Goal: Task Accomplishment & Management: Manage account settings

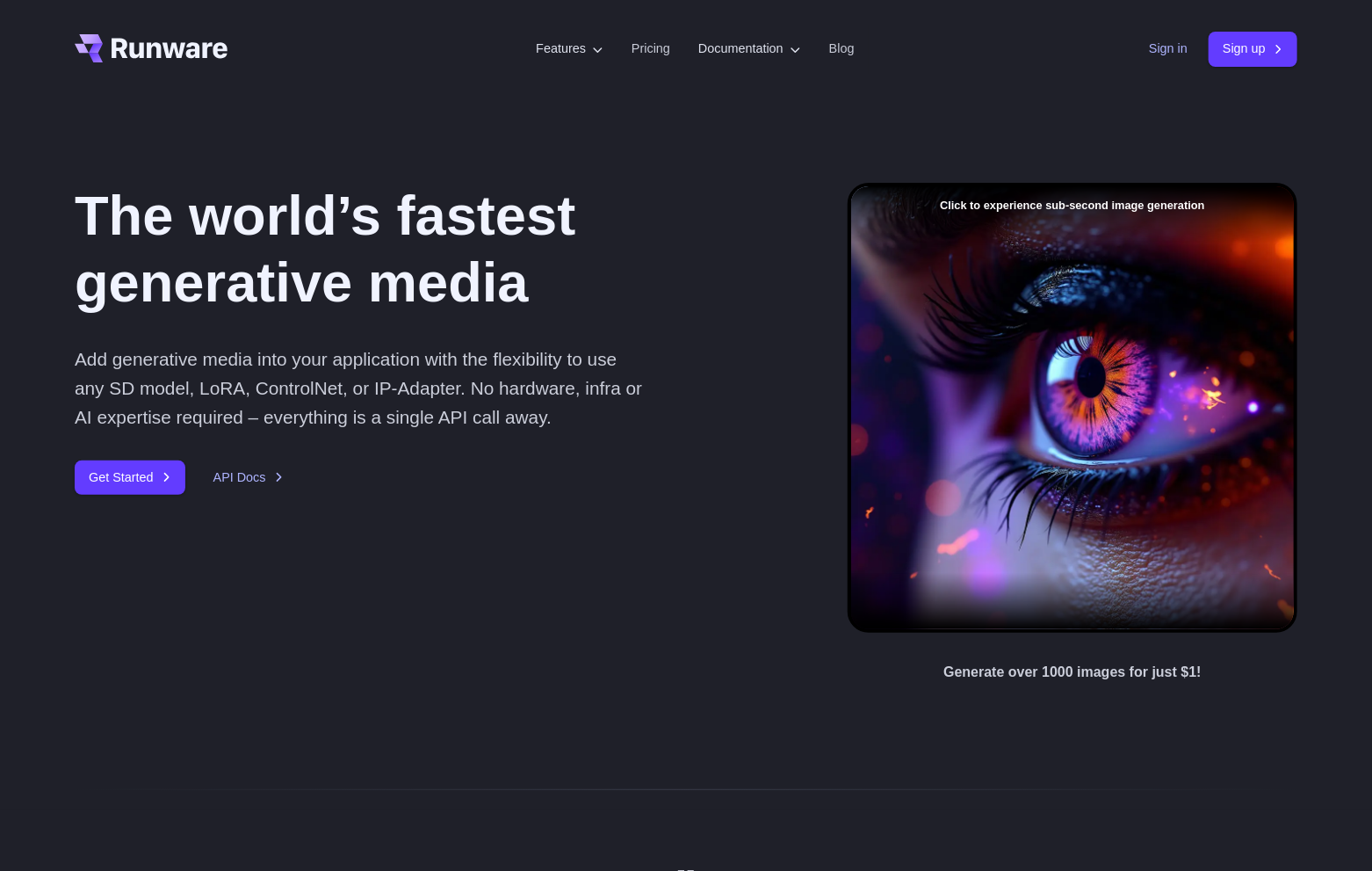
click at [1159, 49] on link "Sign in" at bounding box center [1169, 49] width 38 height 20
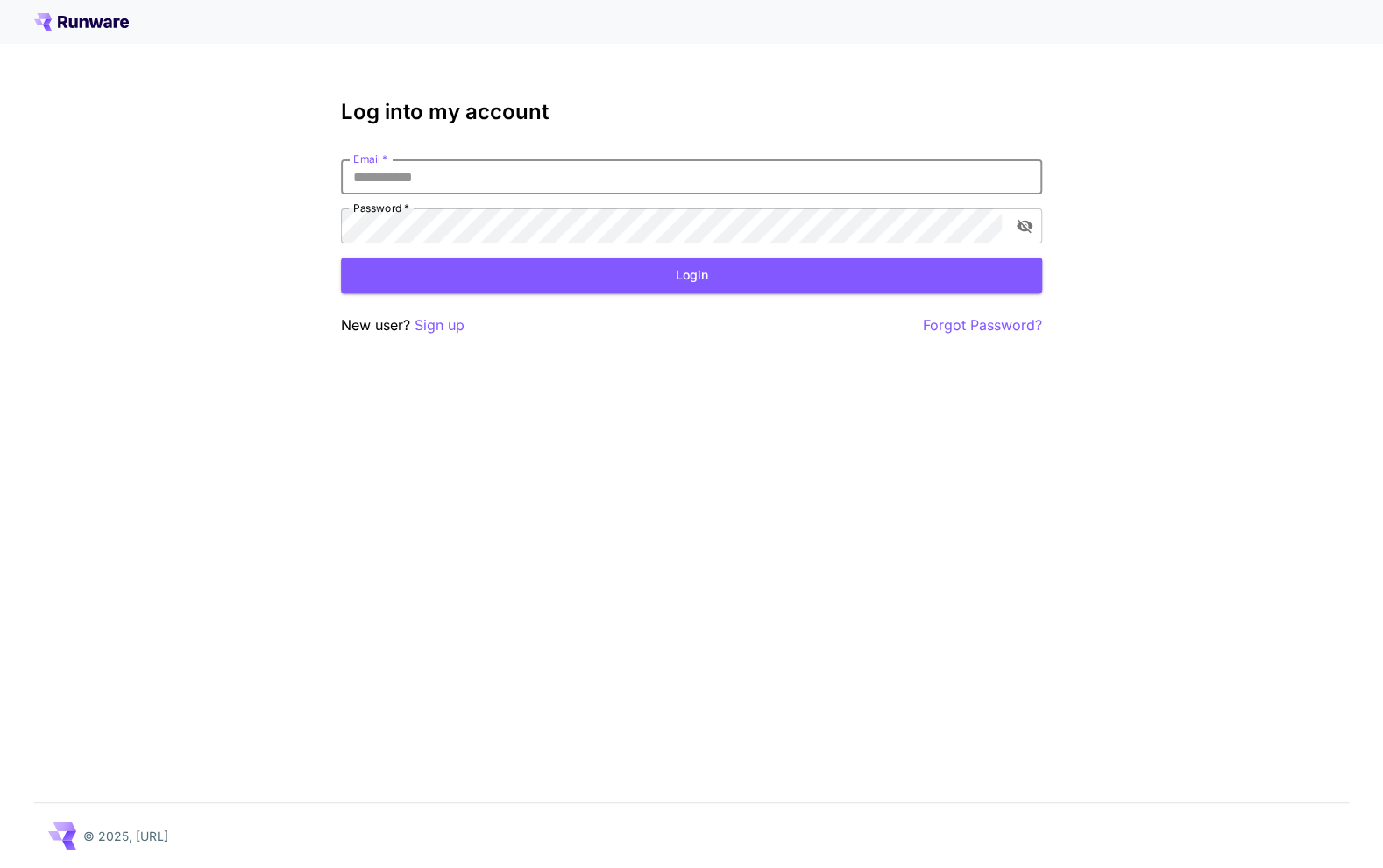
click at [449, 178] on input "Email   *" at bounding box center [691, 176] width 701 height 35
click at [444, 317] on p "Sign up" at bounding box center [439, 325] width 50 height 22
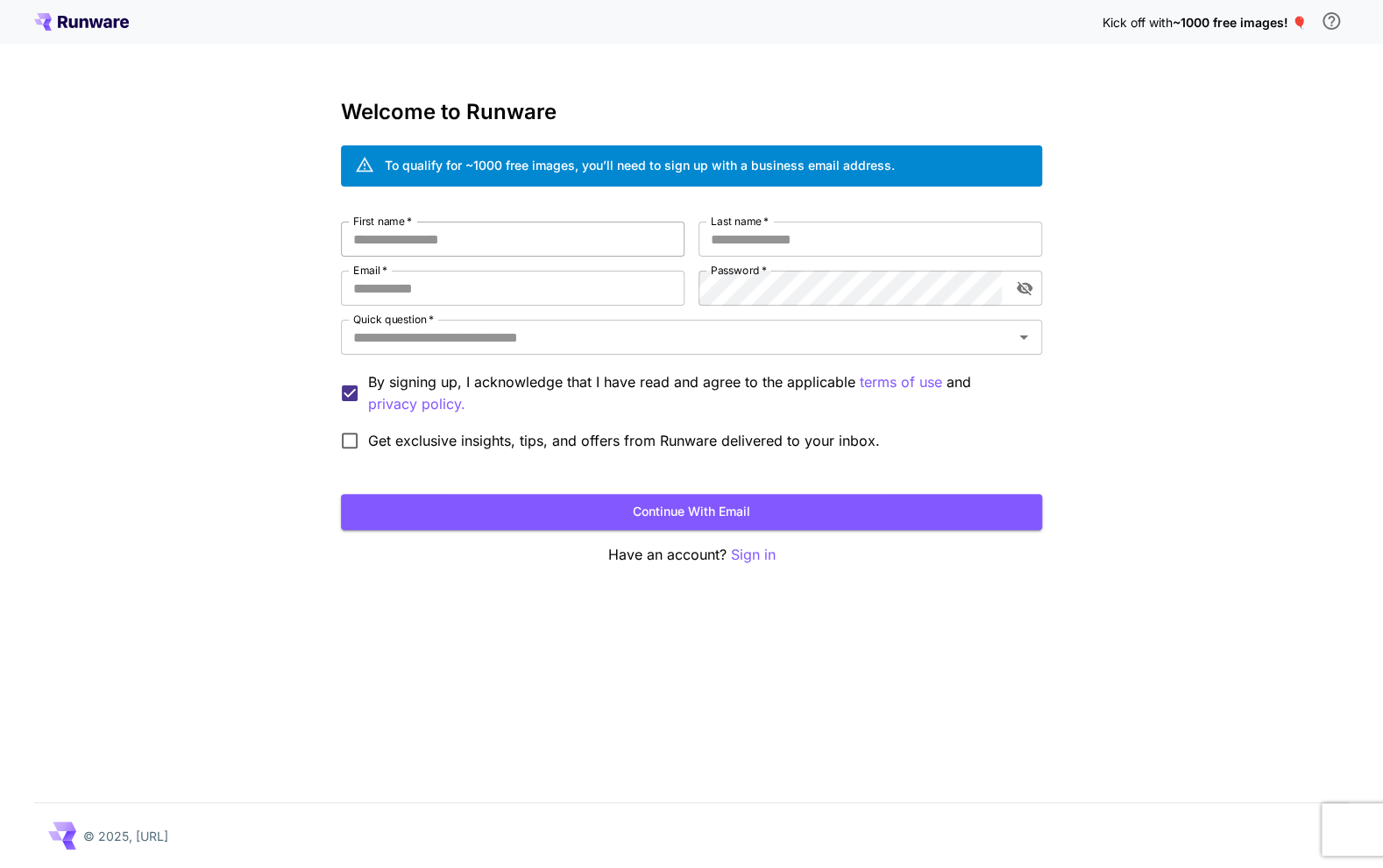
click at [463, 239] on input "First name   *" at bounding box center [513, 239] width 344 height 35
type input "*******"
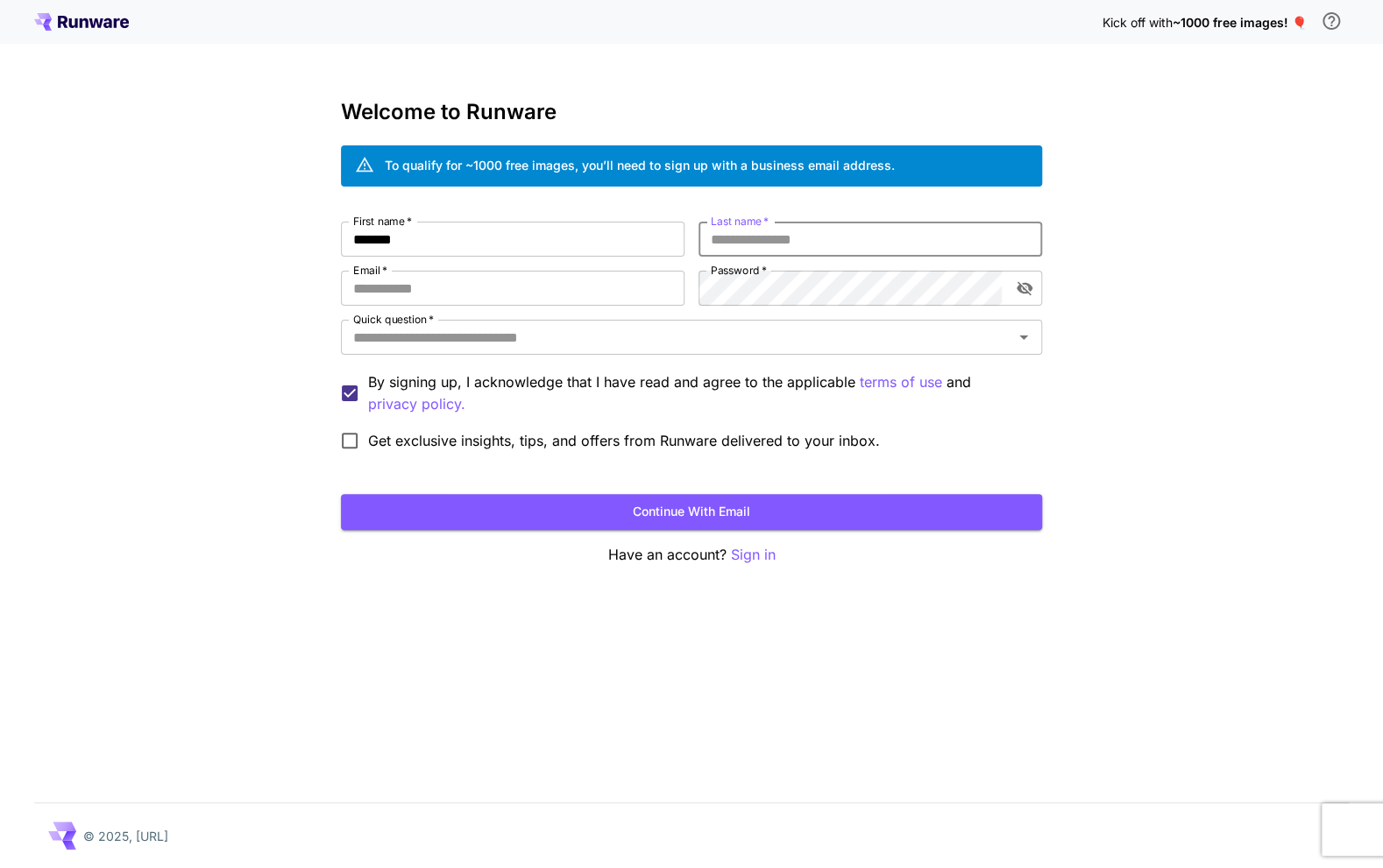
click at [765, 241] on input "Last name   *" at bounding box center [870, 239] width 344 height 35
type input "******"
click at [495, 293] on input "Email   *" at bounding box center [513, 288] width 344 height 35
type input "**********"
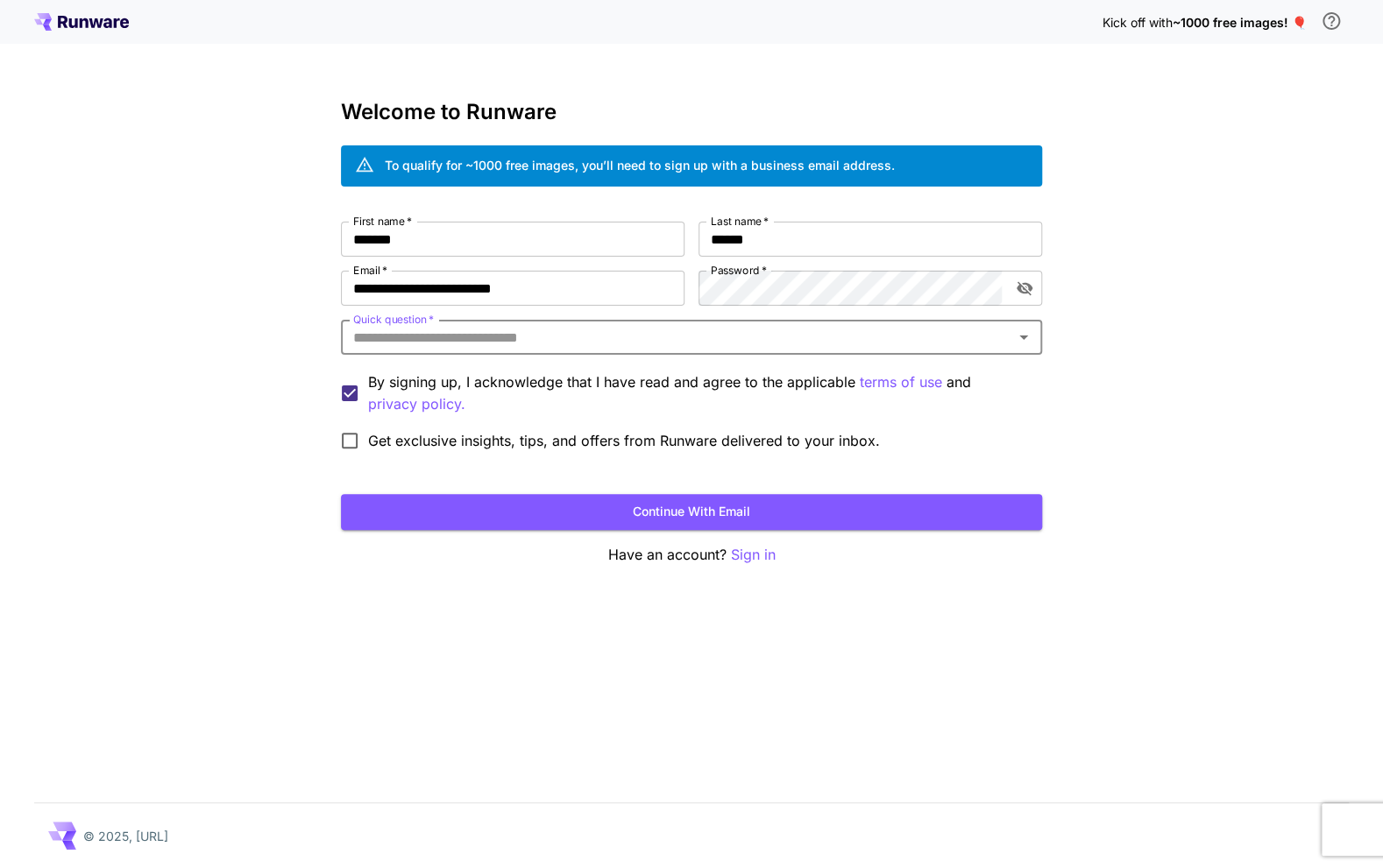
click at [403, 337] on input "Quick question   *" at bounding box center [677, 337] width 662 height 25
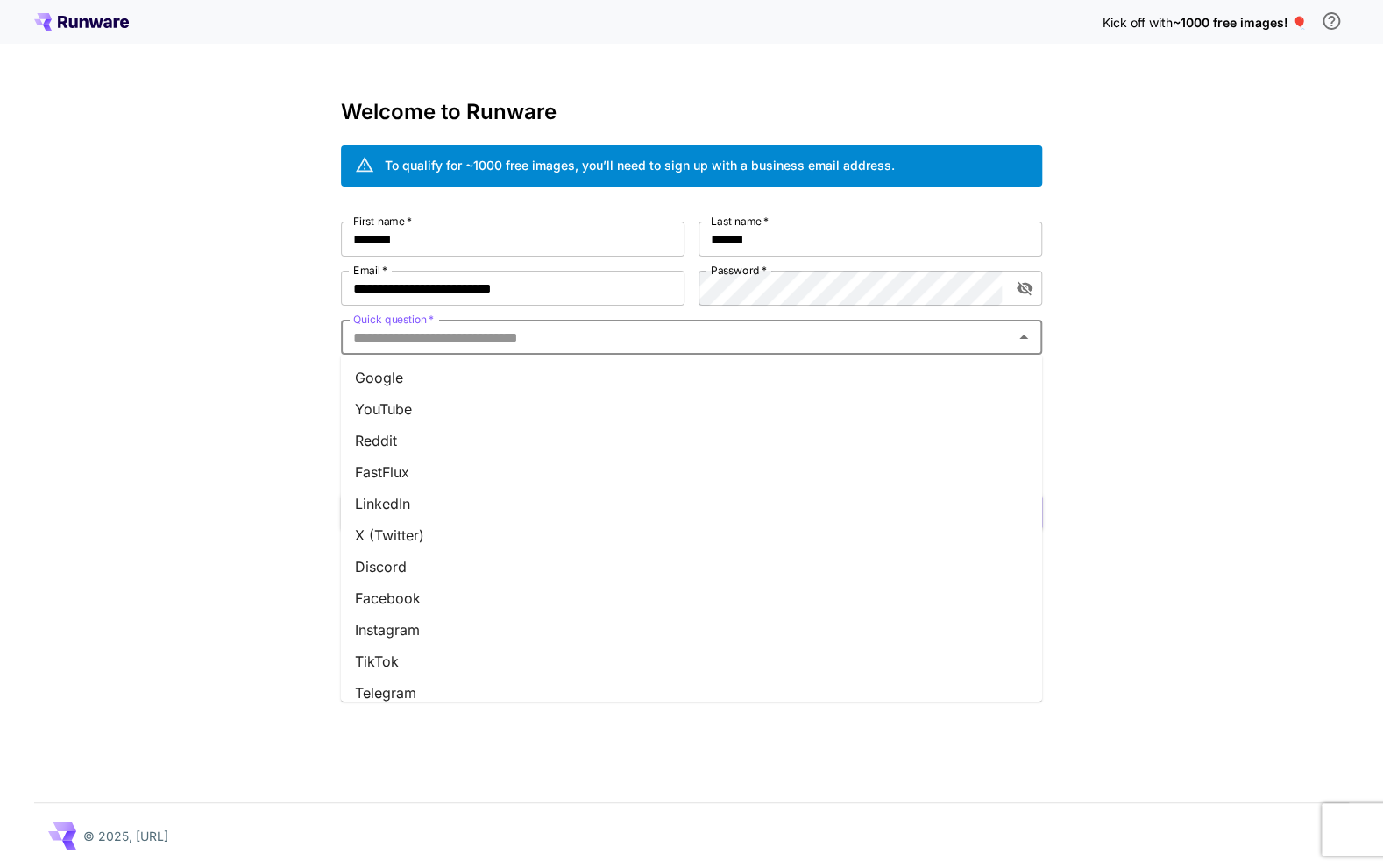
drag, startPoint x: 395, startPoint y: 377, endPoint x: 370, endPoint y: 386, distance: 26.6
click at [394, 379] on li "Google" at bounding box center [691, 377] width 701 height 32
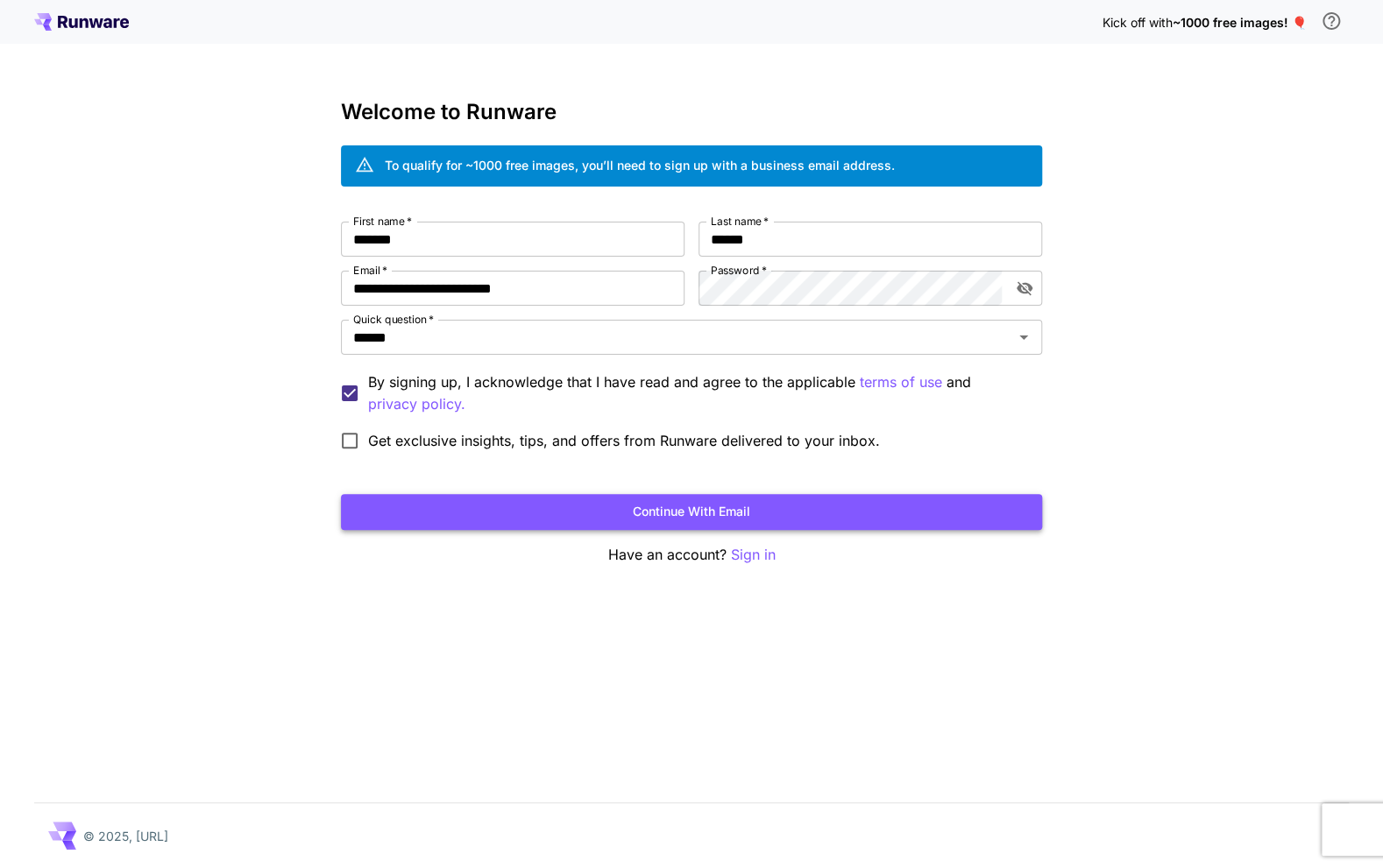
click at [695, 517] on button "Continue with email" at bounding box center [691, 512] width 701 height 36
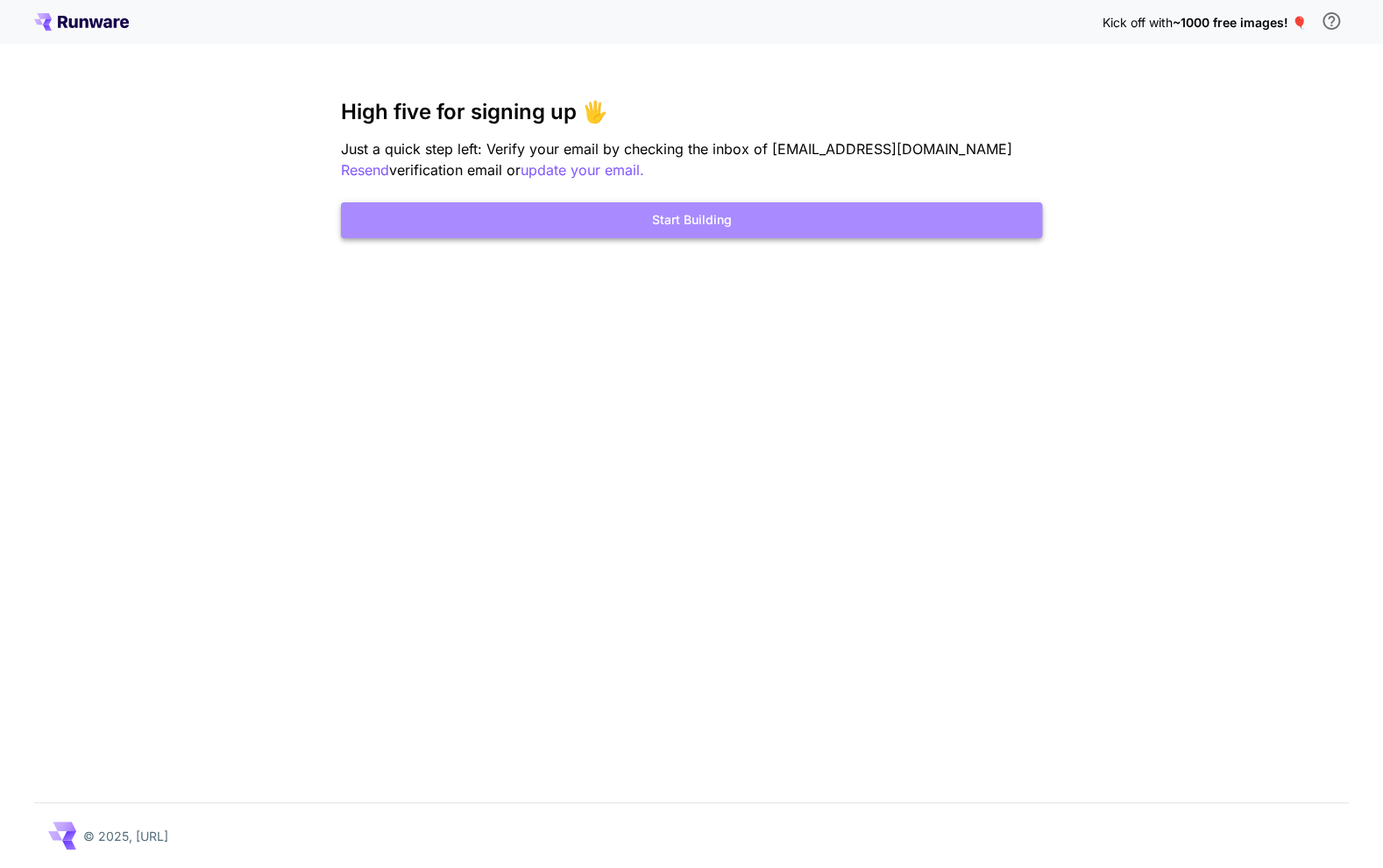
click at [736, 223] on button "Start Building" at bounding box center [691, 219] width 701 height 36
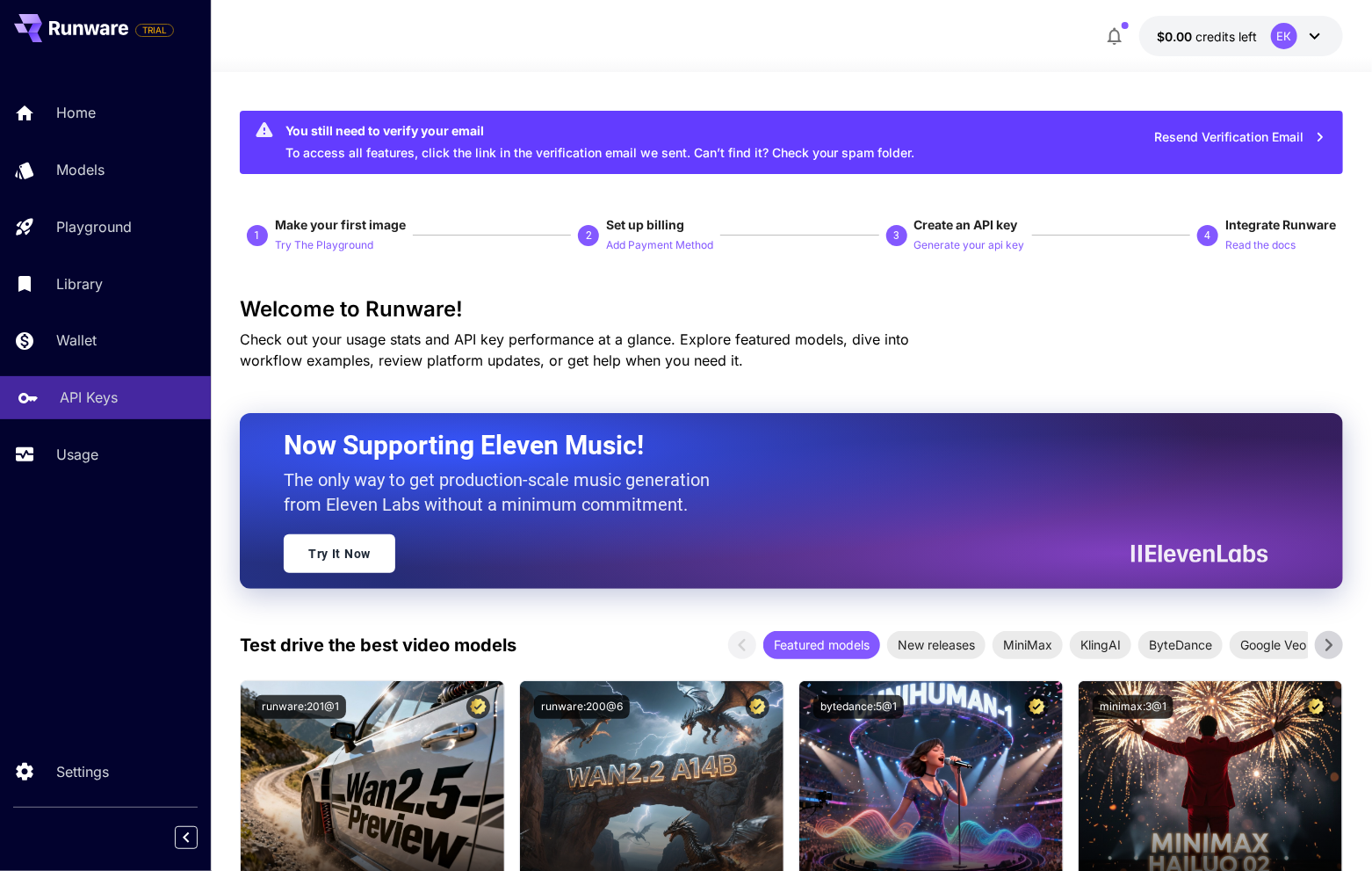
click at [111, 396] on p "API Keys" at bounding box center [88, 397] width 58 height 21
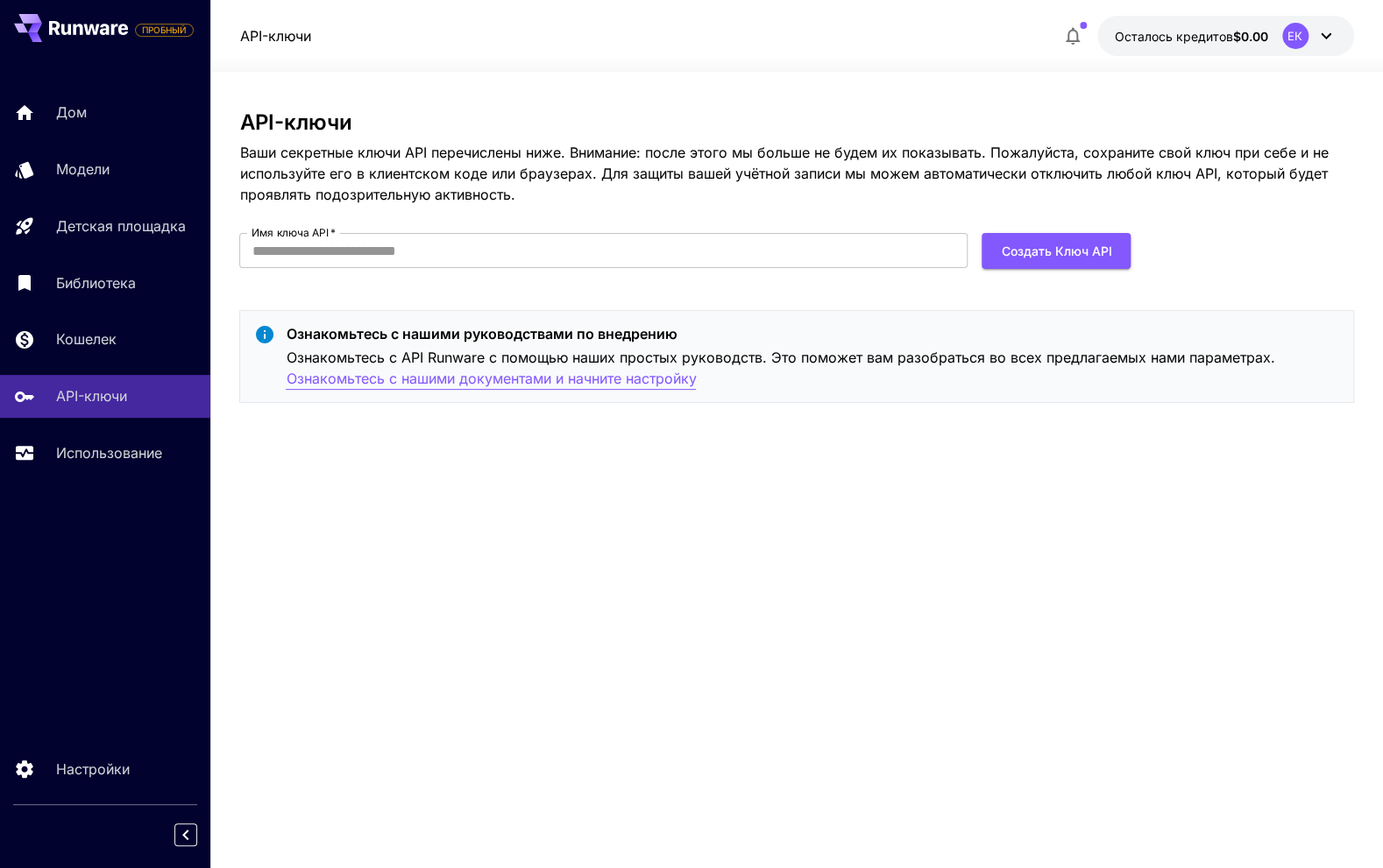
click at [568, 382] on font "Ознакомьтесь с нашими документами и начните настройку" at bounding box center [490, 378] width 410 height 17
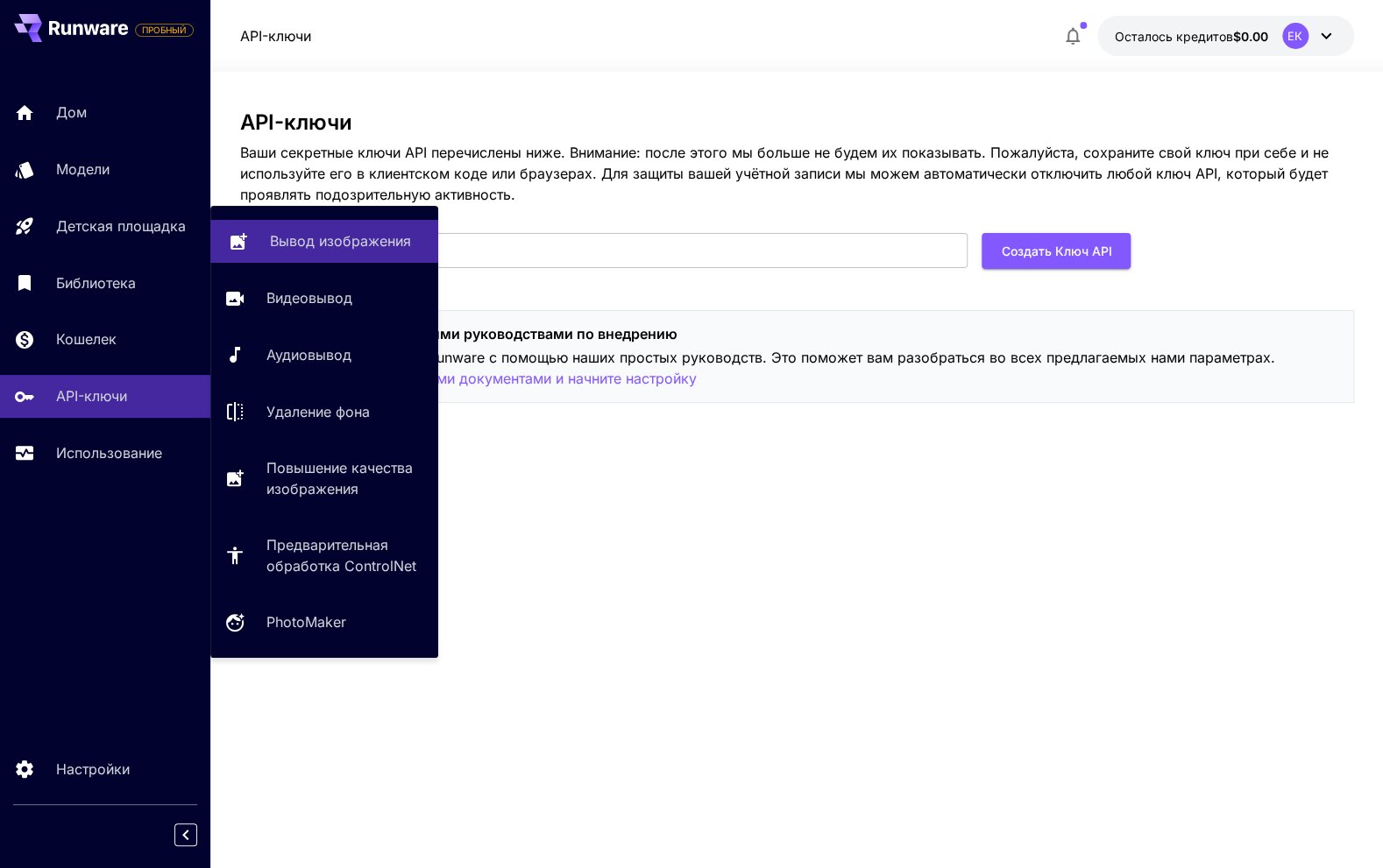
drag, startPoint x: 302, startPoint y: 244, endPoint x: 314, endPoint y: 247, distance: 12.4
click at [314, 247] on font "Вывод изображения" at bounding box center [340, 240] width 141 height 17
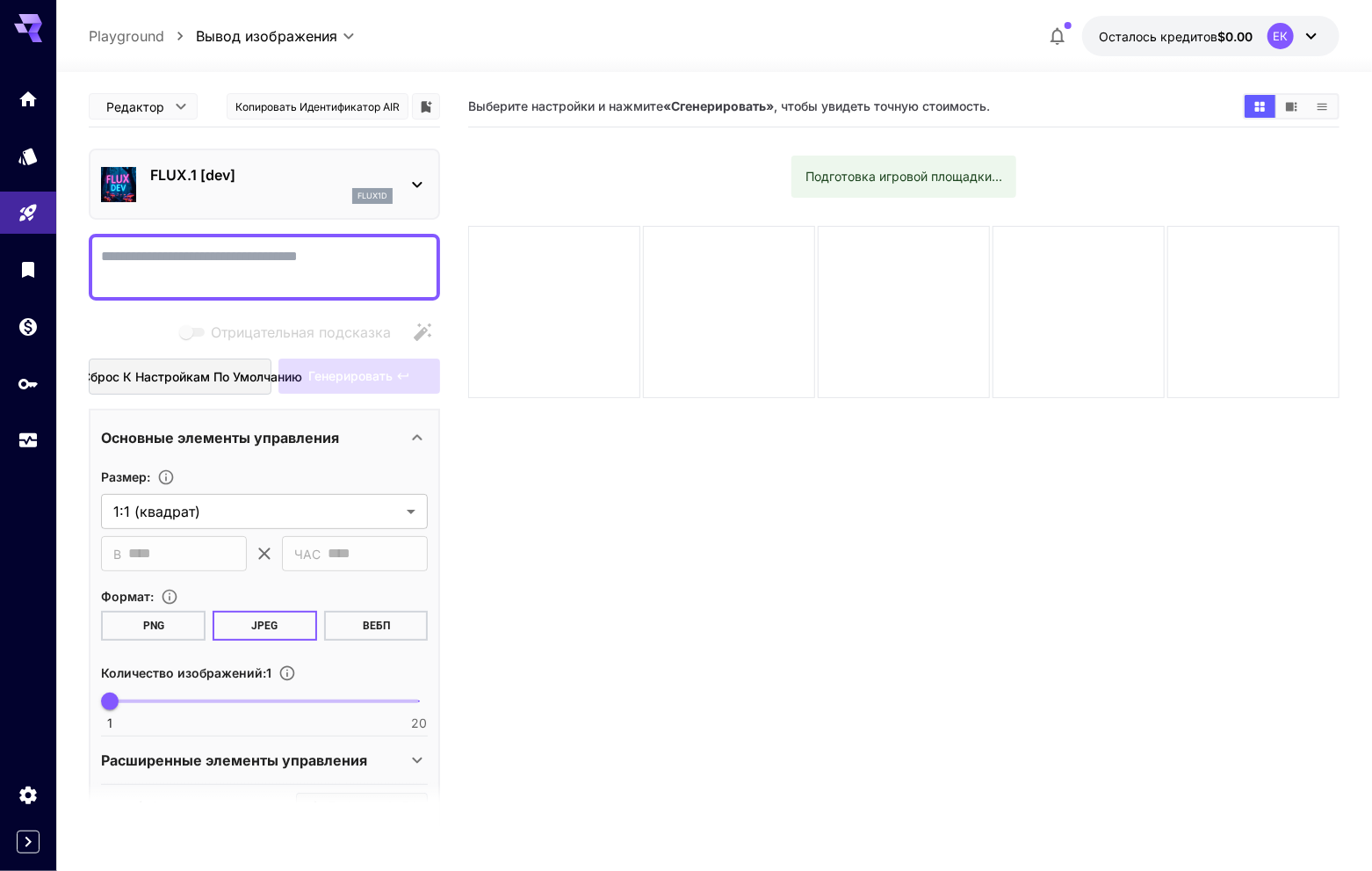
click at [388, 178] on p "FLUX.1 [dev]" at bounding box center [271, 174] width 243 height 21
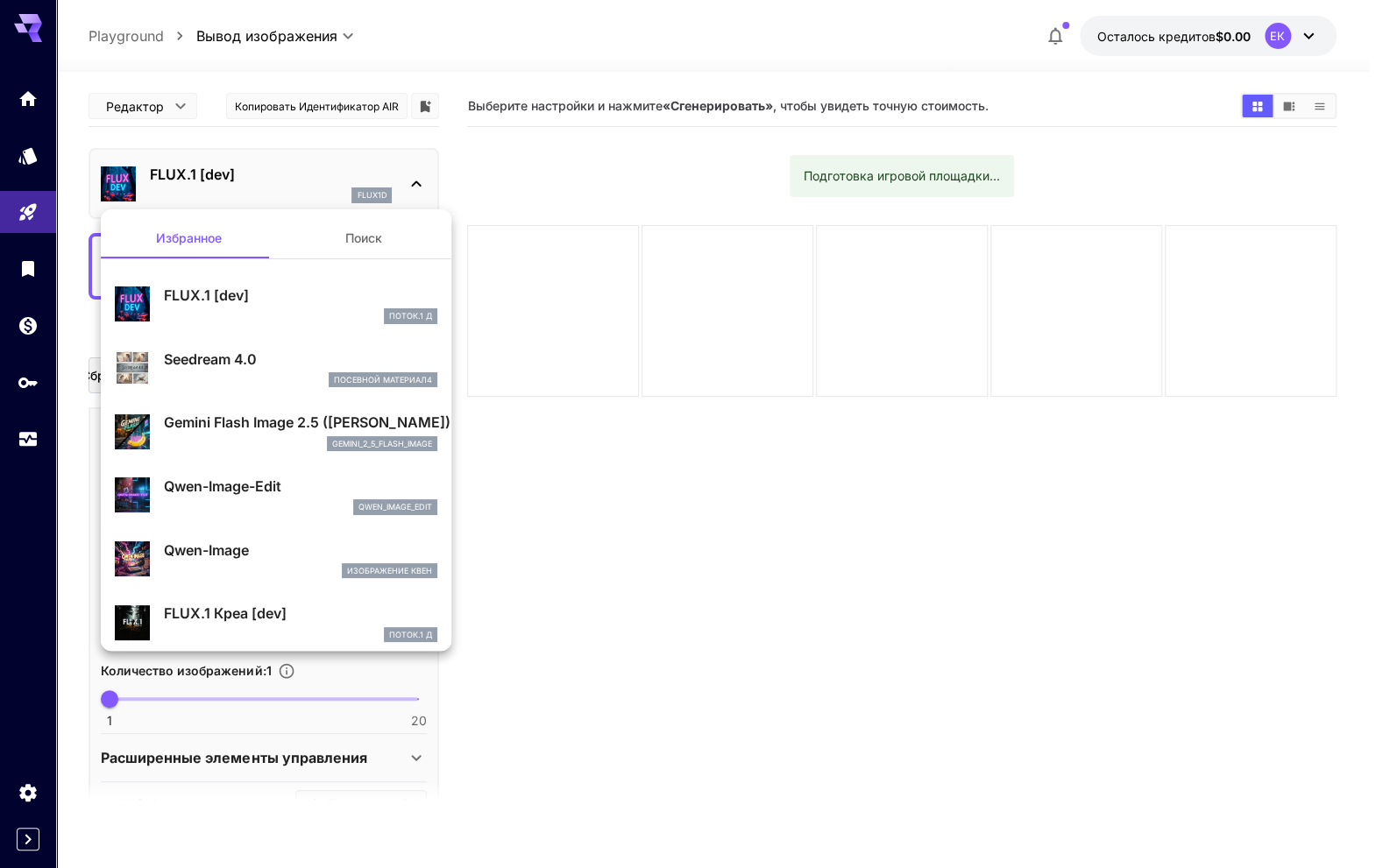
click at [782, 601] on div at bounding box center [691, 434] width 1383 height 868
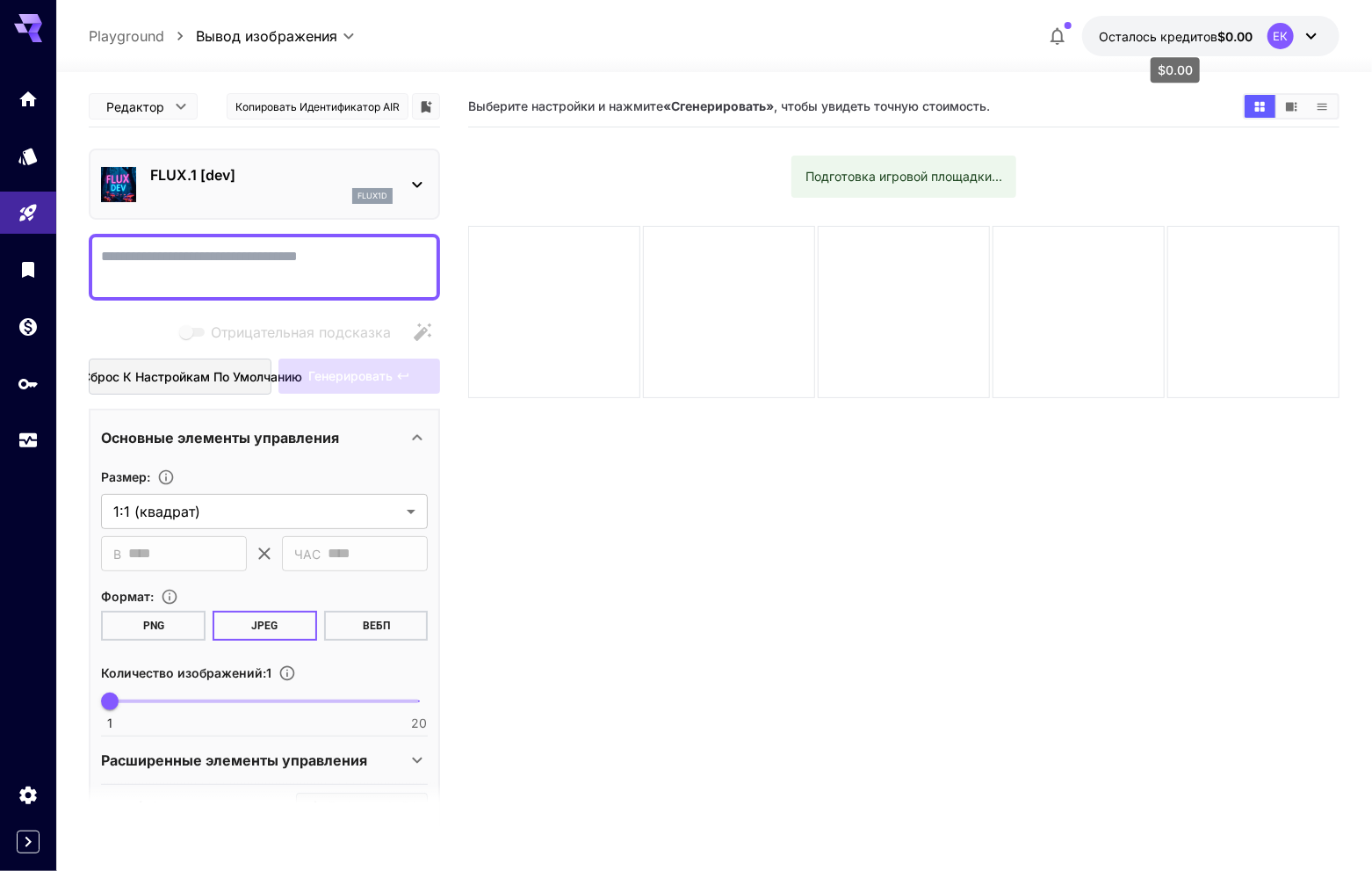
click at [1194, 37] on font "Осталось кредитов" at bounding box center [1158, 37] width 118 height 15
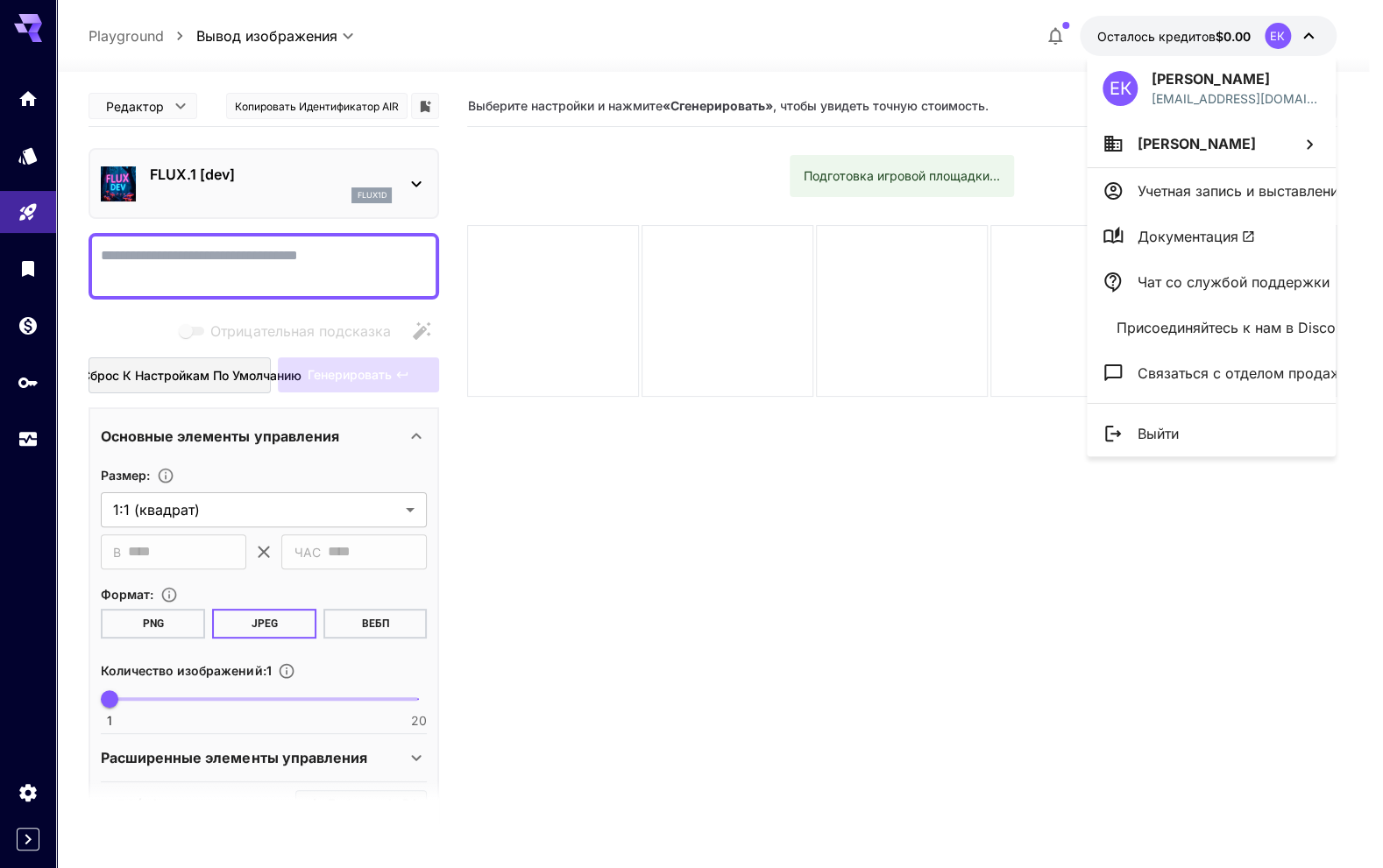
click at [1057, 37] on div at bounding box center [691, 434] width 1383 height 868
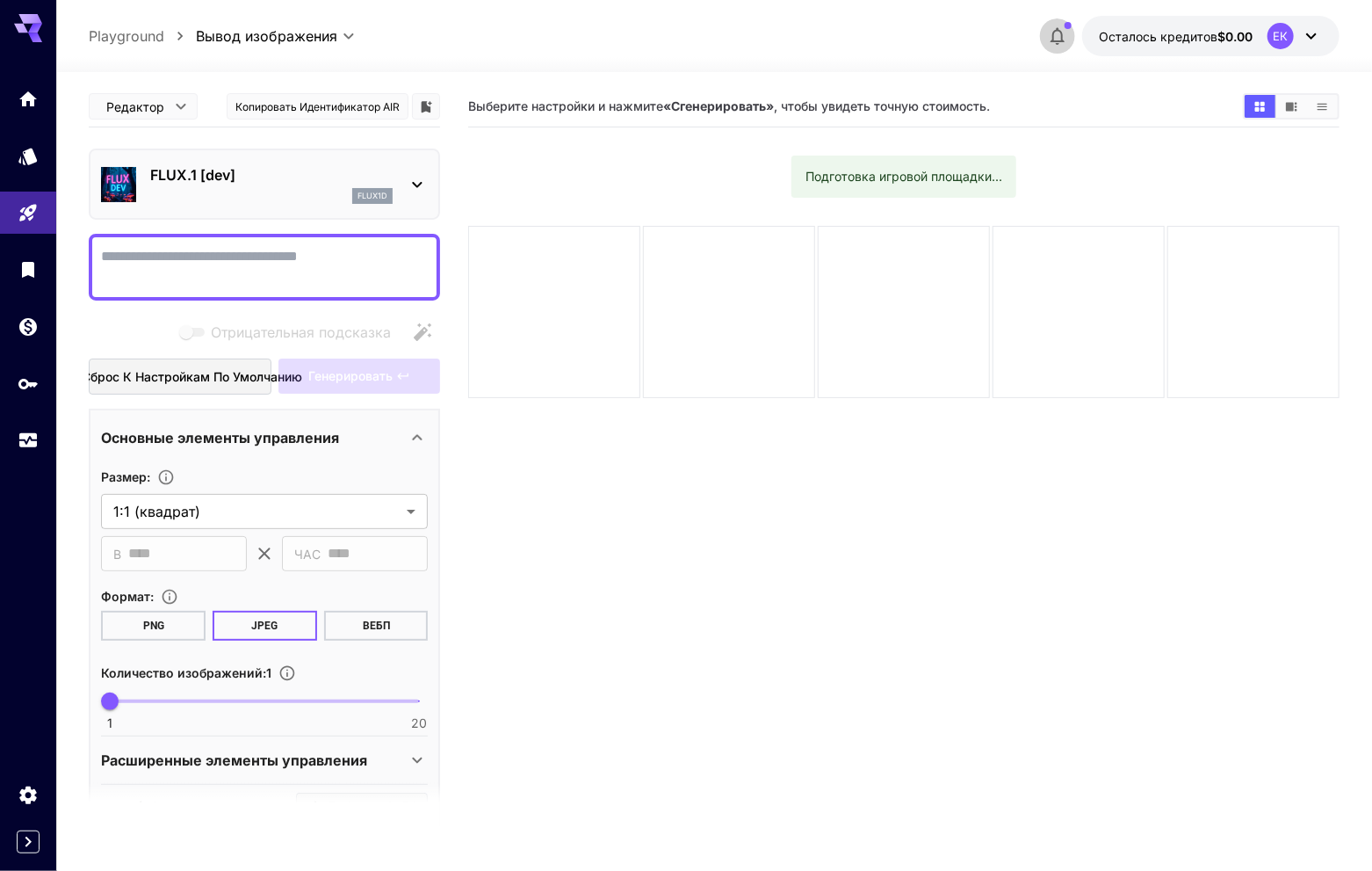
click at [1056, 40] on icon "button" at bounding box center [1057, 37] width 14 height 17
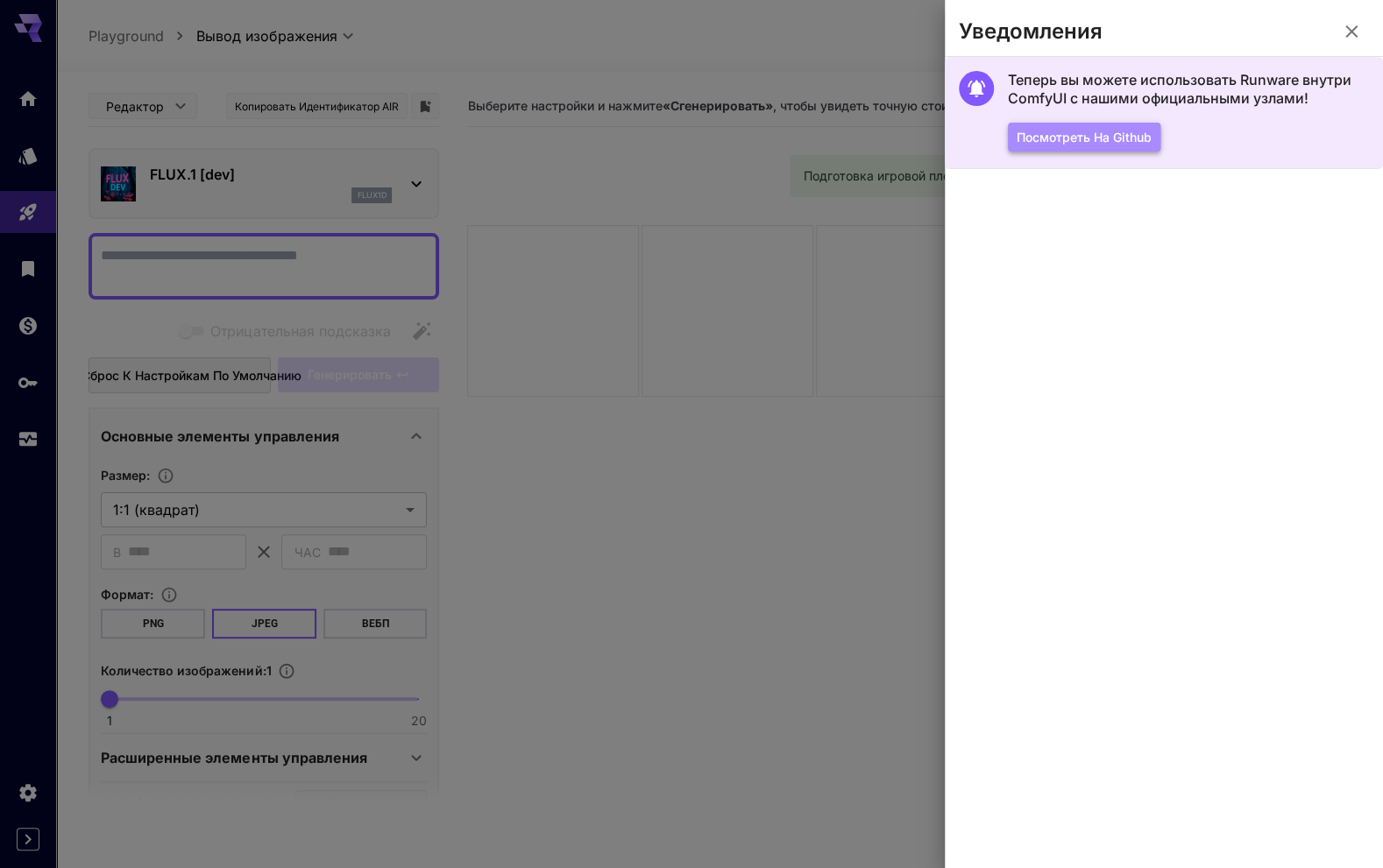
click at [1108, 136] on font "Посмотреть на Github" at bounding box center [1084, 137] width 135 height 15
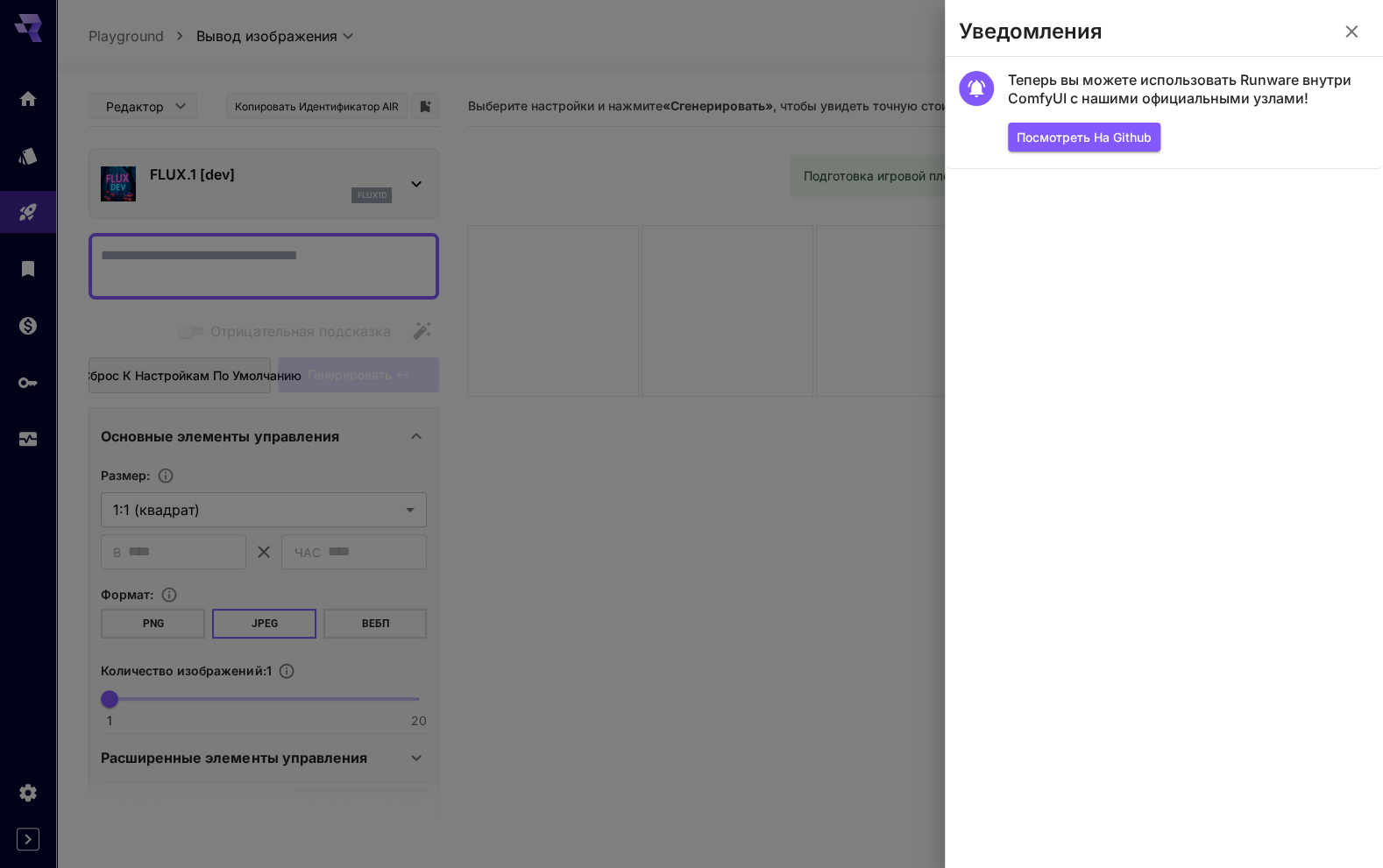
click at [1349, 31] on icon "button" at bounding box center [1350, 31] width 12 height 12
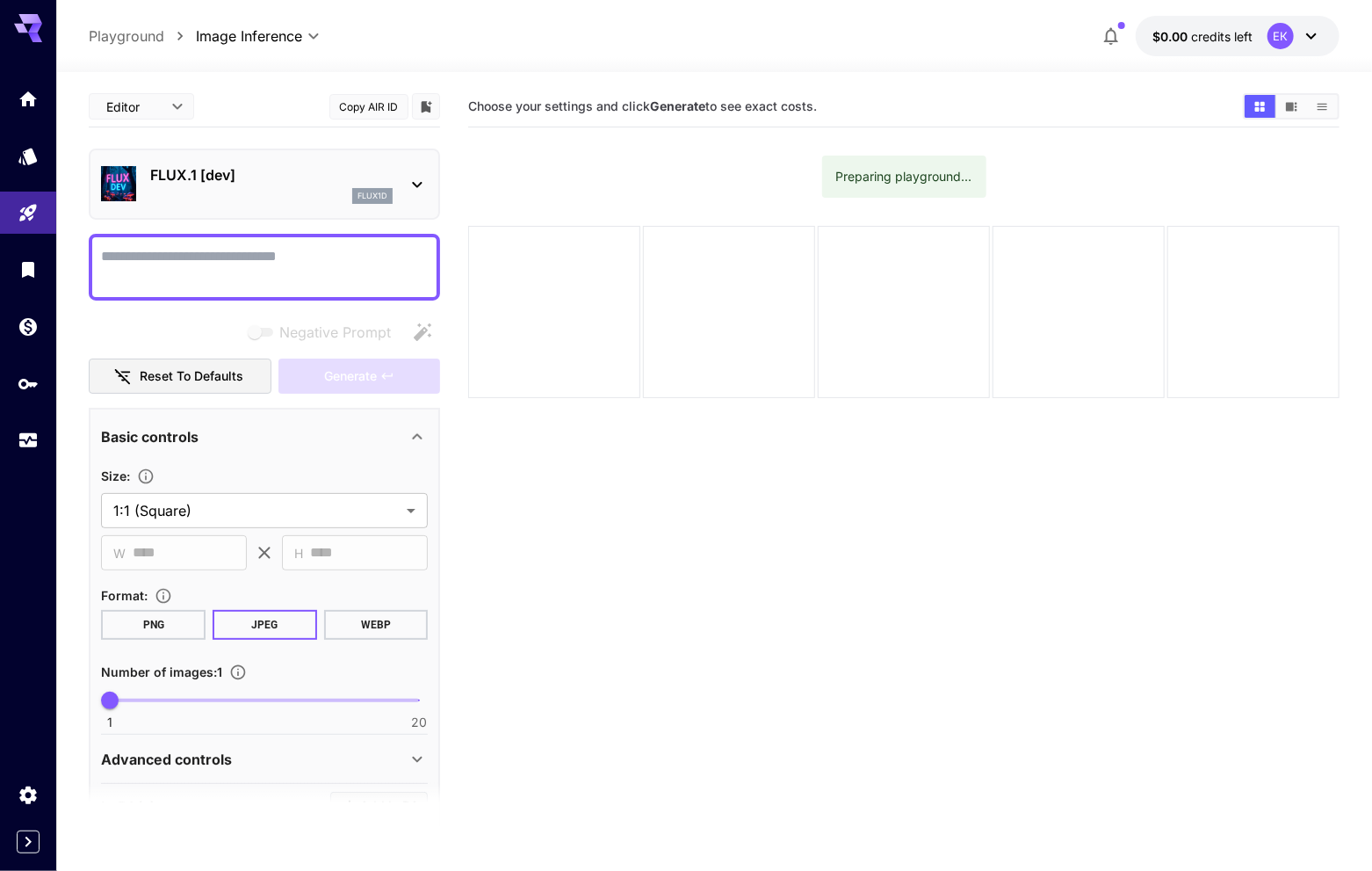
click at [1055, 518] on section "Choose your settings and click Generate to see exact costs. Preparing playgroun…" at bounding box center [904, 522] width 871 height 871
click at [1198, 32] on span "credits left" at bounding box center [1223, 37] width 61 height 15
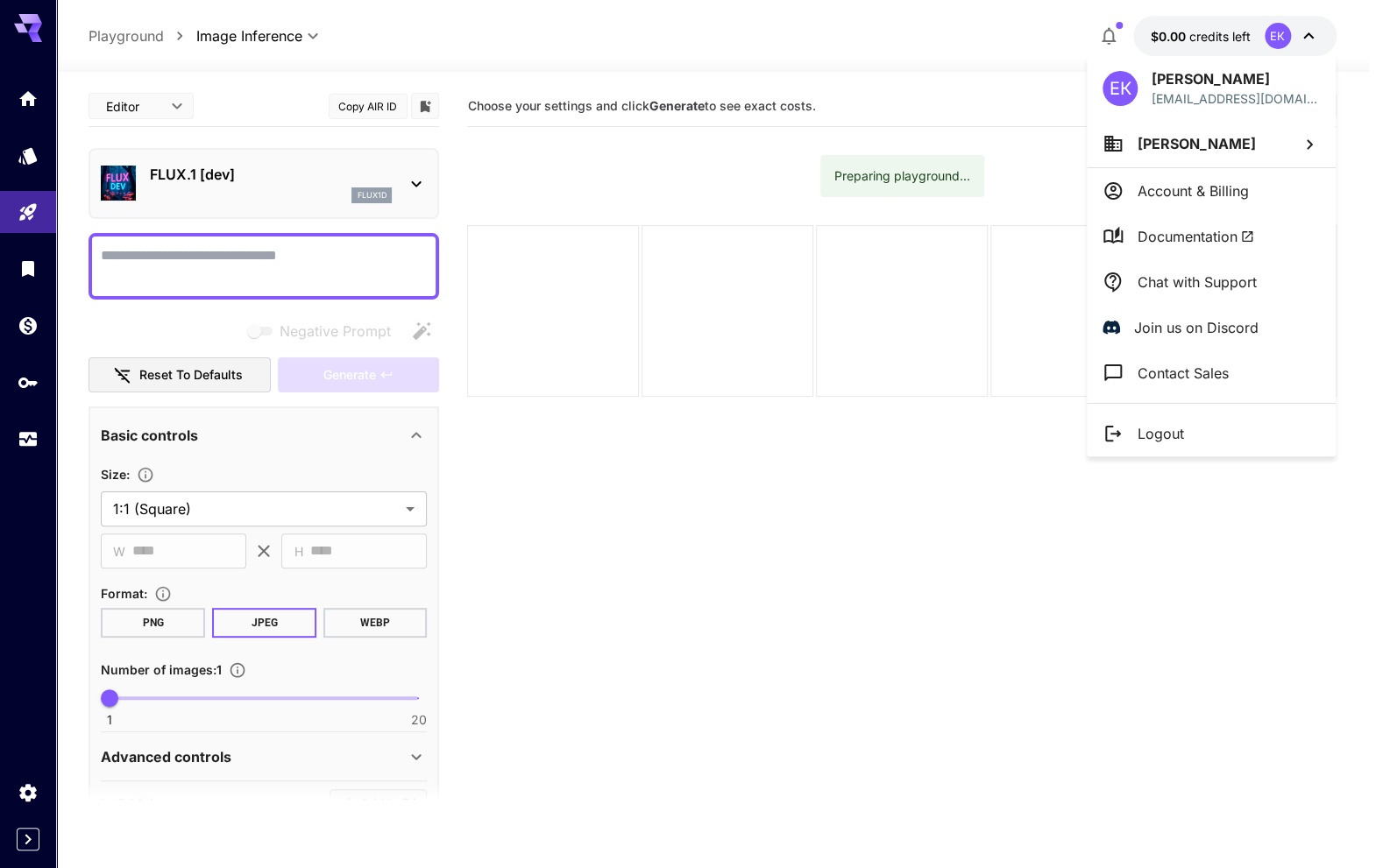
click at [1212, 141] on span "Евгений Куимов" at bounding box center [1196, 143] width 118 height 17
drag, startPoint x: 575, startPoint y: 551, endPoint x: 407, endPoint y: 370, distance: 247.0
click at [575, 549] on div at bounding box center [691, 434] width 1383 height 868
click at [253, 263] on div at bounding box center [691, 434] width 1383 height 868
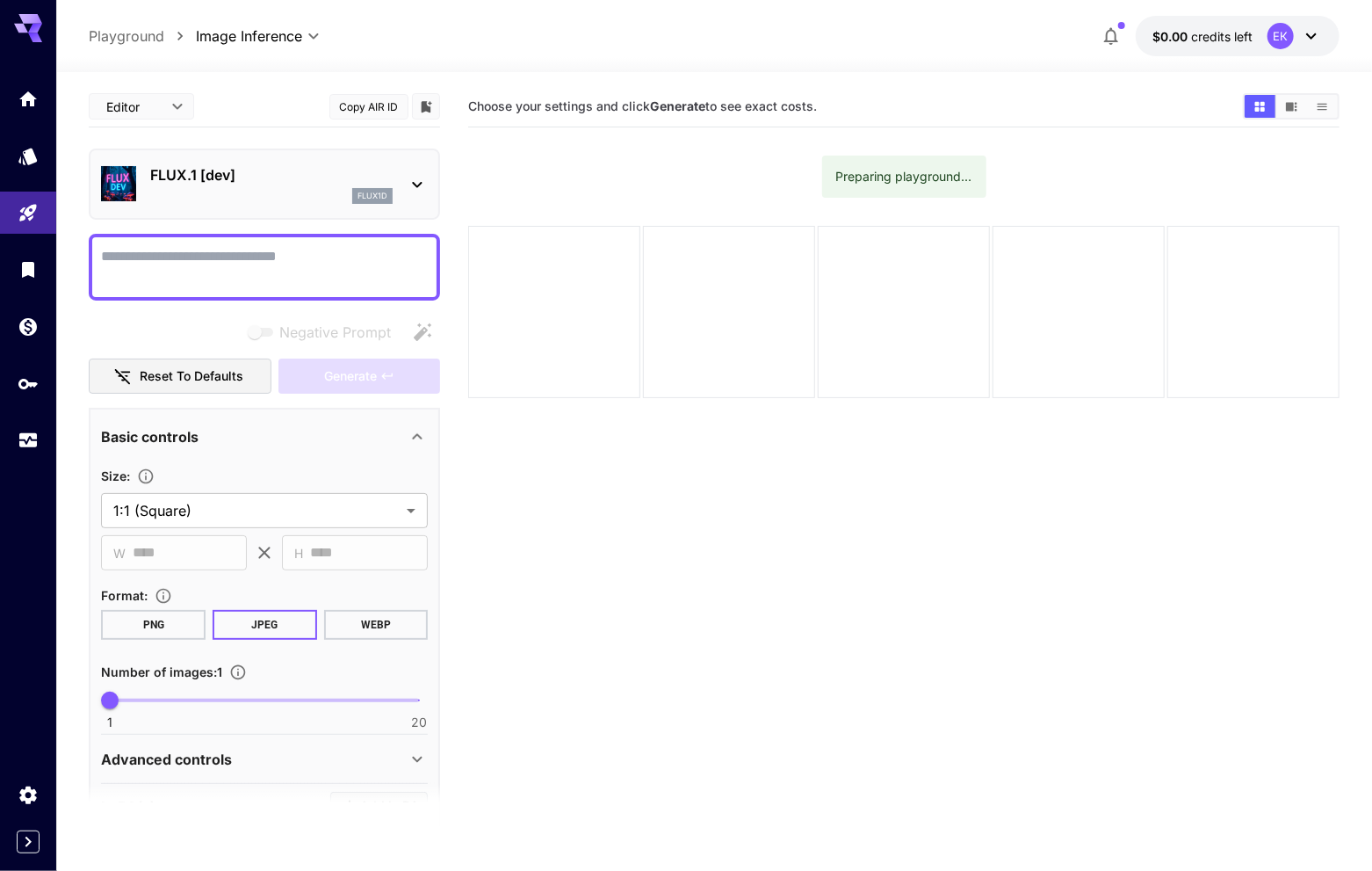
click at [248, 260] on textarea "Negative Prompt" at bounding box center [264, 267] width 327 height 42
type textarea "*"
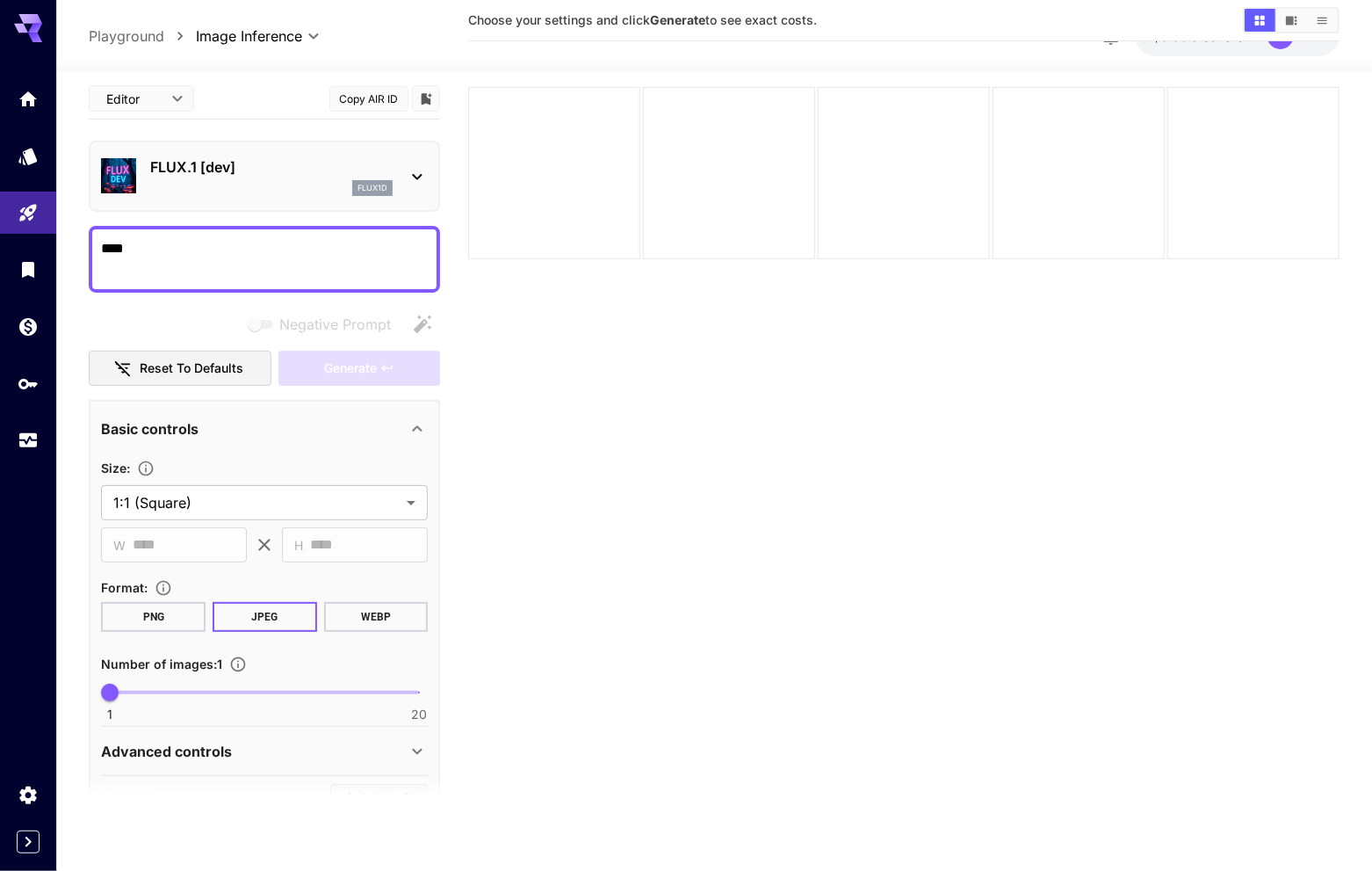
type textarea "****"
click at [365, 369] on div "Generate" at bounding box center [359, 368] width 161 height 36
click at [347, 369] on div "Generate" at bounding box center [359, 368] width 161 height 36
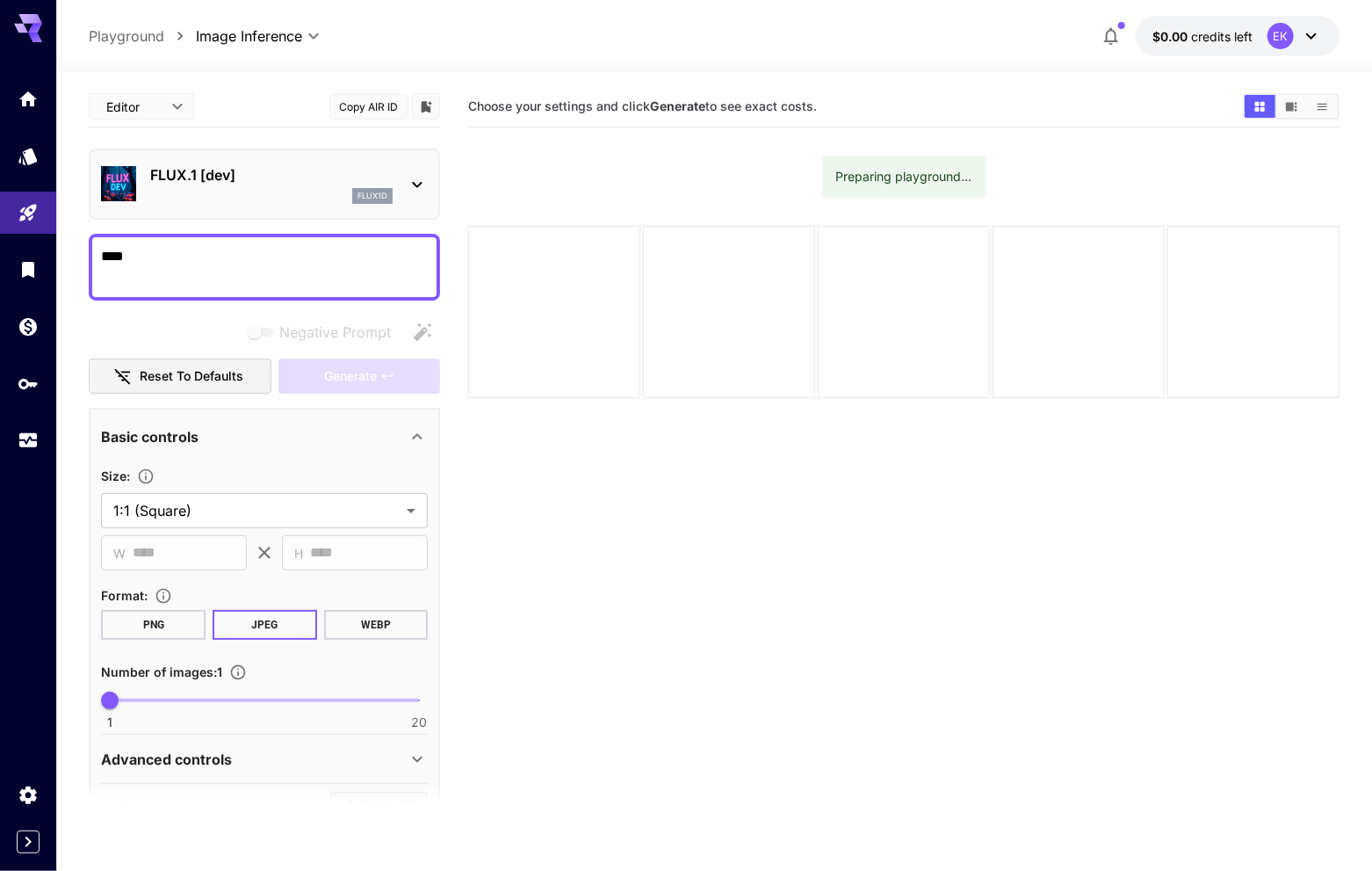
click at [880, 171] on div "Preparing playground..." at bounding box center [905, 176] width 137 height 32
click at [703, 458] on section "Choose your settings and click Generate to see exact costs. Preparing playgroun…" at bounding box center [904, 522] width 871 height 871
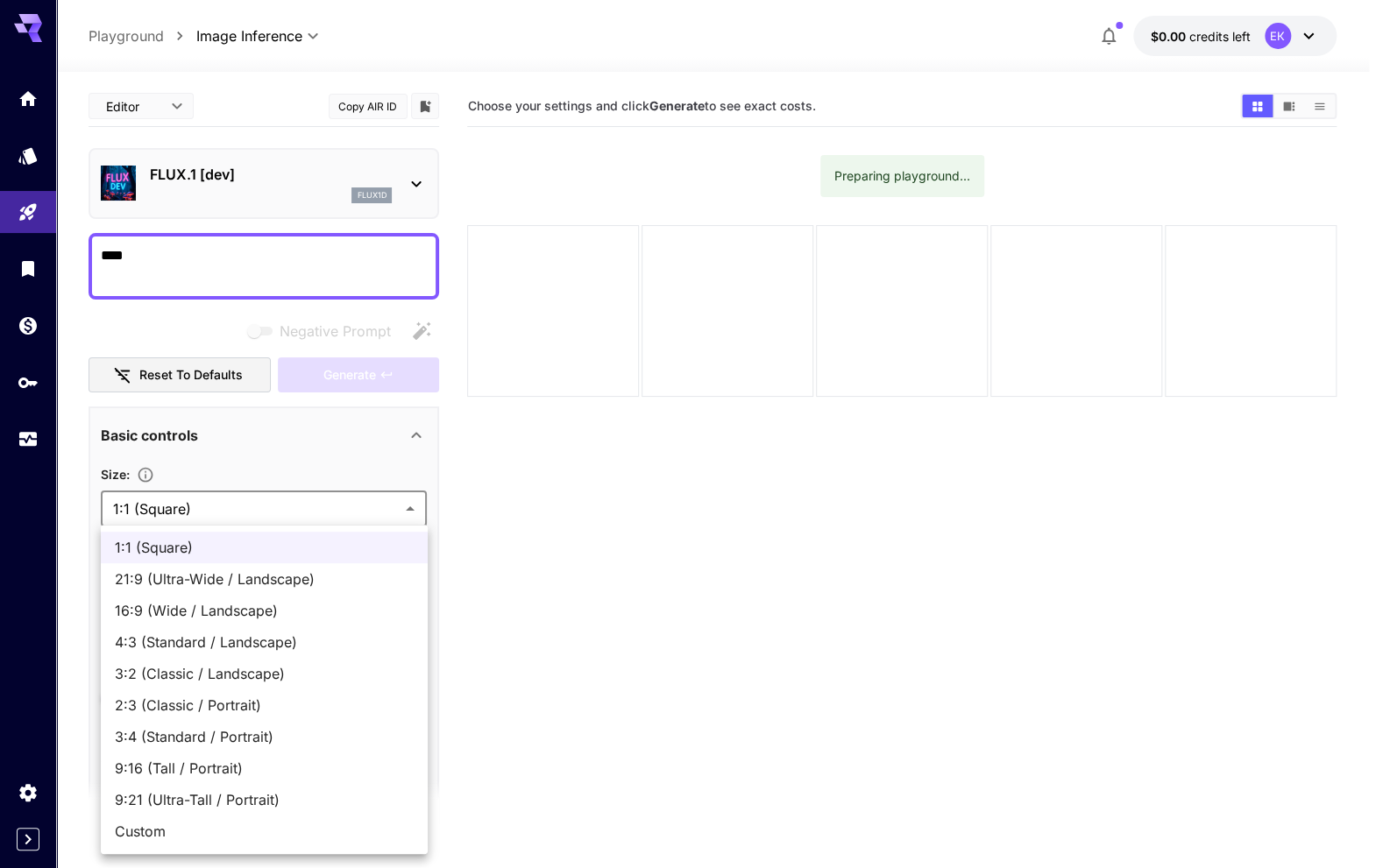
click at [313, 492] on body "**********" at bounding box center [691, 503] width 1383 height 1006
click at [284, 510] on div at bounding box center [691, 434] width 1383 height 868
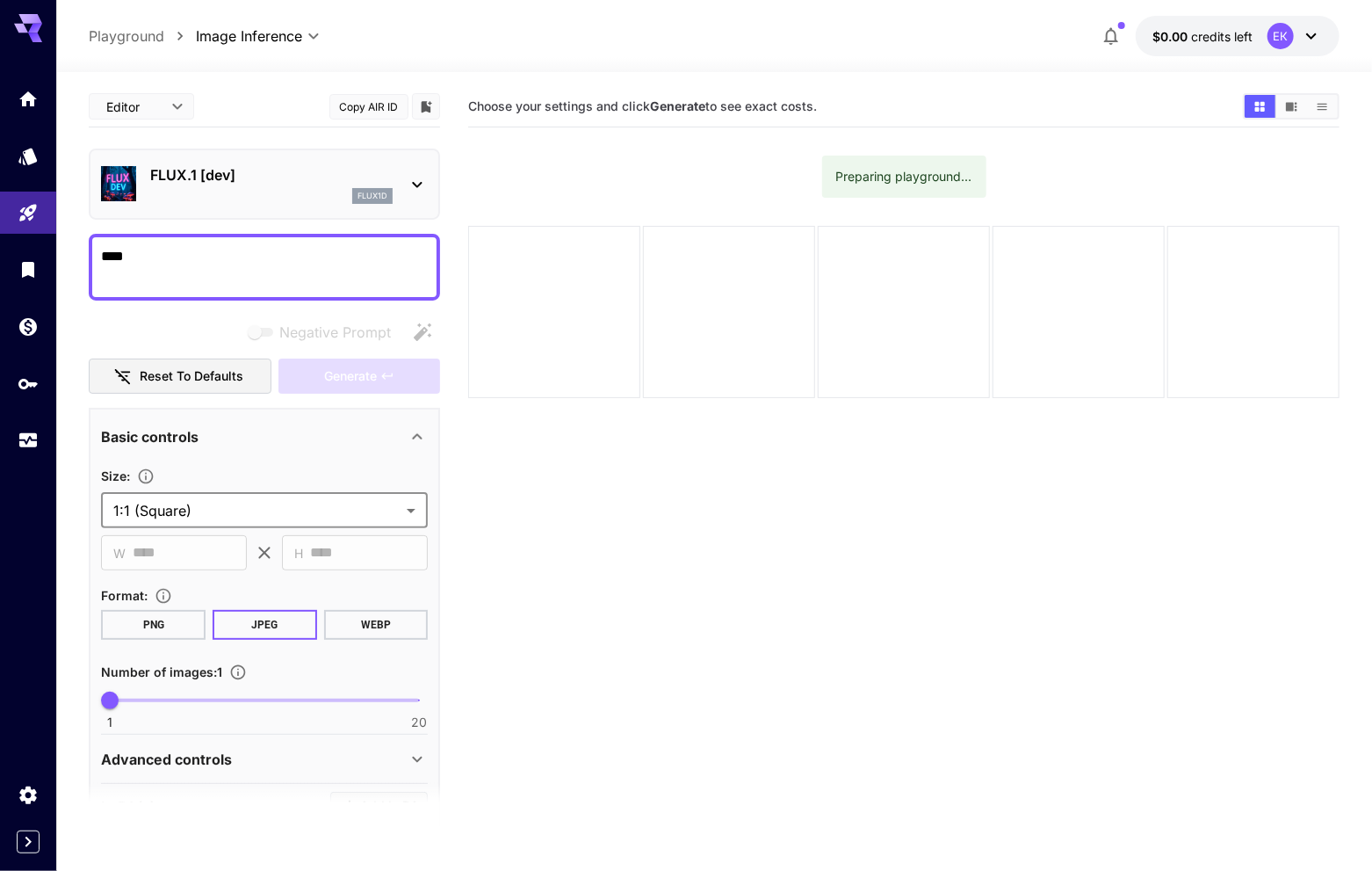
click at [393, 371] on div "Generate" at bounding box center [359, 376] width 161 height 36
click at [390, 379] on div "Generate" at bounding box center [359, 376] width 161 height 36
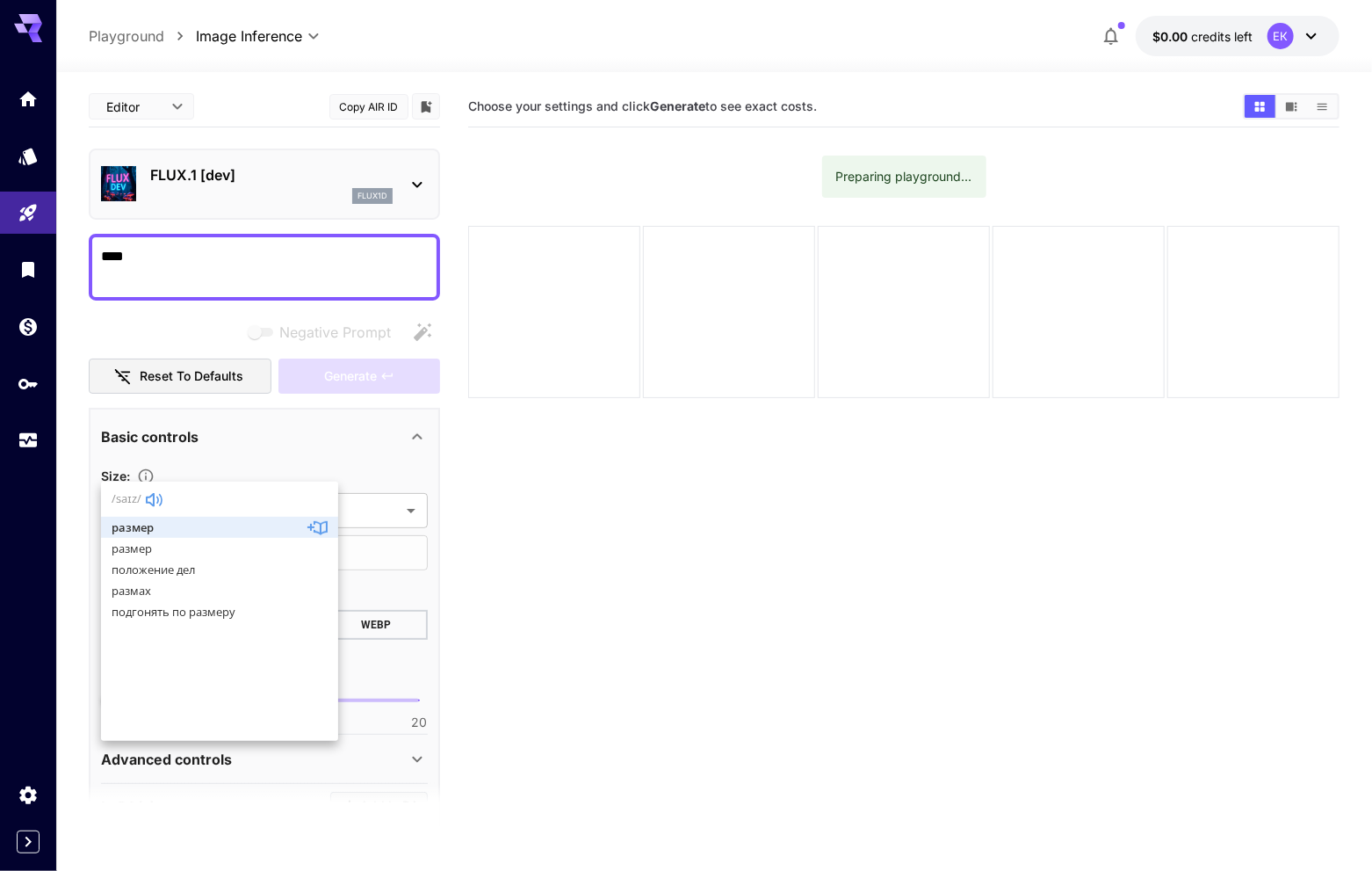
drag, startPoint x: 519, startPoint y: 529, endPoint x: 508, endPoint y: 537, distance: 13.6
click at [519, 530] on section "Choose your settings and click Generate to see exact costs. Preparing playgroun…" at bounding box center [904, 522] width 871 height 871
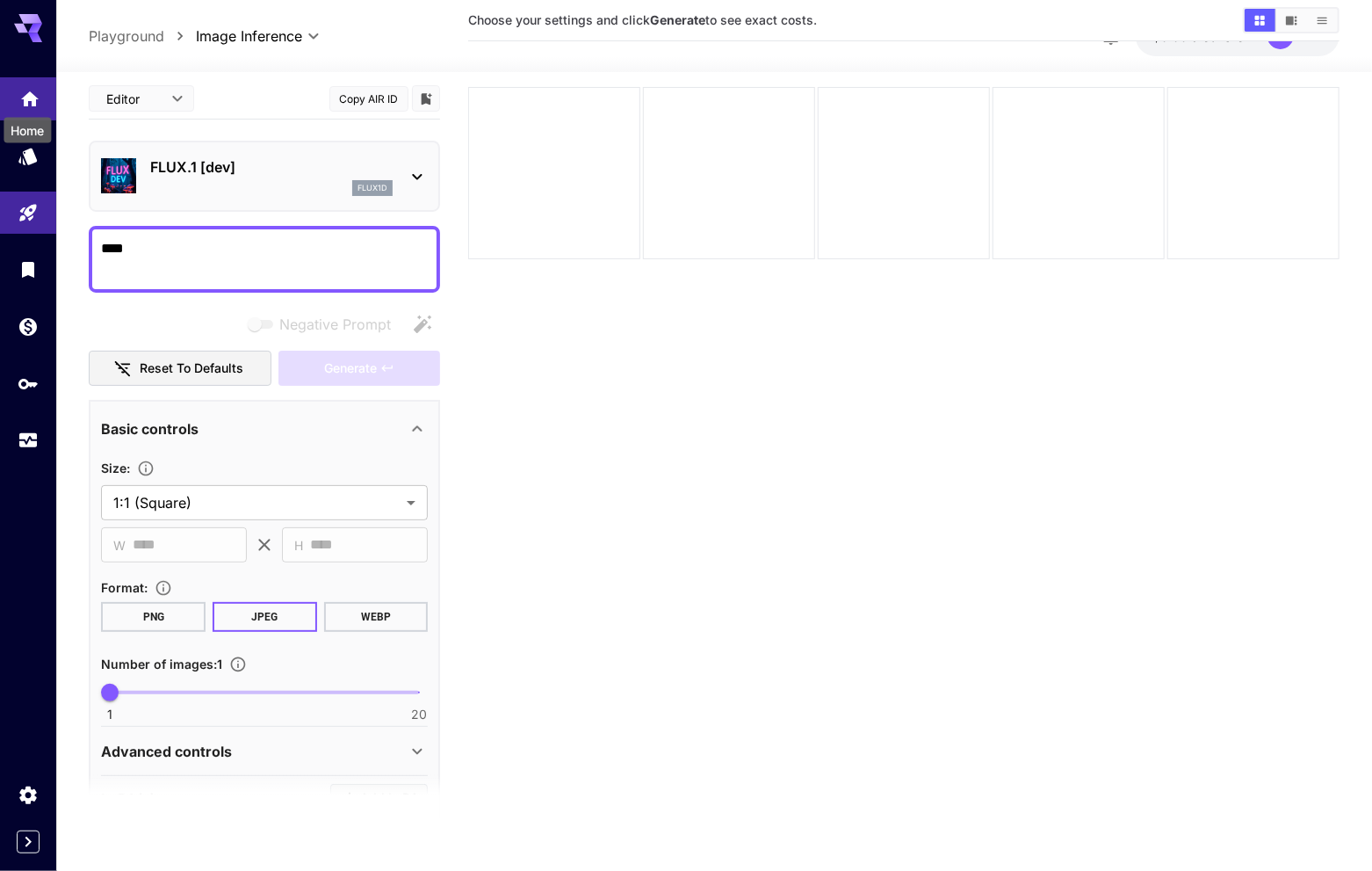
click at [28, 95] on icon "Home" at bounding box center [29, 94] width 17 height 15
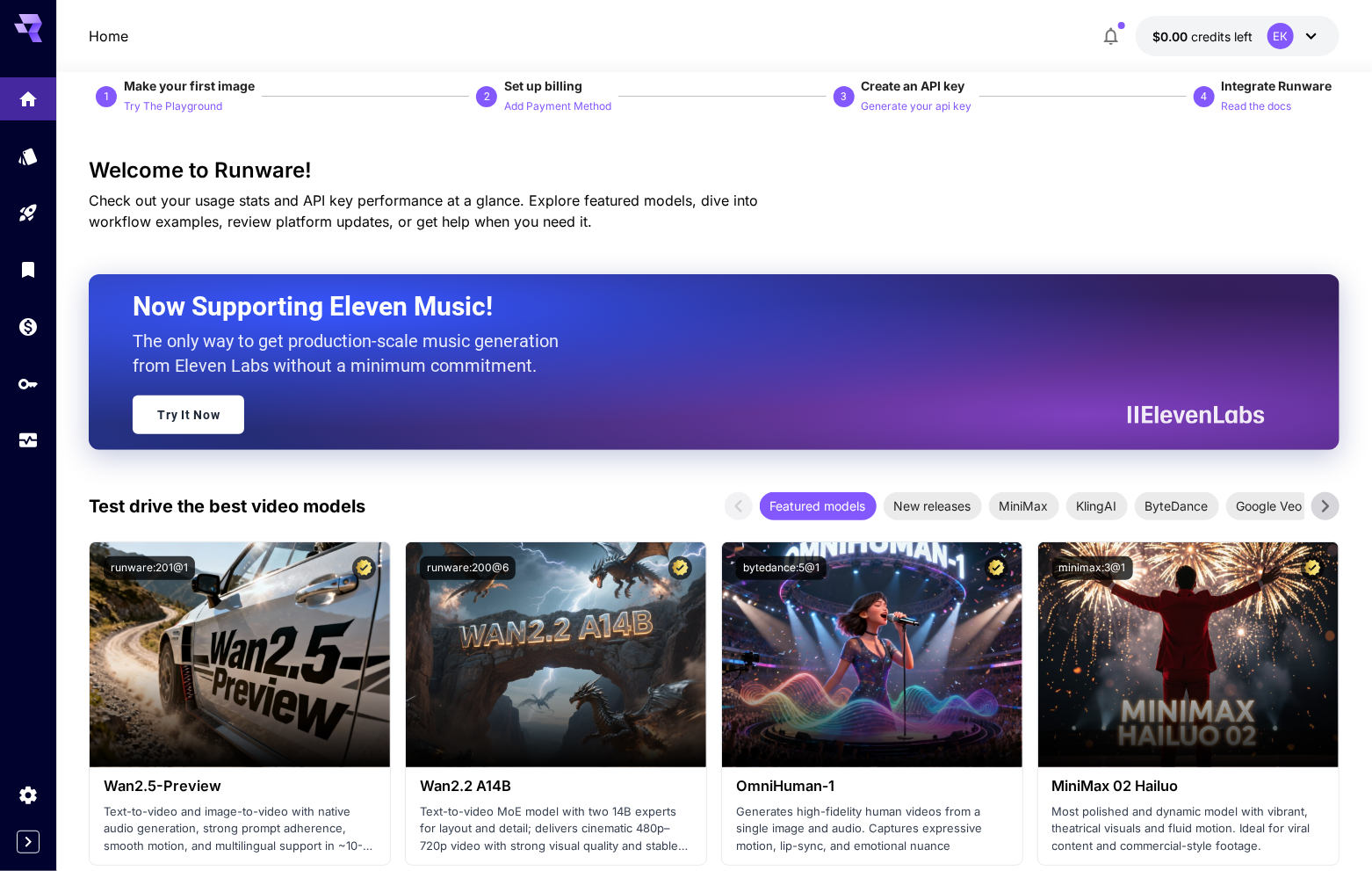
click at [248, 297] on h2 "Now Supporting Eleven Music!" at bounding box center [692, 306] width 1118 height 33
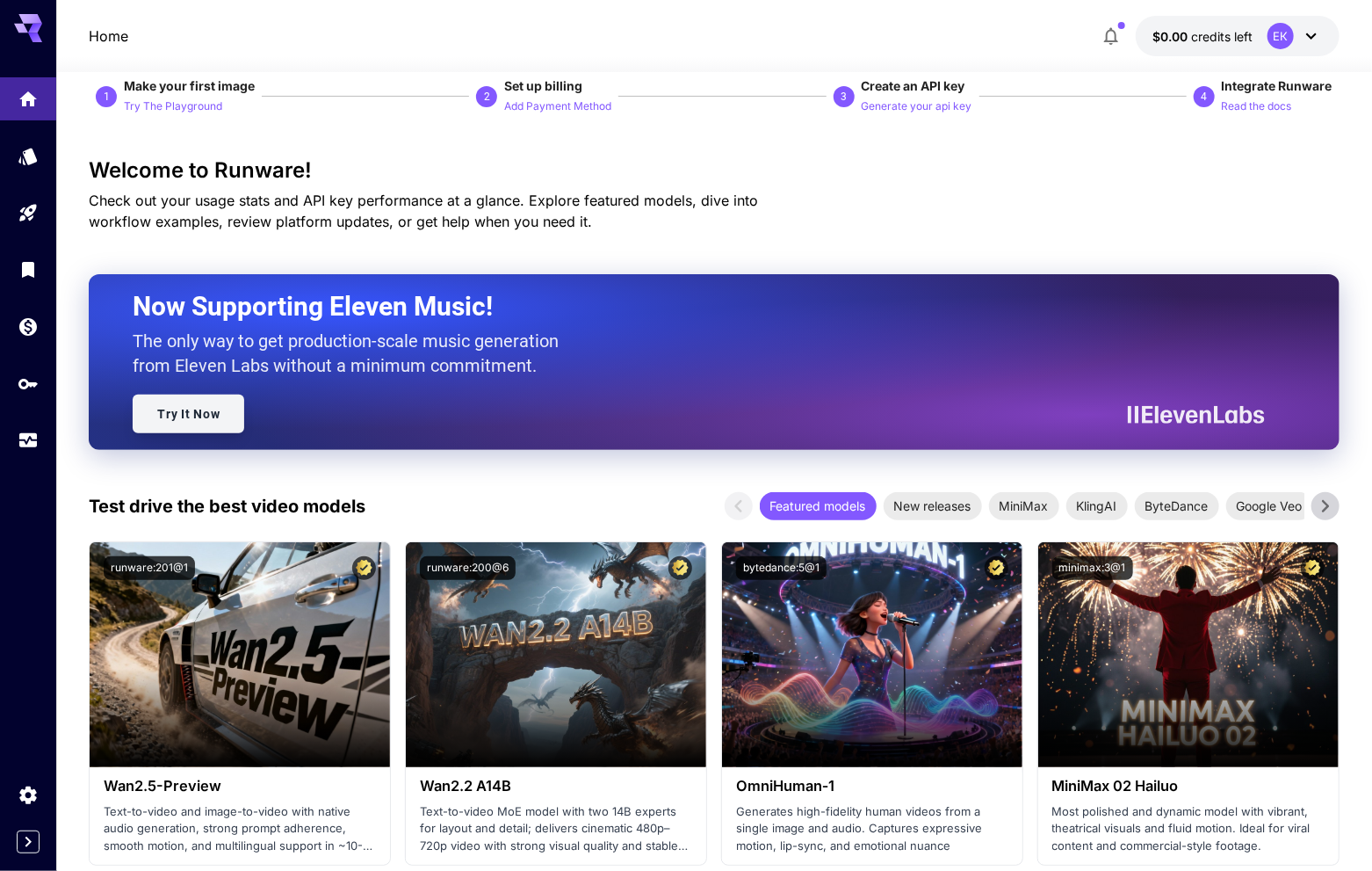
click at [208, 421] on link "Try It Now" at bounding box center [189, 413] width 112 height 39
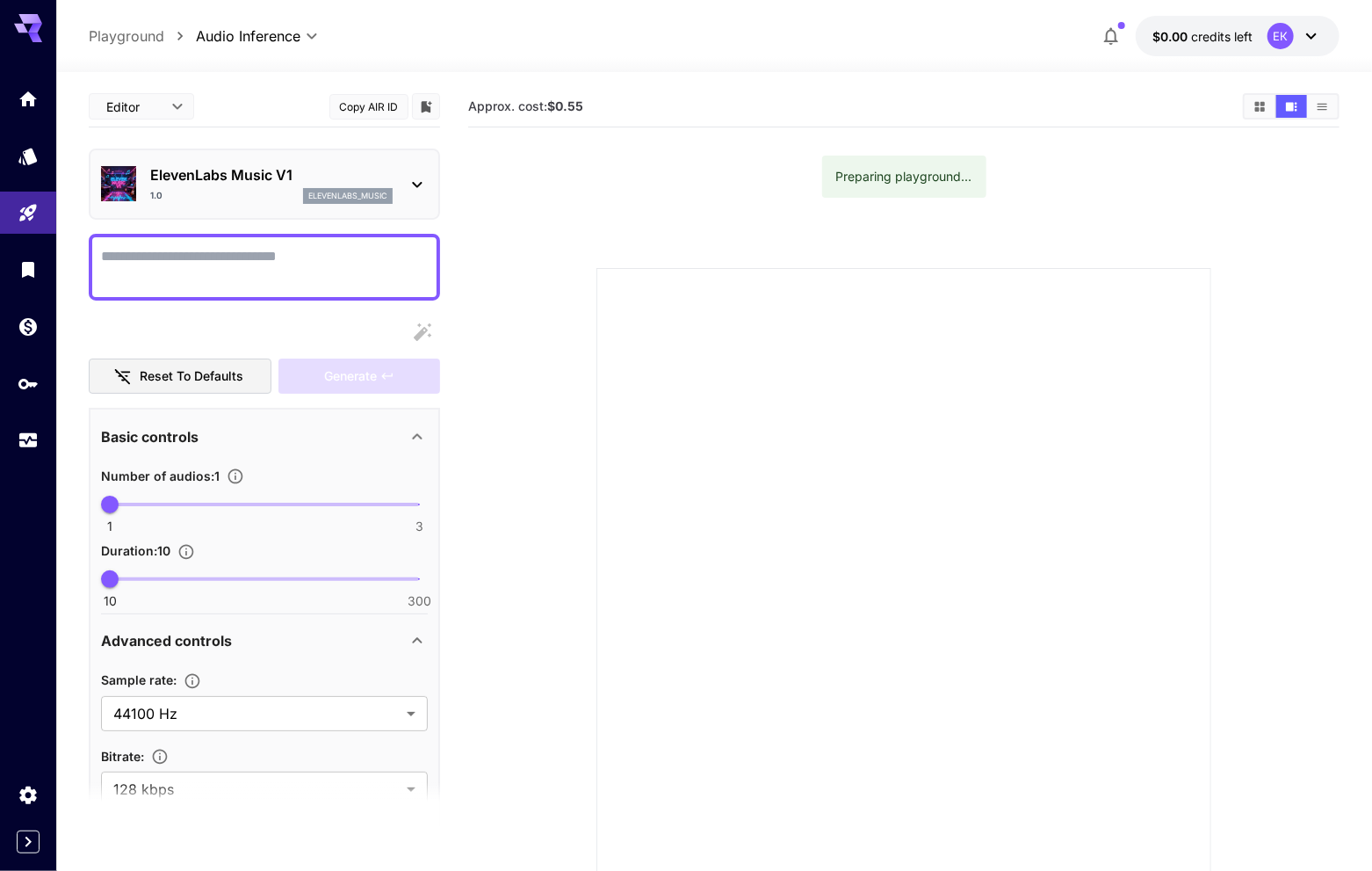
click at [401, 176] on div "ElevenLabs Music V1 1.0 elevenlabs_music" at bounding box center [264, 184] width 327 height 53
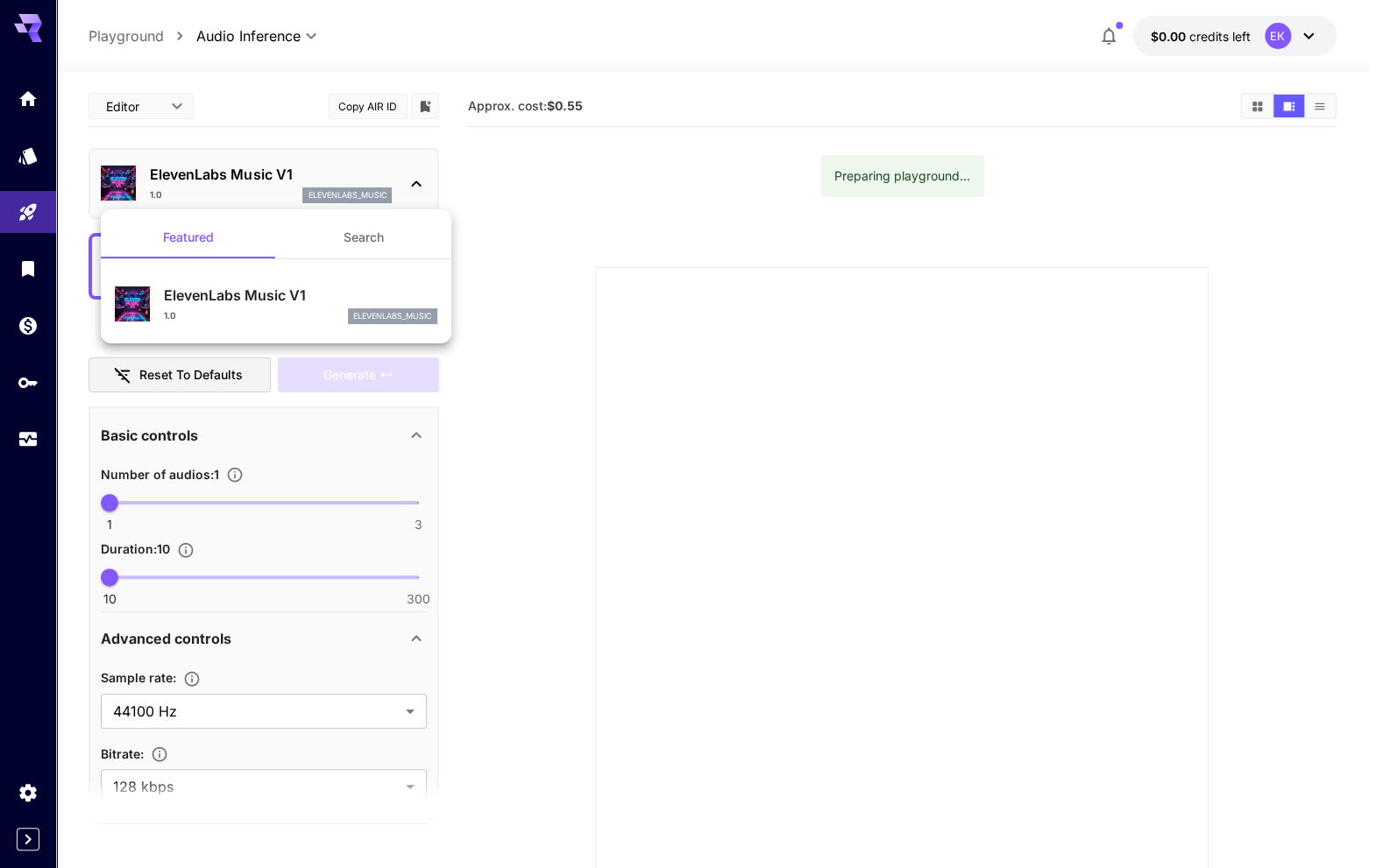
click at [494, 206] on div at bounding box center [691, 434] width 1383 height 868
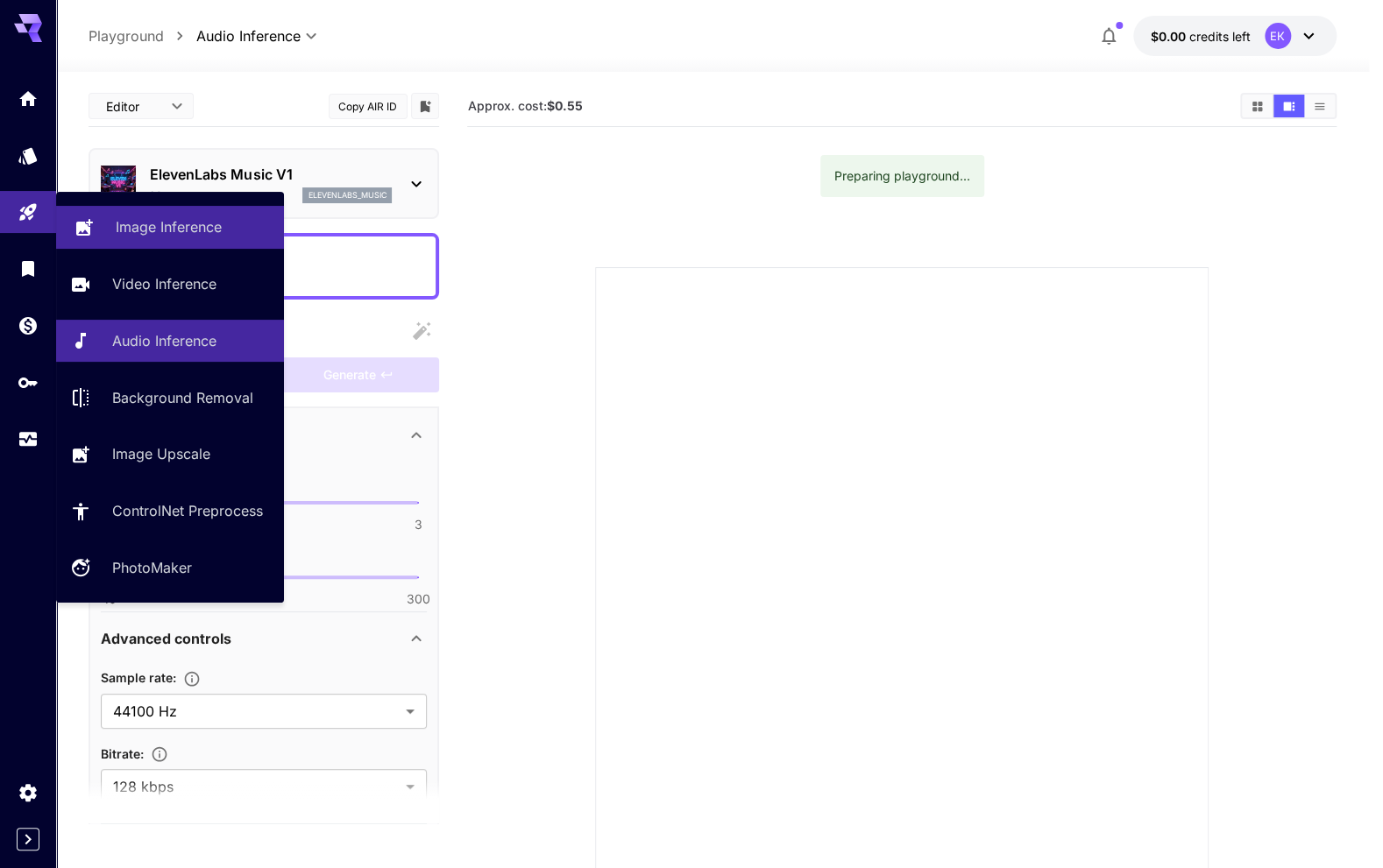
click at [169, 228] on p "Image Inference" at bounding box center [169, 227] width 106 height 21
type input "**********"
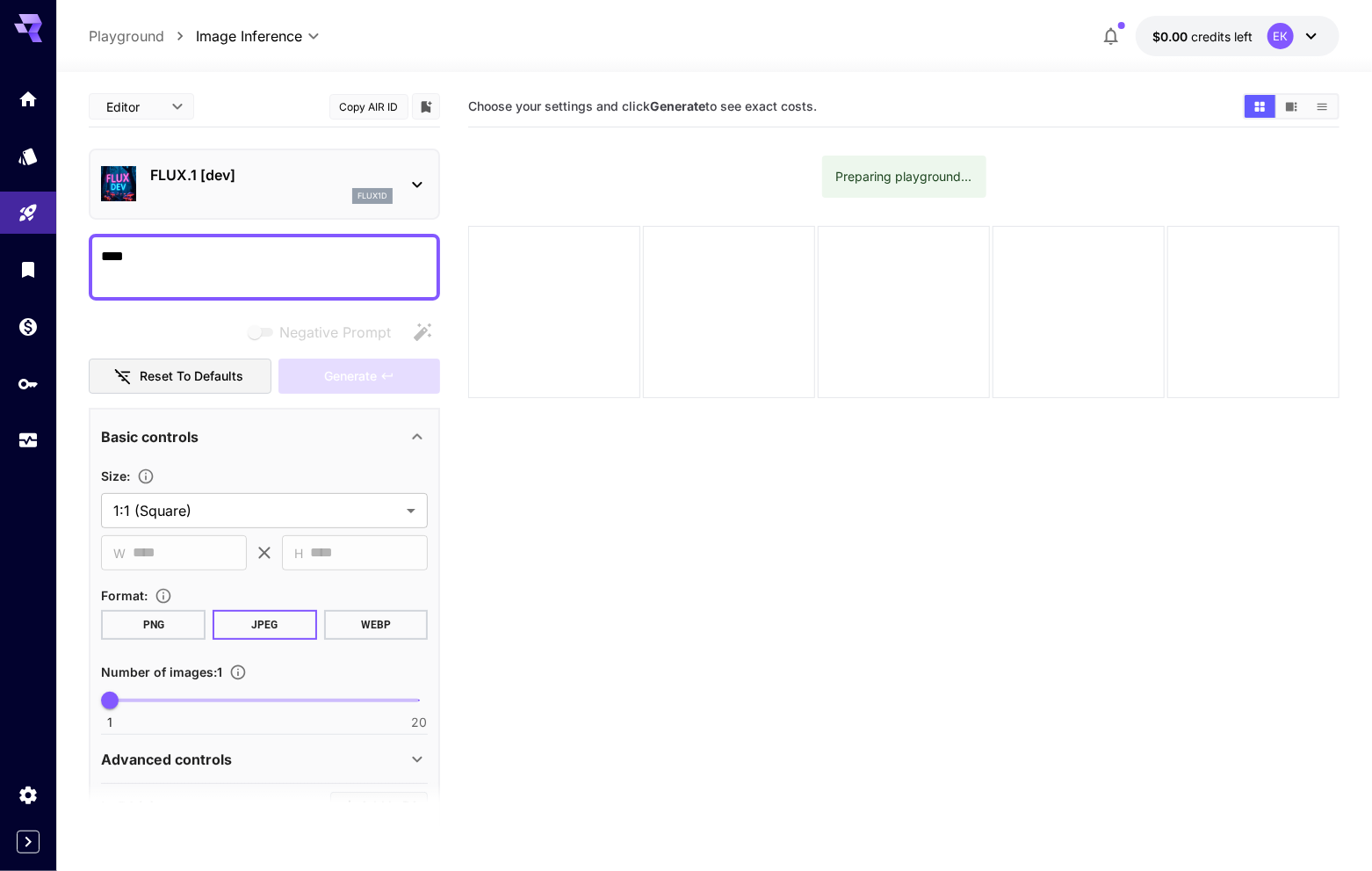
click at [417, 181] on icon at bounding box center [417, 184] width 21 height 21
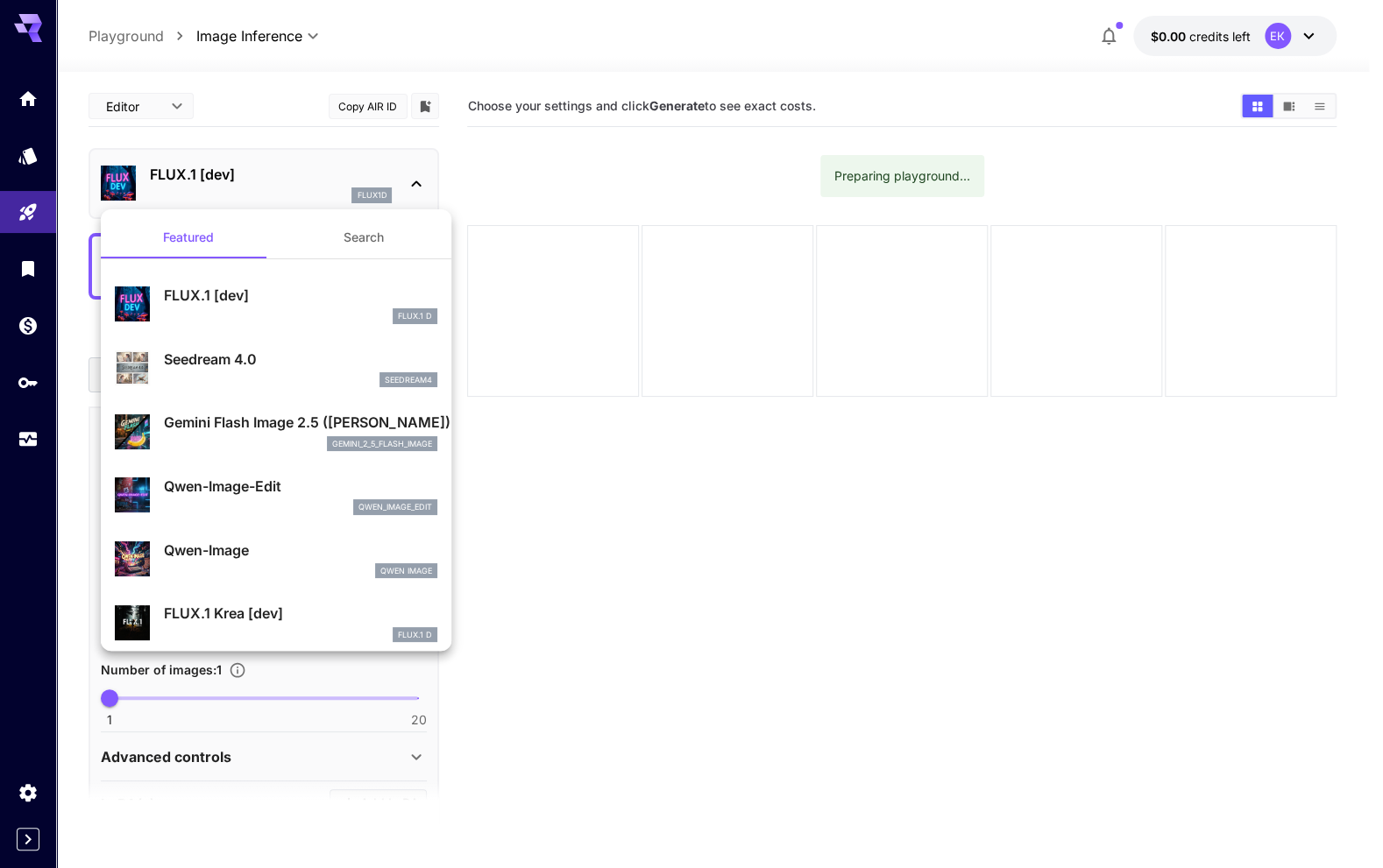
click at [416, 180] on div at bounding box center [691, 434] width 1383 height 868
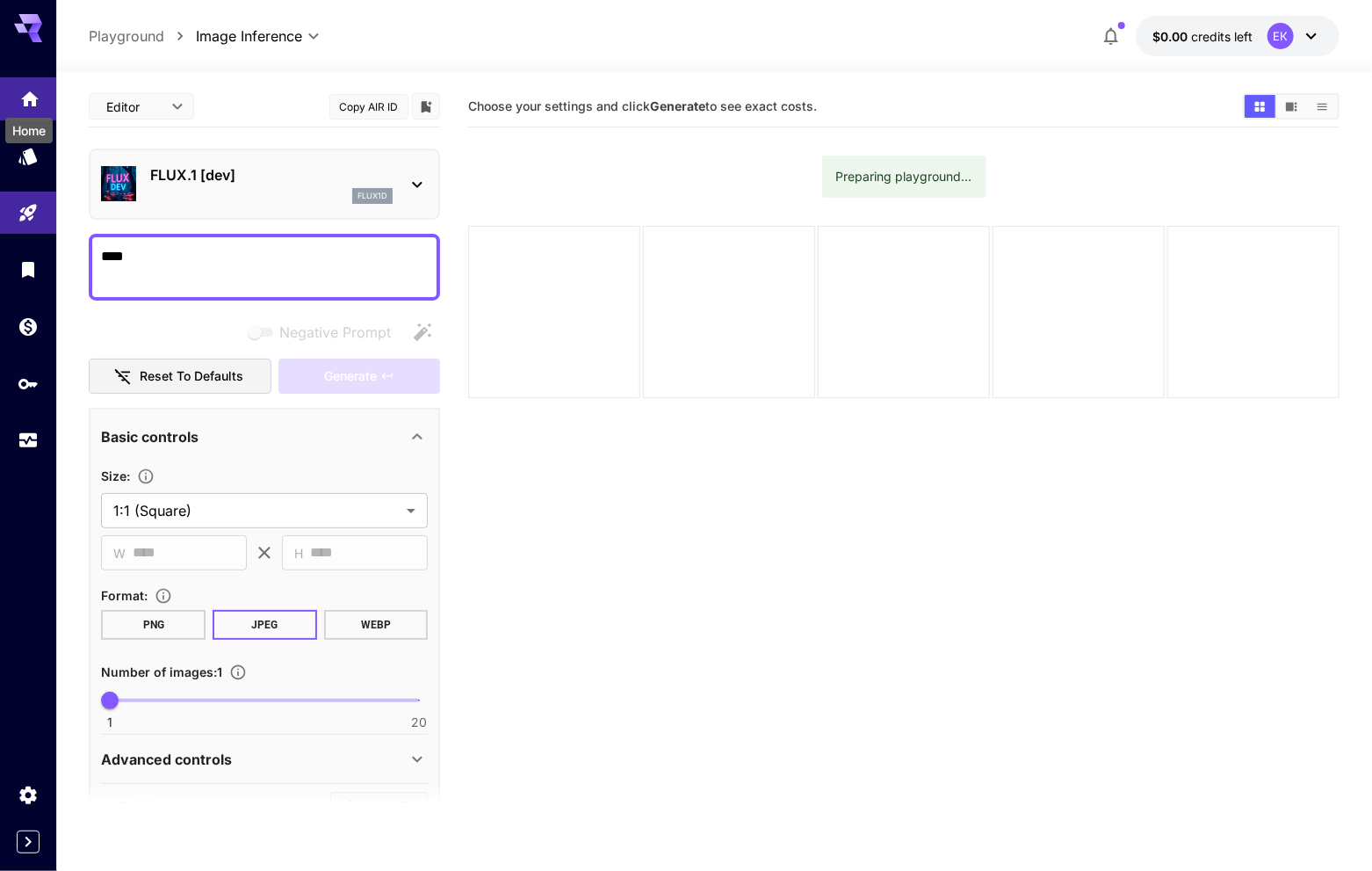
click at [21, 95] on icon "Home" at bounding box center [29, 94] width 21 height 21
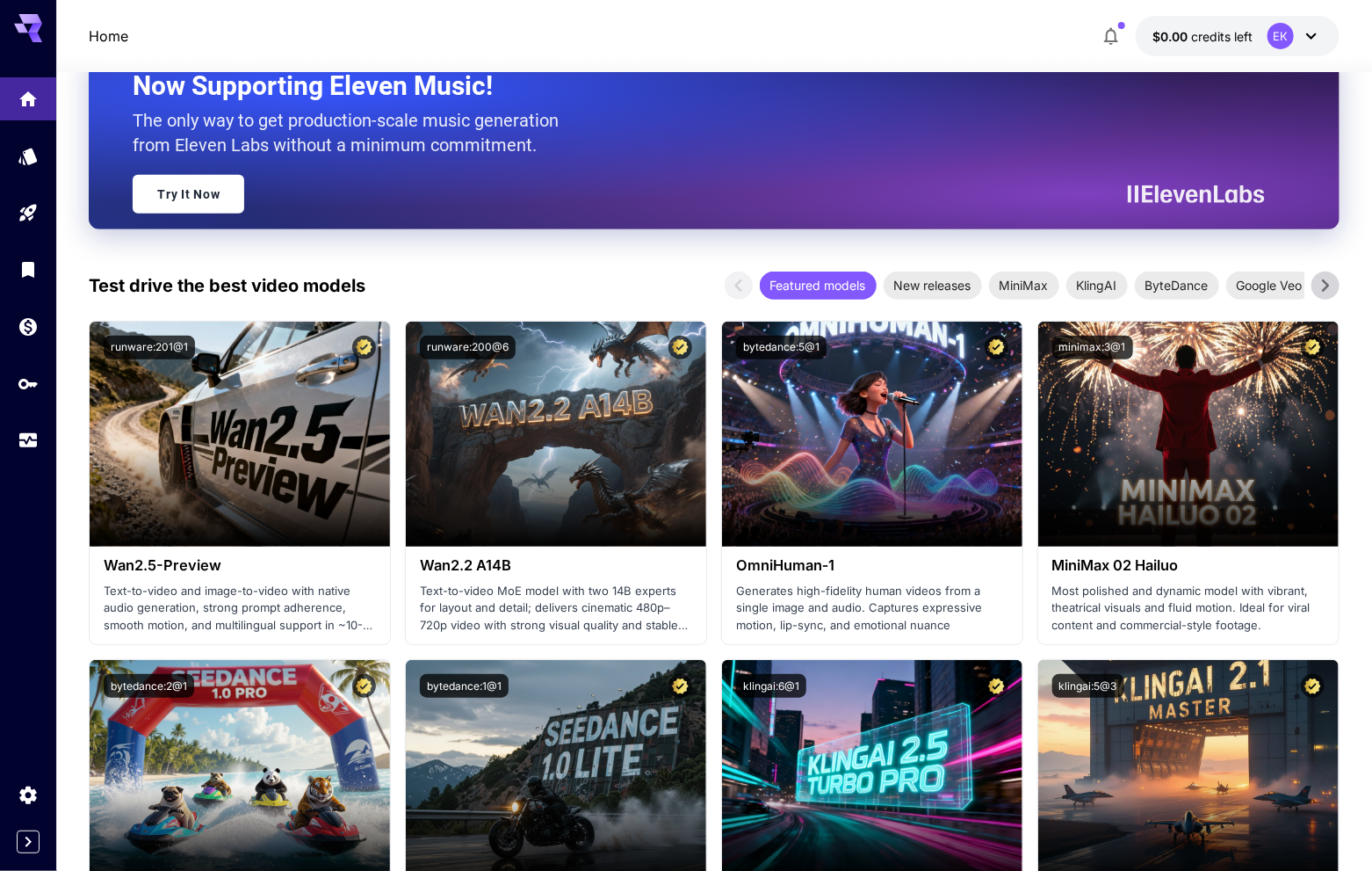
scroll to position [439, 0]
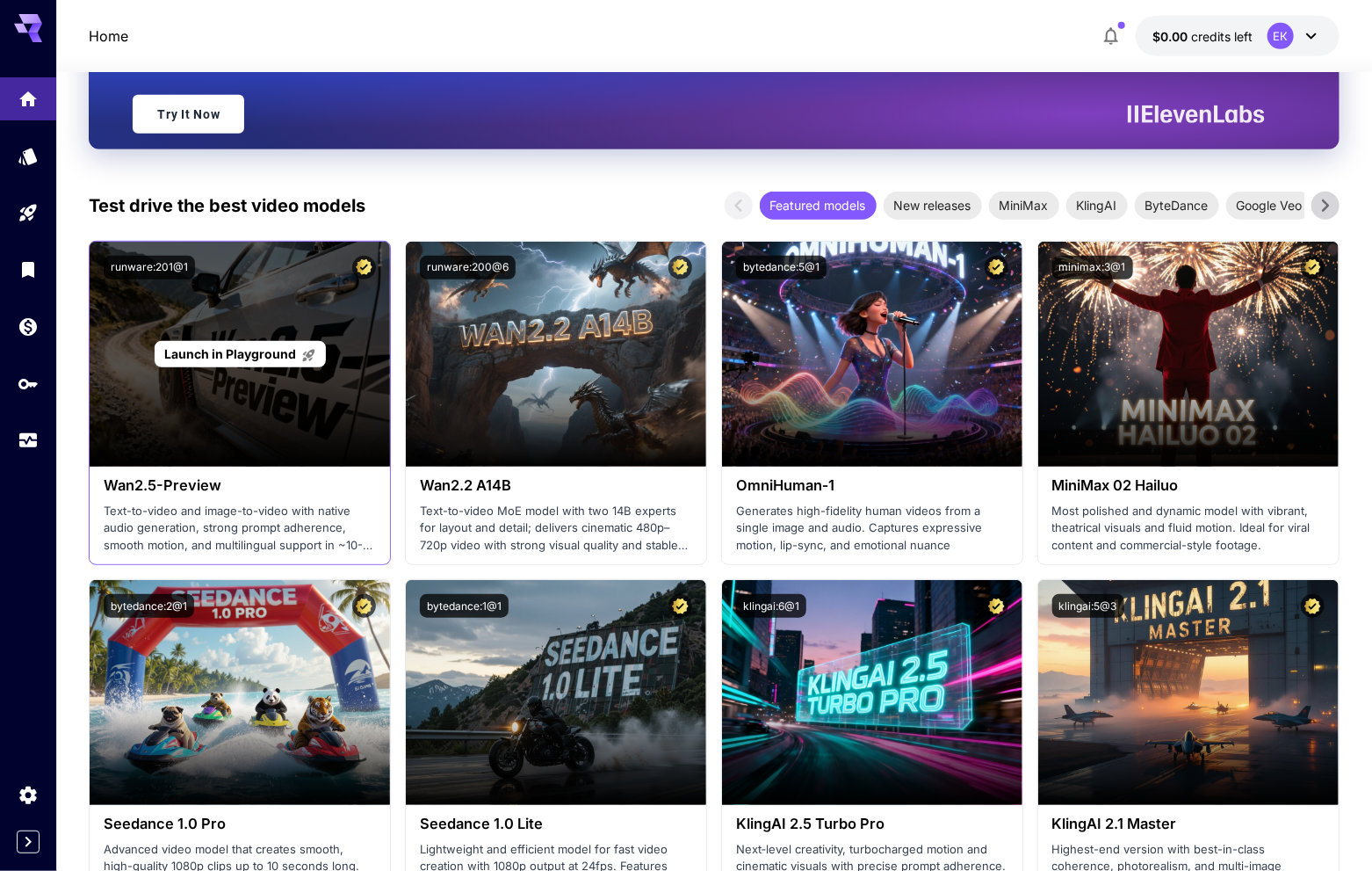
click at [243, 353] on span "Launch in Playground" at bounding box center [230, 354] width 132 height 15
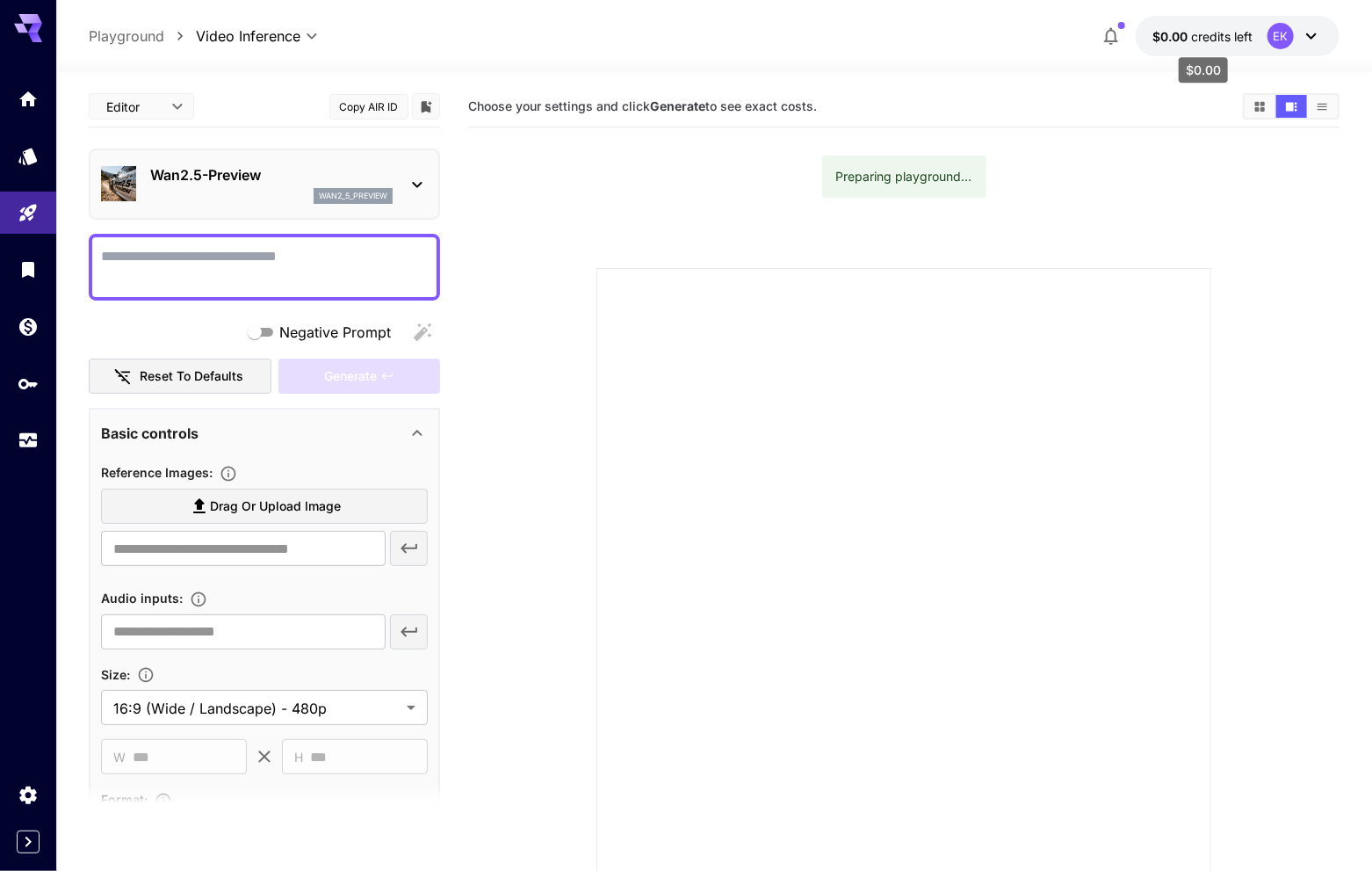
click at [1192, 33] on span "credits left" at bounding box center [1223, 37] width 61 height 15
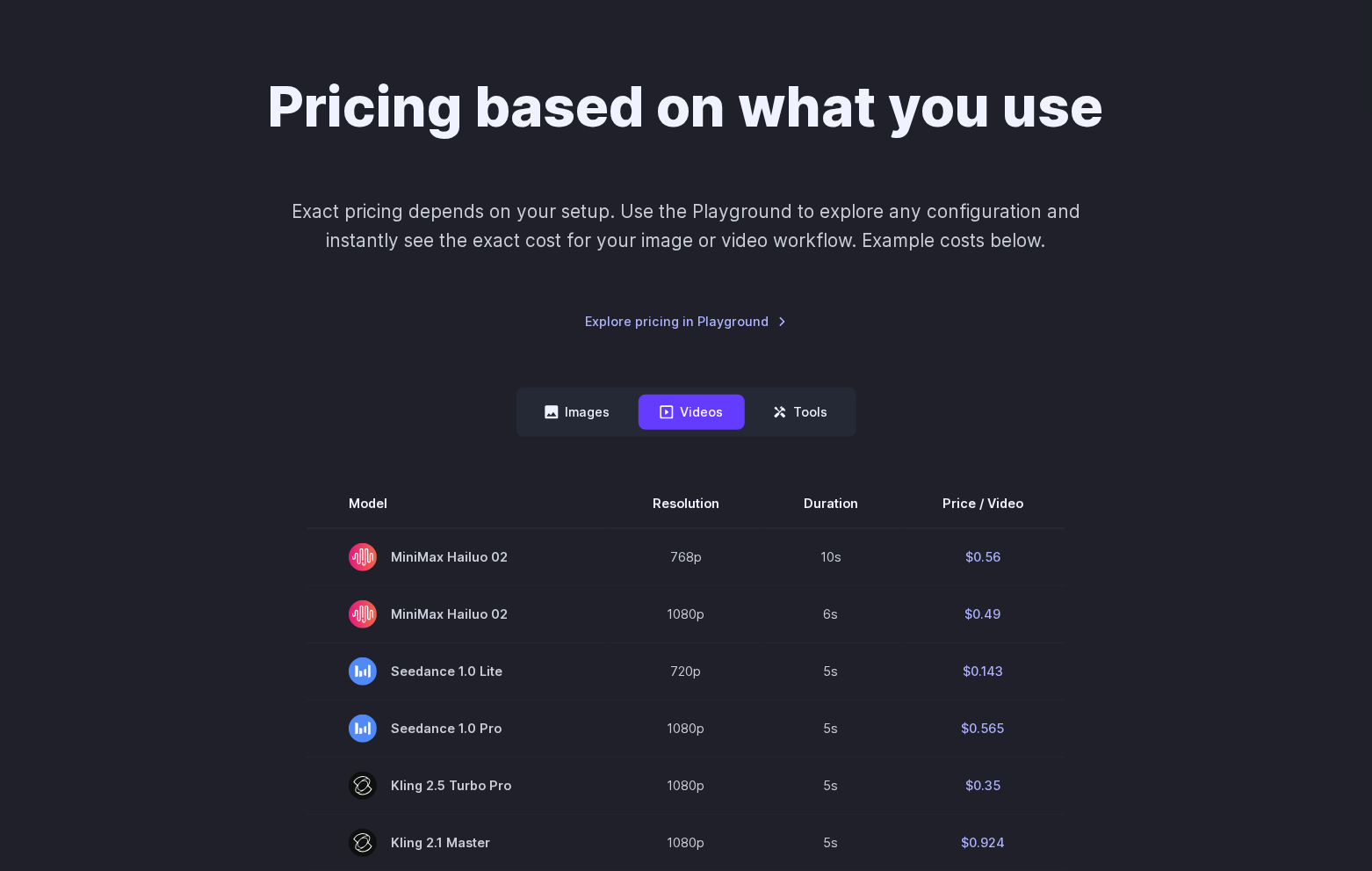
scroll to position [264, 0]
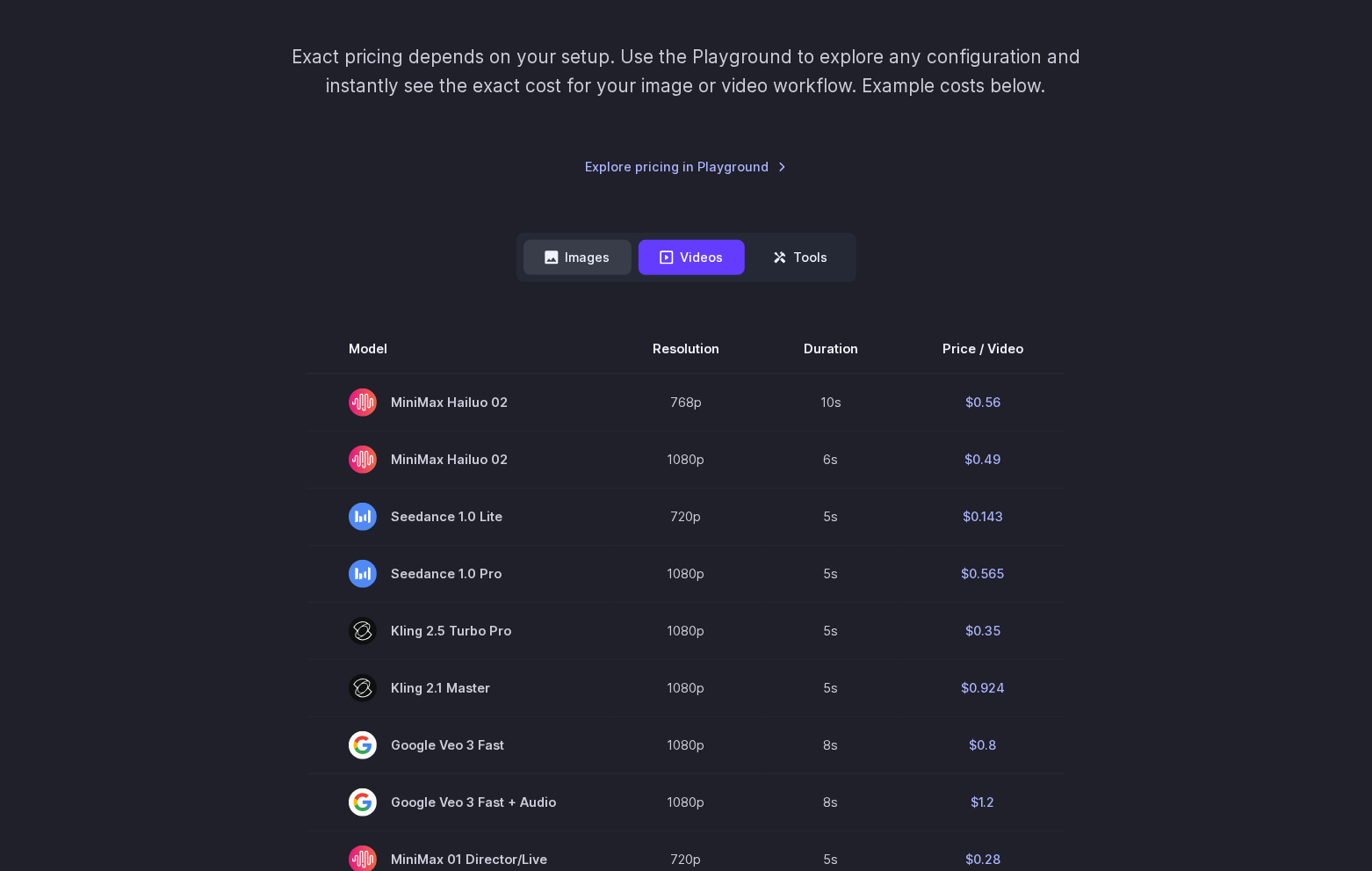
click at [577, 254] on button "Images" at bounding box center [577, 257] width 108 height 34
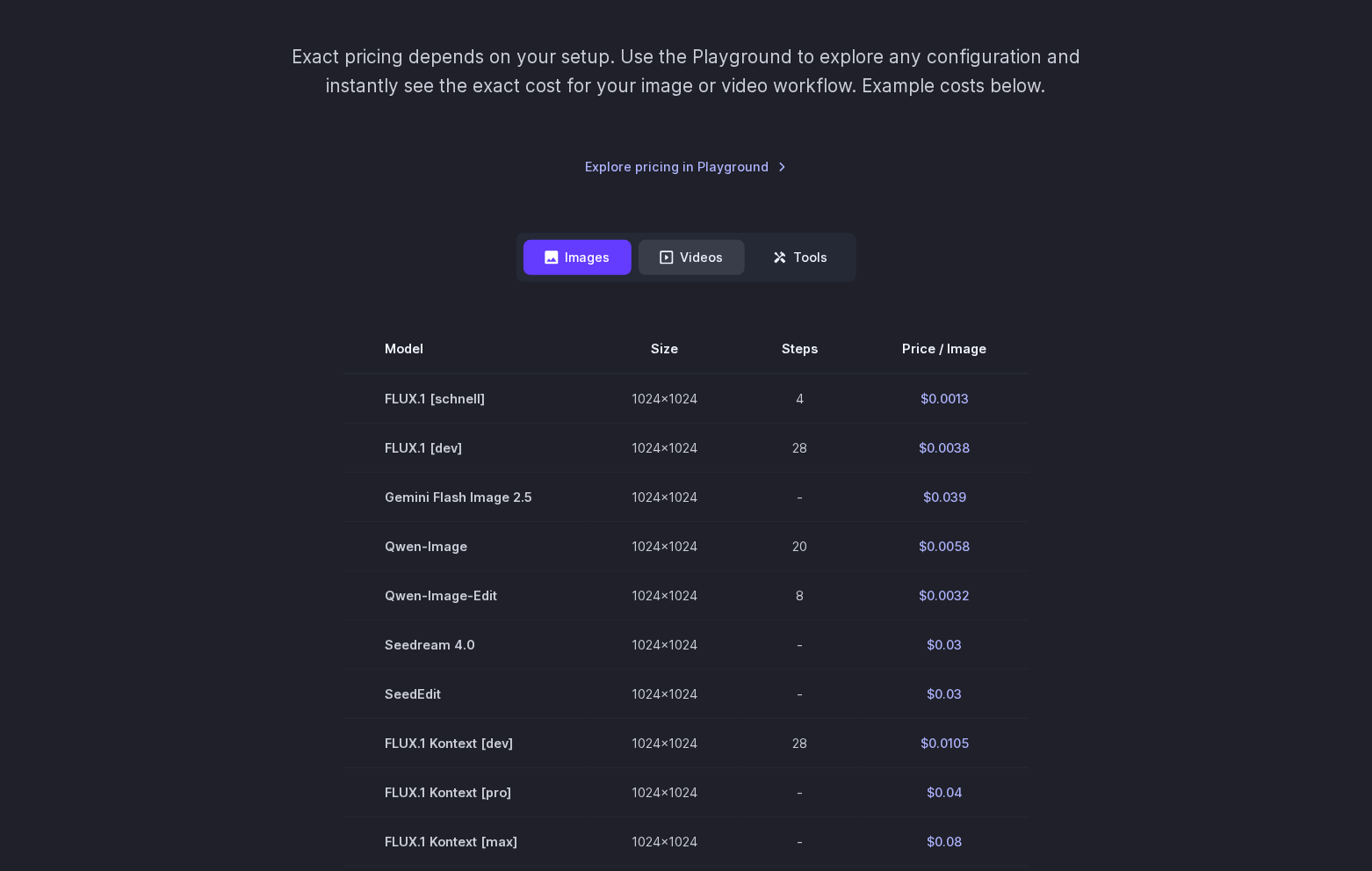
click at [670, 266] on button "Videos" at bounding box center [692, 257] width 106 height 34
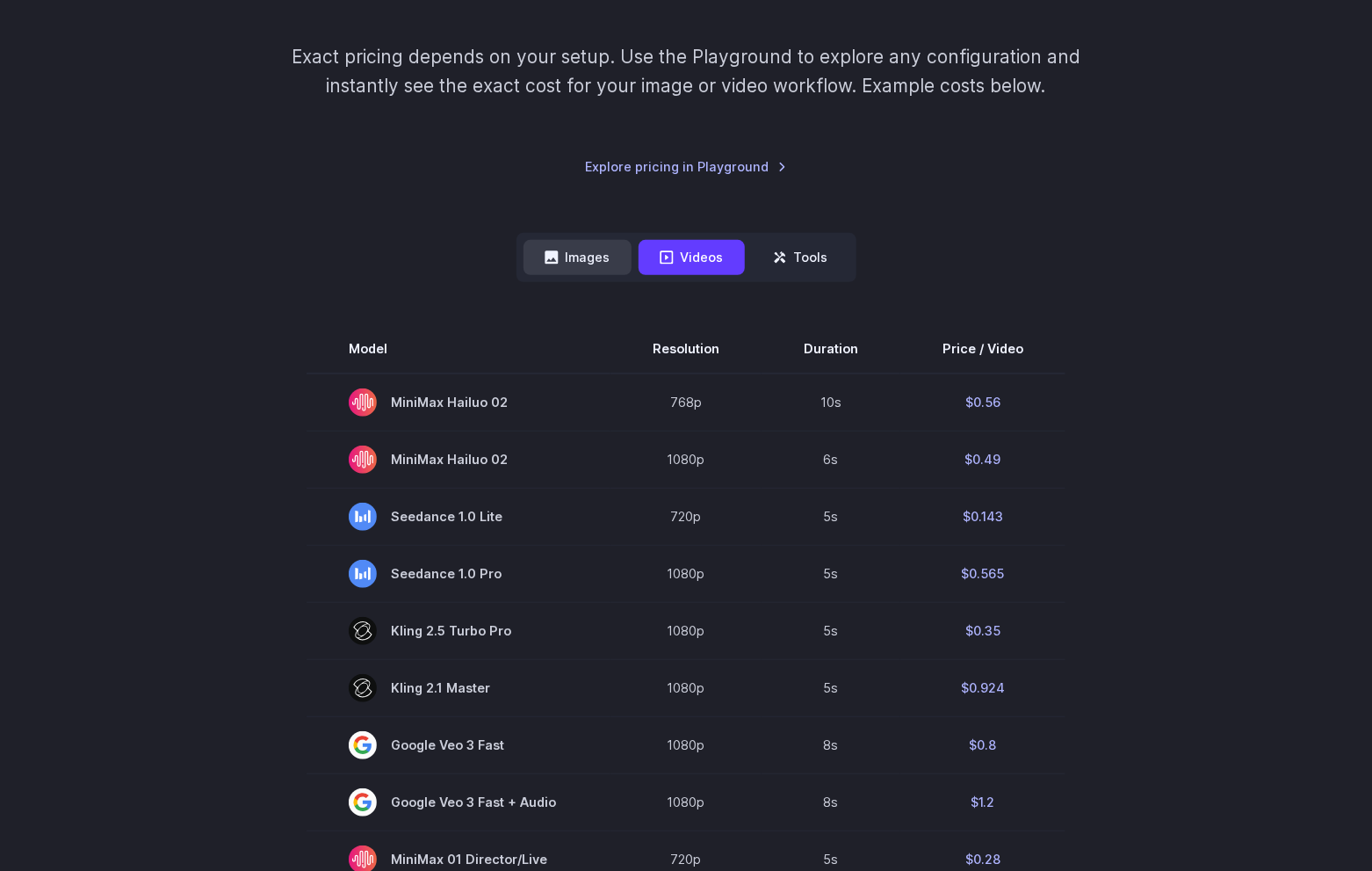
click at [593, 268] on button "Images" at bounding box center [577, 257] width 108 height 34
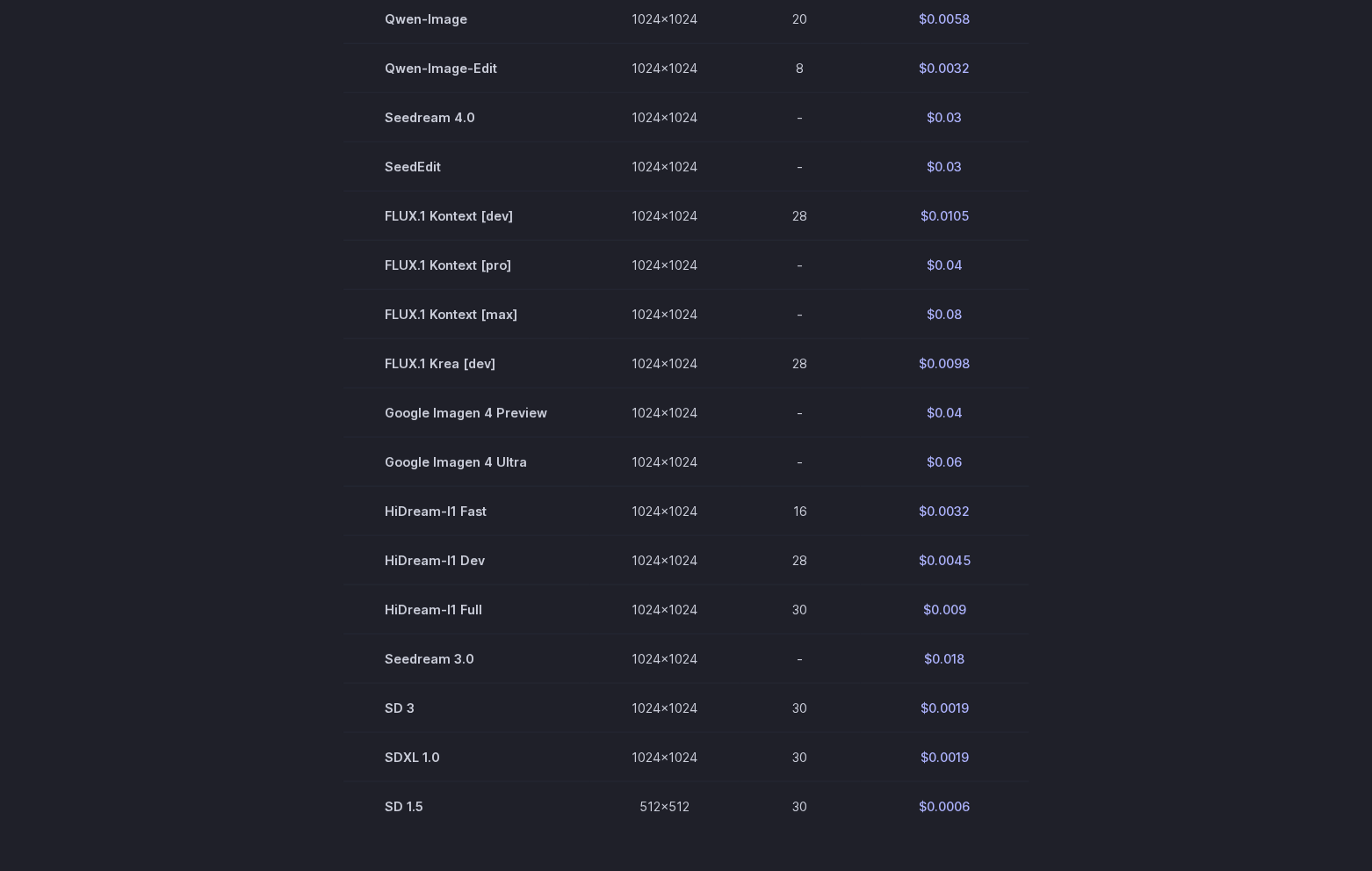
scroll to position [1054, 0]
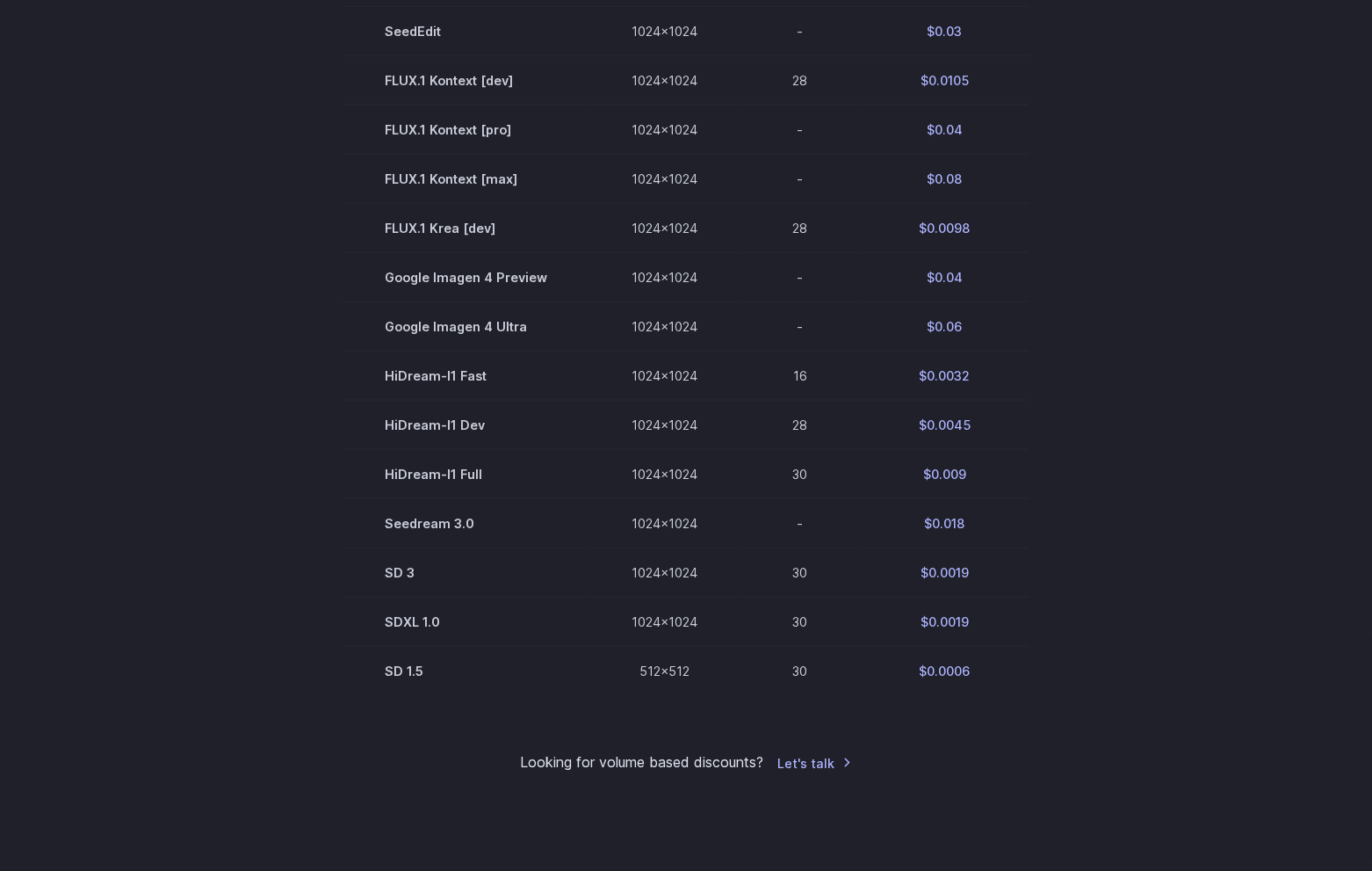
scroll to position [1028, 0]
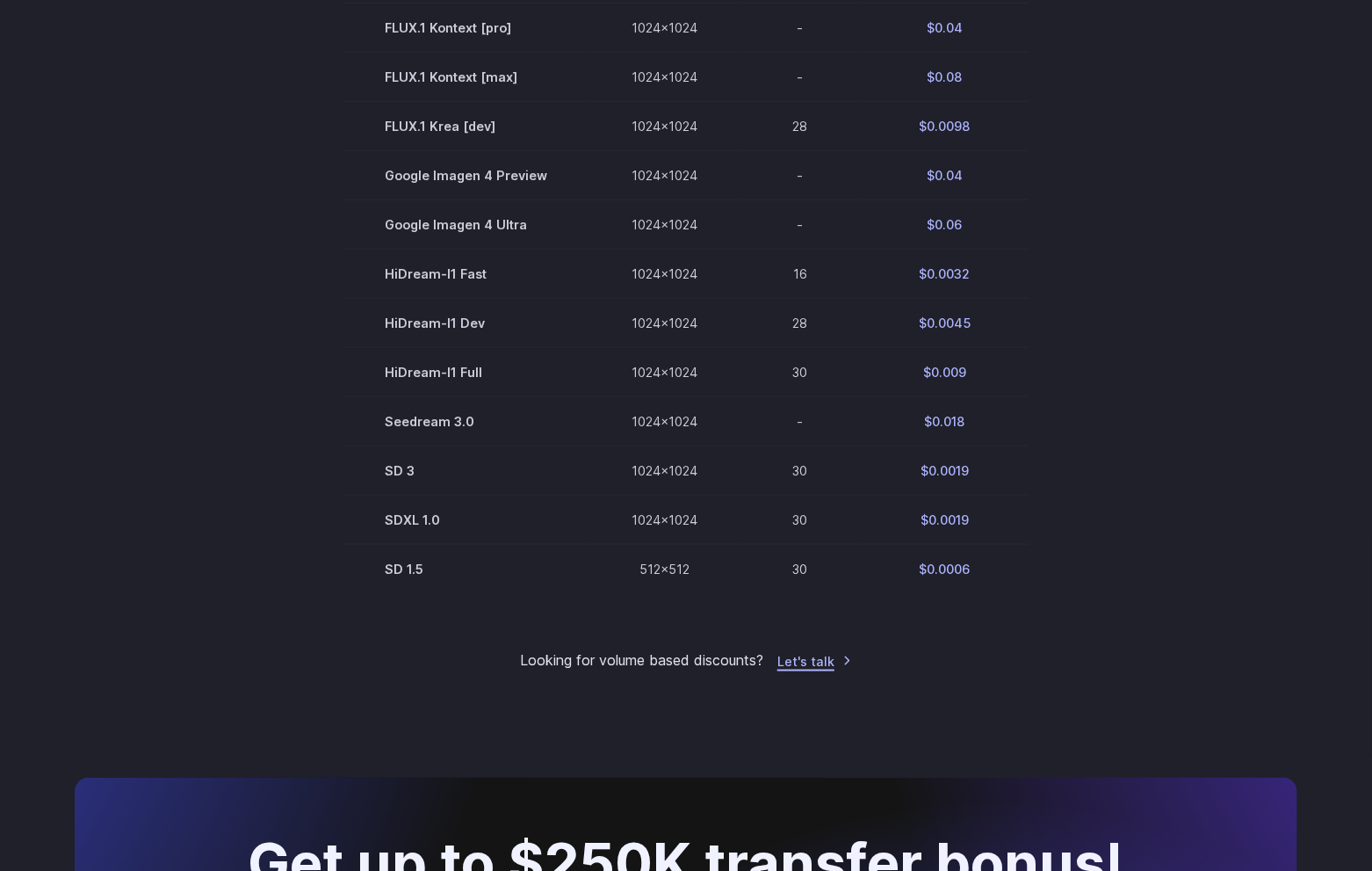
click at [798, 671] on link "Let's talk" at bounding box center [814, 661] width 74 height 20
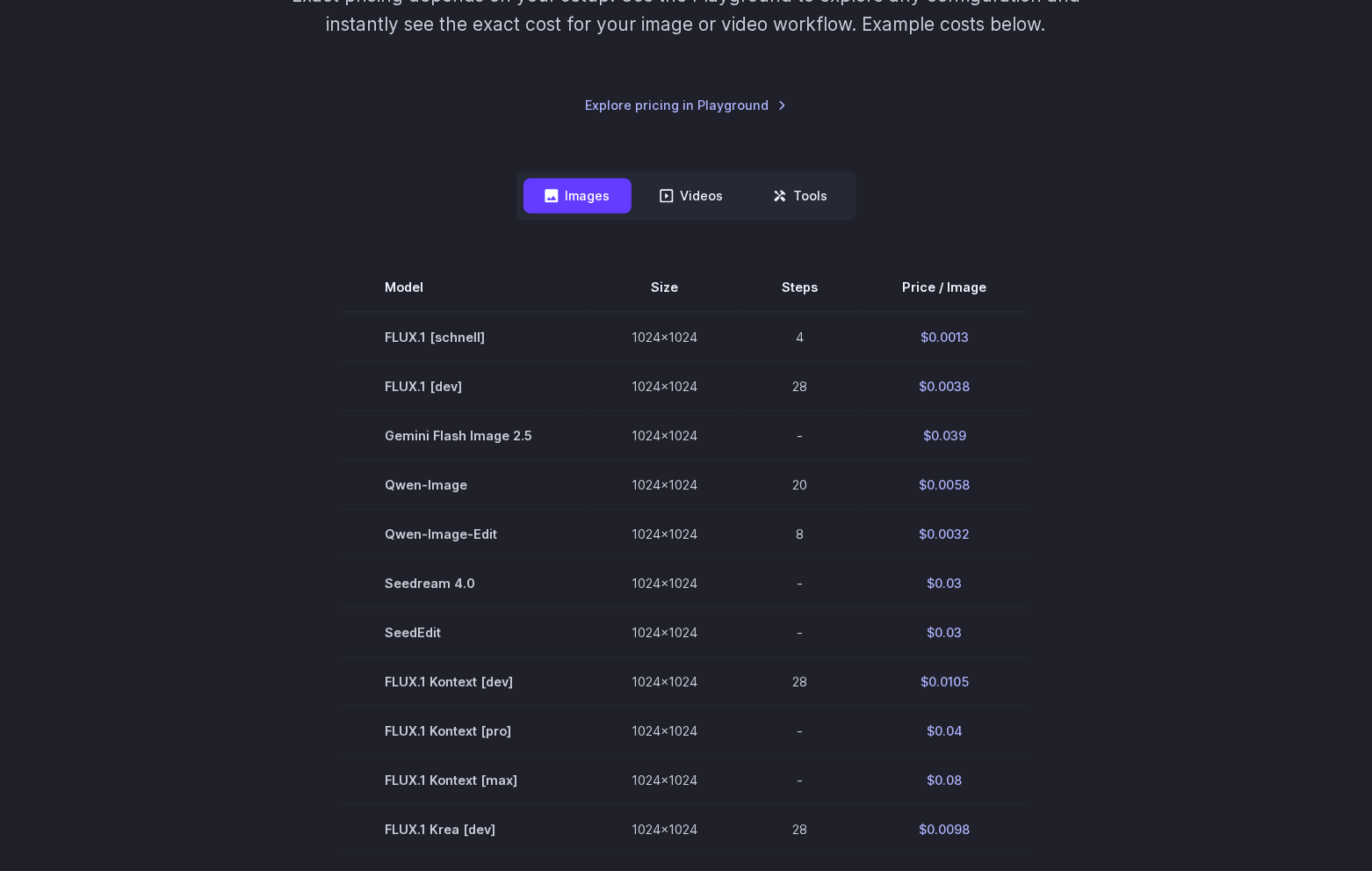
scroll to position [0, 0]
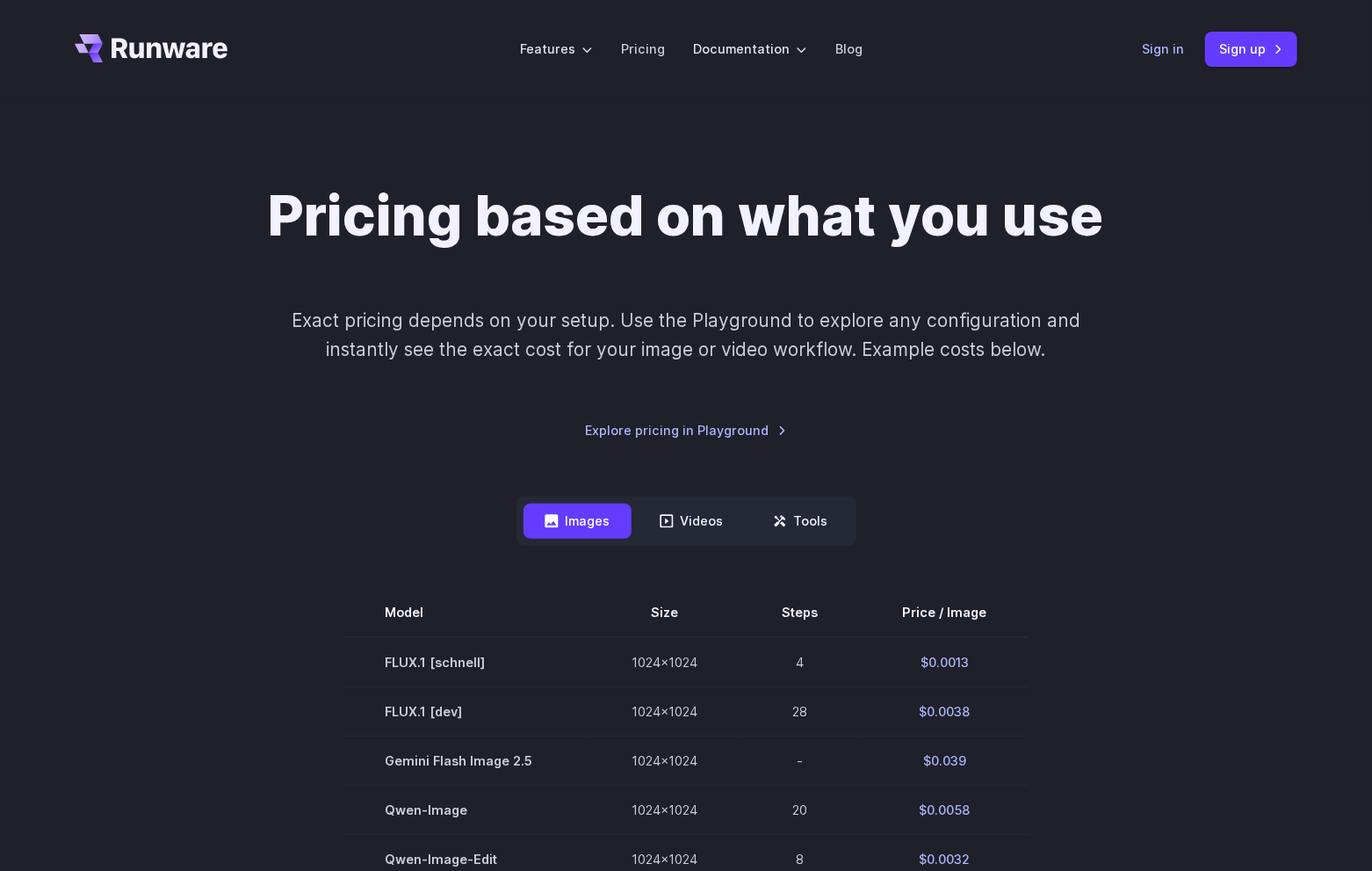
click at [1170, 46] on link "Sign in" at bounding box center [1163, 49] width 42 height 20
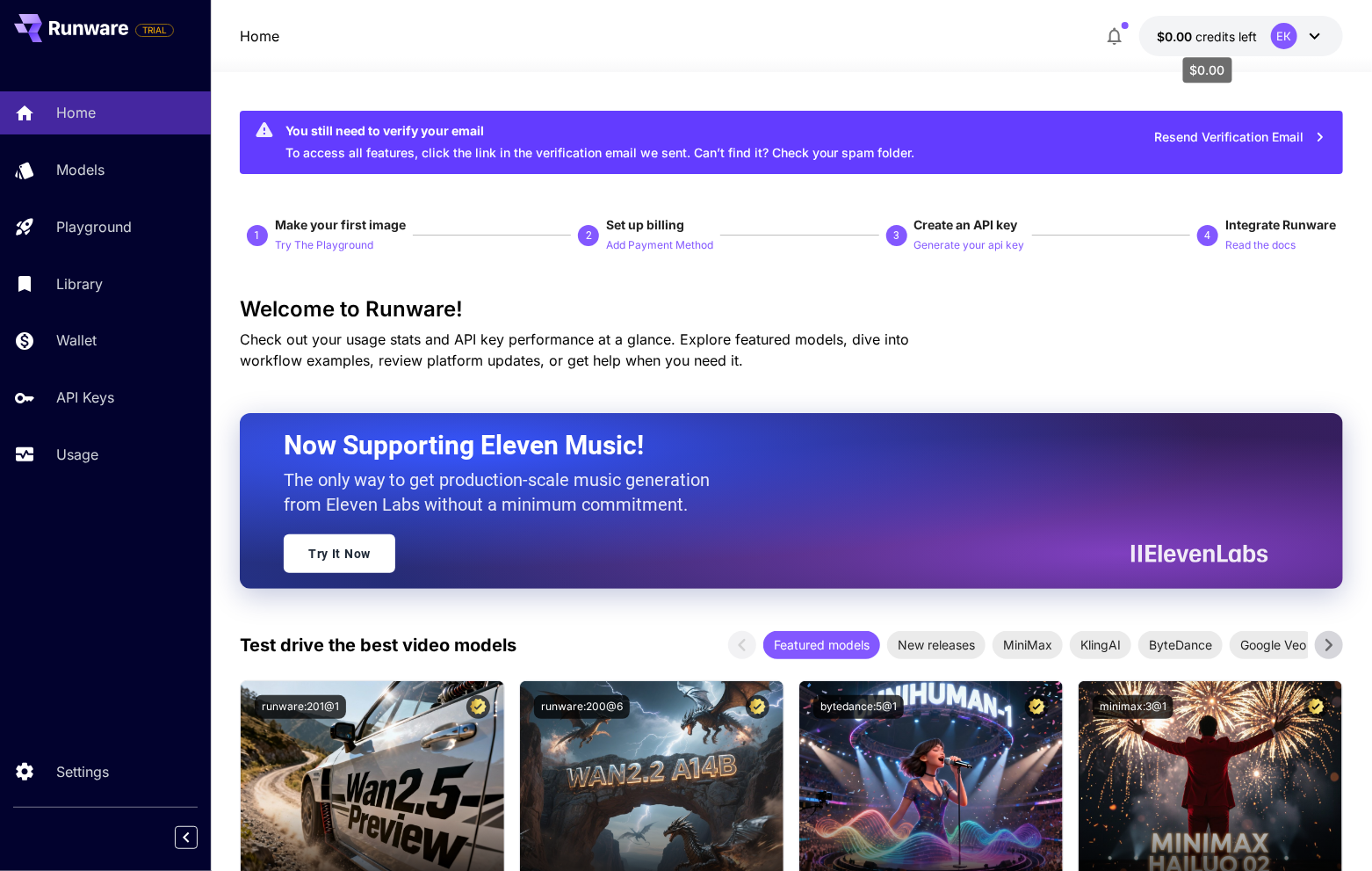
click at [1208, 32] on span "credits left" at bounding box center [1226, 37] width 61 height 15
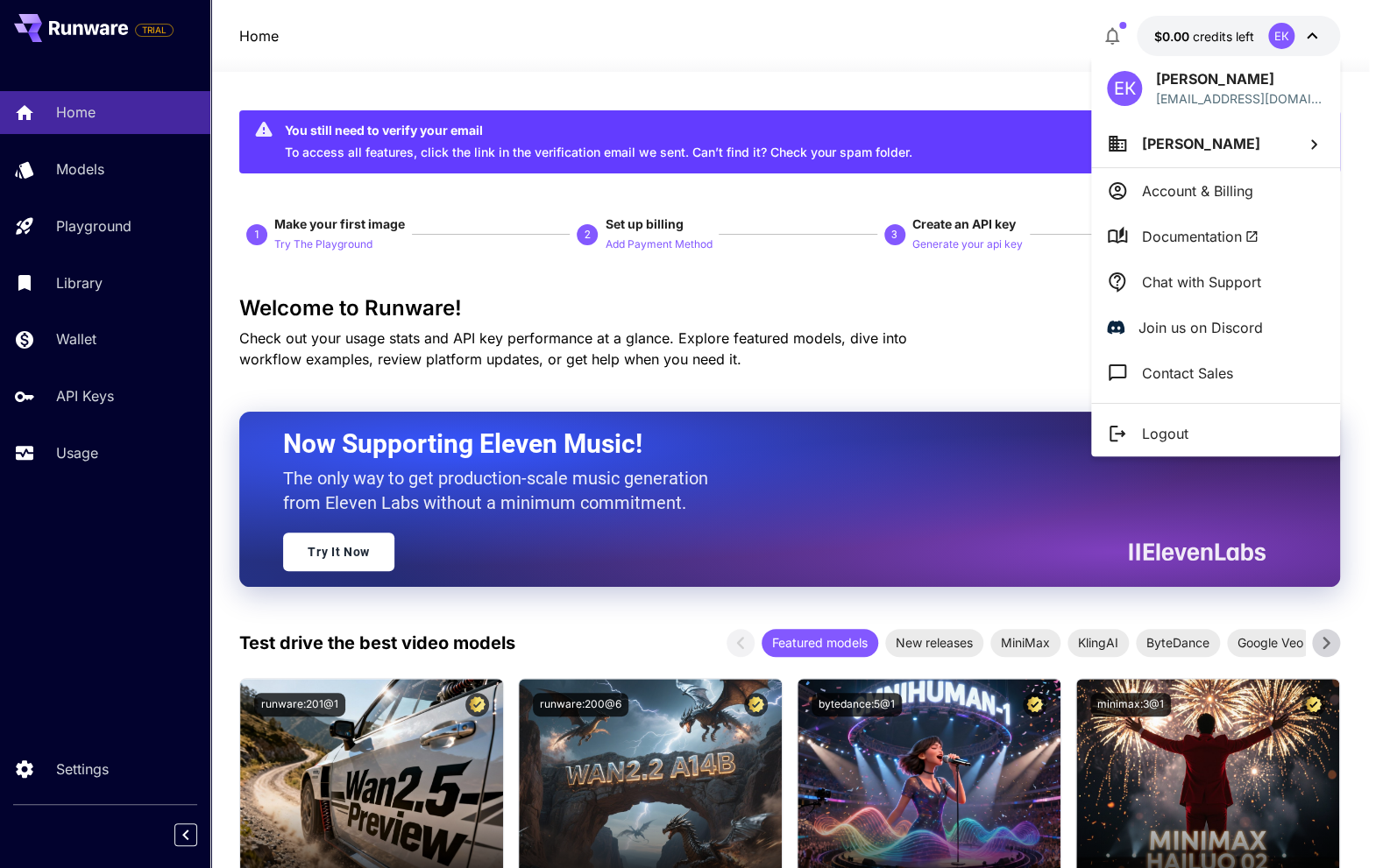
click at [644, 65] on div at bounding box center [691, 434] width 1383 height 868
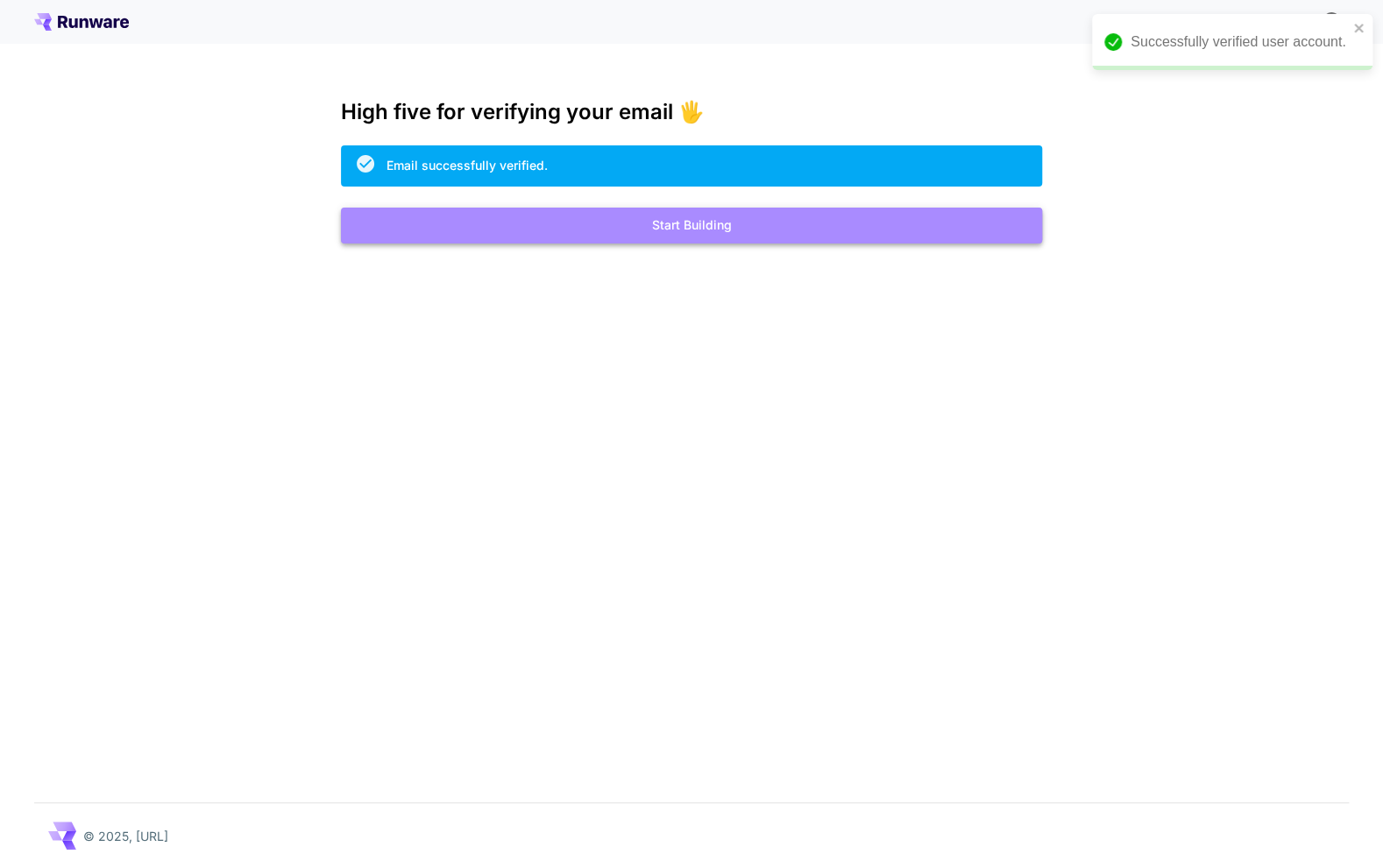
click at [732, 221] on button "Start Building" at bounding box center [691, 225] width 701 height 36
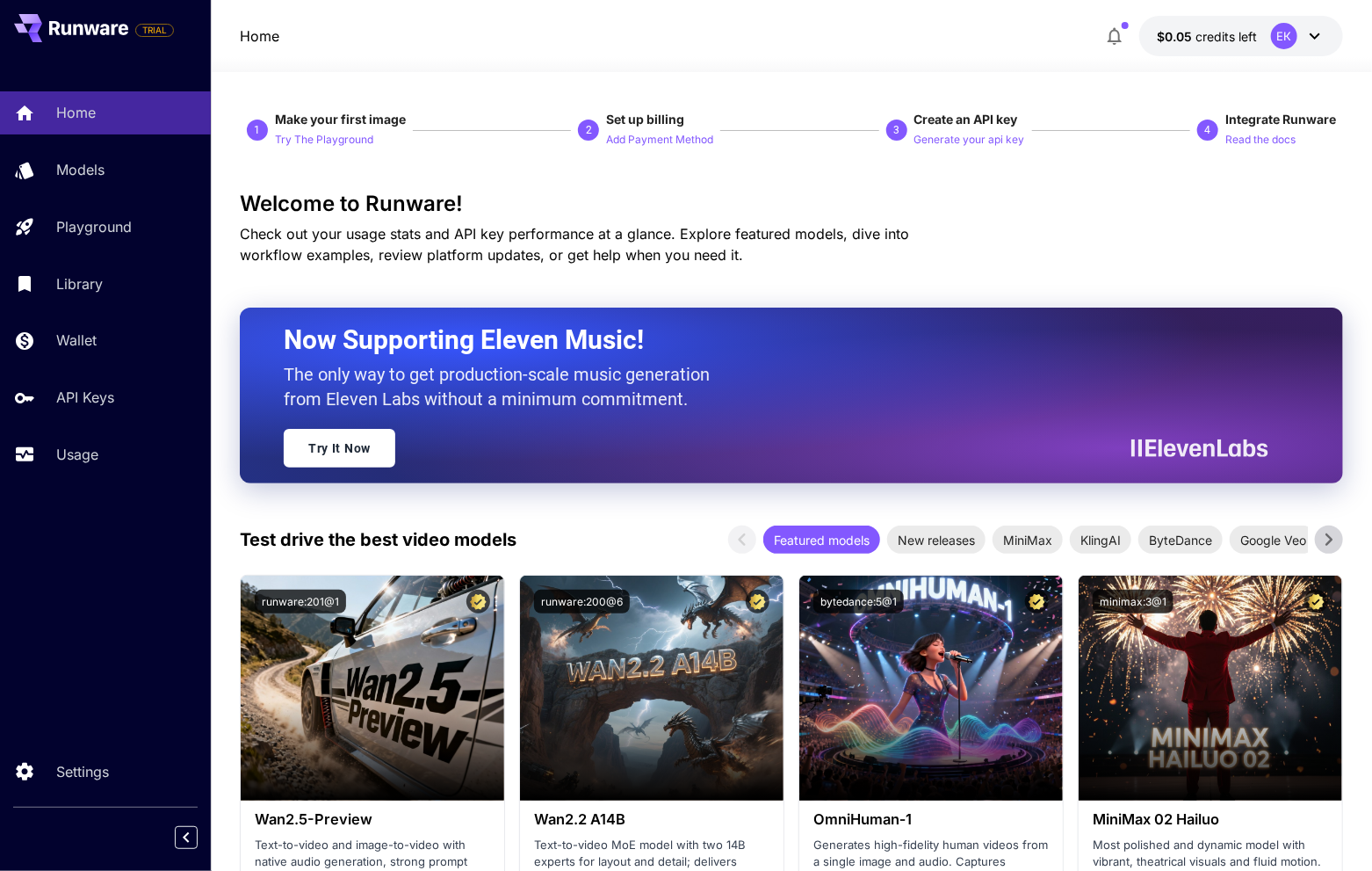
click at [335, 118] on span "Make your first image" at bounding box center [340, 119] width 131 height 15
click at [629, 116] on span "Set up billing" at bounding box center [644, 119] width 78 height 15
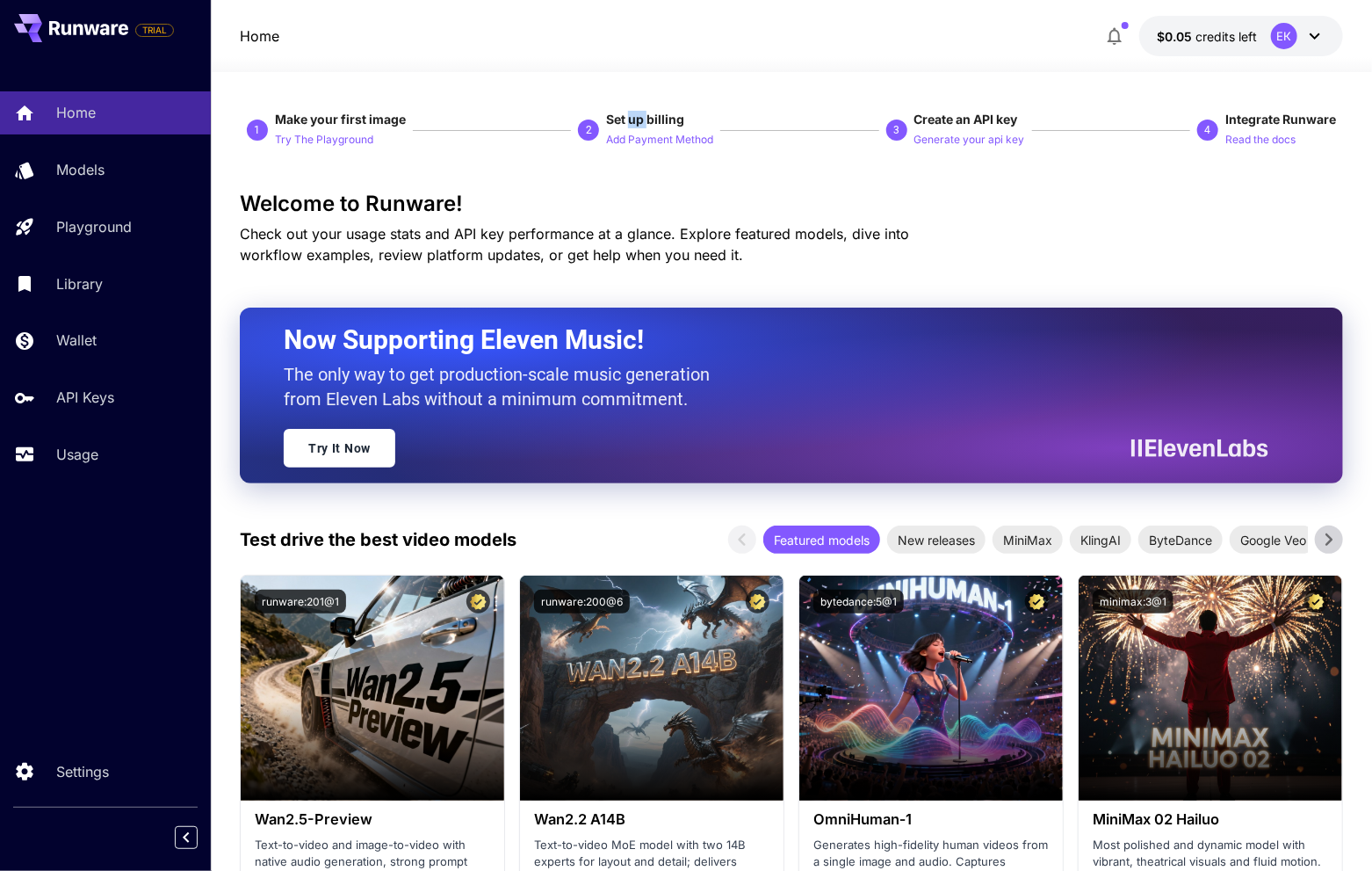
click at [629, 116] on span "Set up billing" at bounding box center [644, 119] width 78 height 15
click at [846, 200] on h3 "Welcome to Runware!" at bounding box center [792, 204] width 1103 height 25
click at [686, 138] on p "Add Payment Method" at bounding box center [659, 140] width 107 height 17
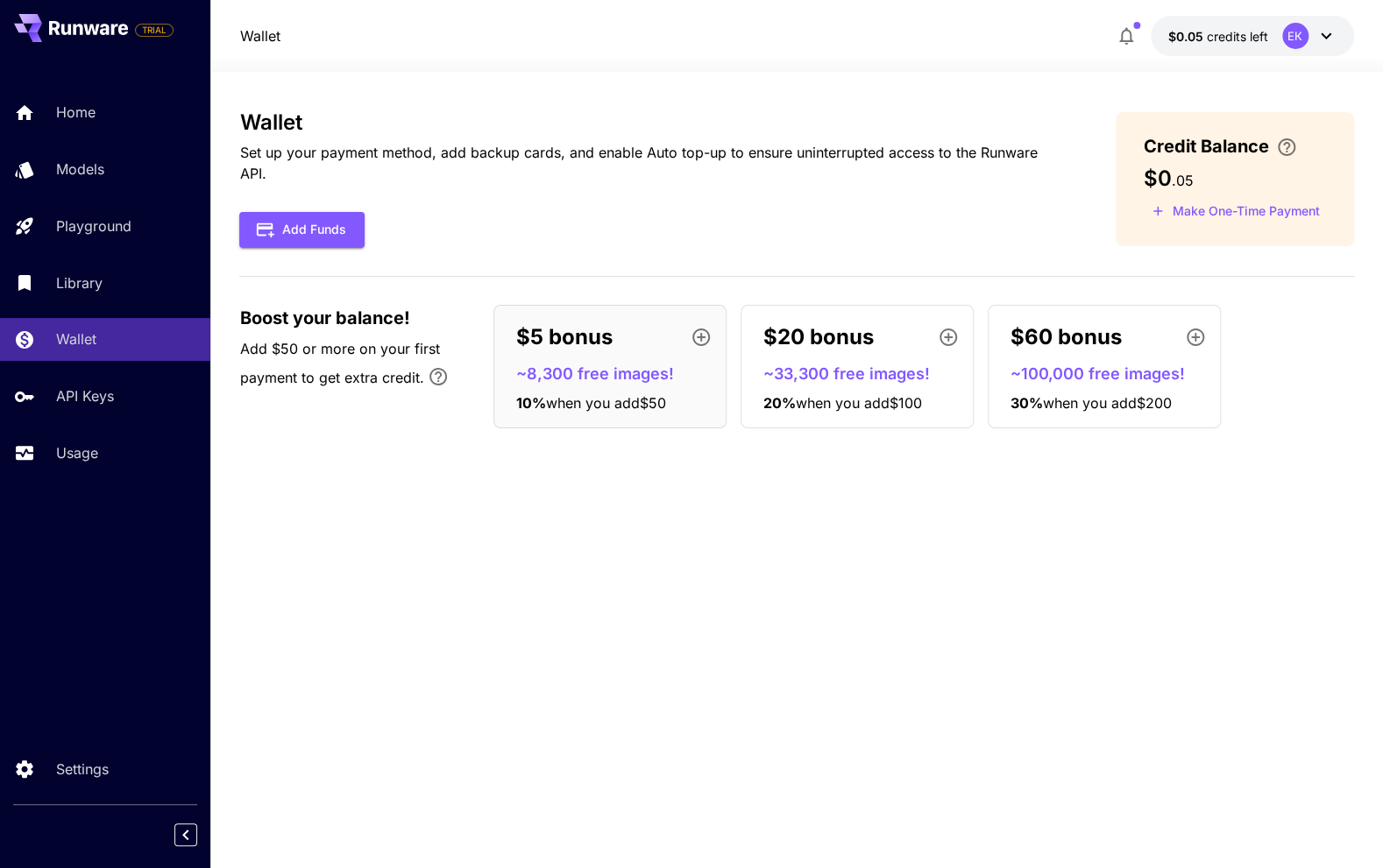
click at [626, 343] on div "$5 bonus" at bounding box center [617, 337] width 203 height 35
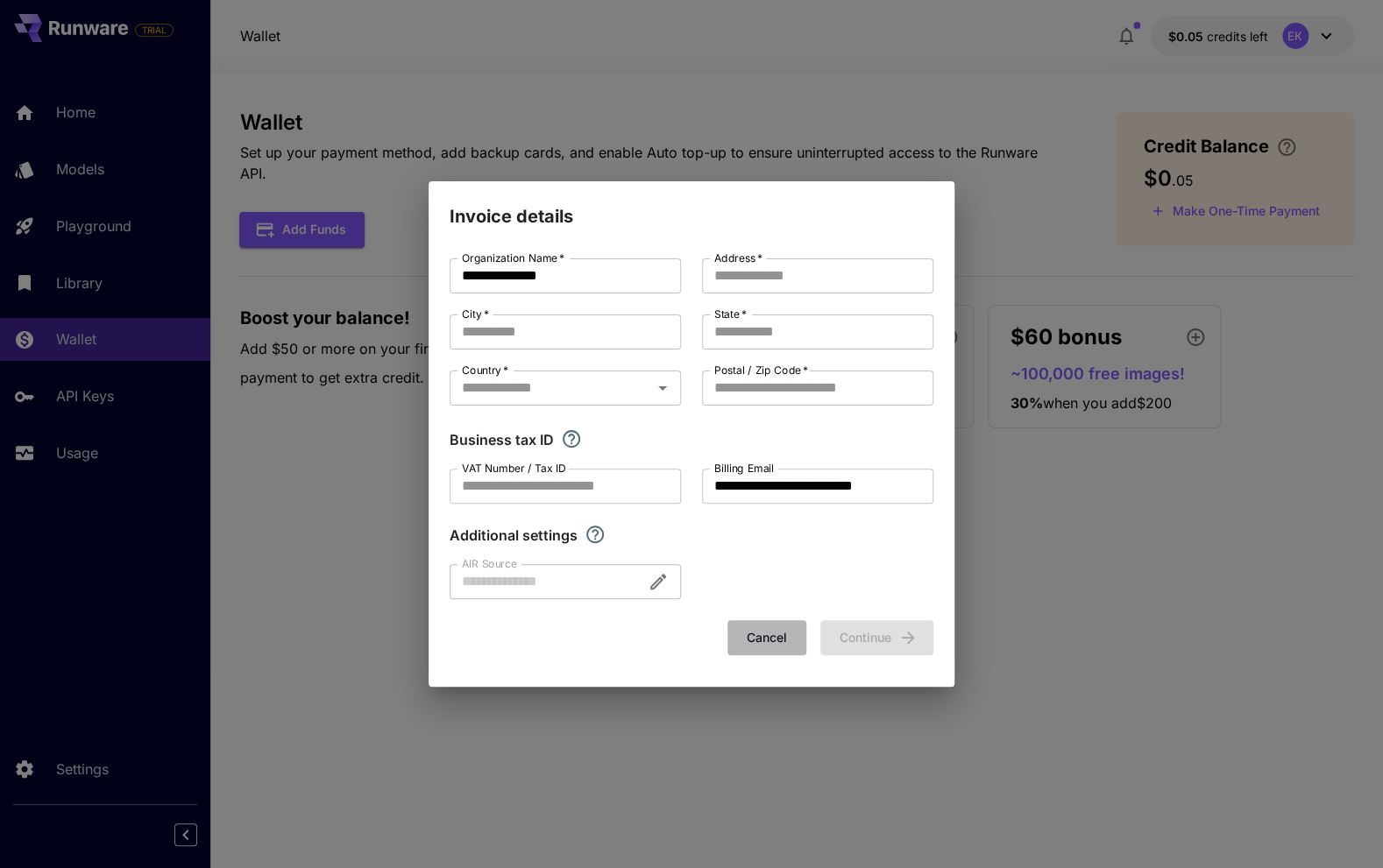
click at [768, 640] on button "Cancel" at bounding box center [767, 638] width 79 height 36
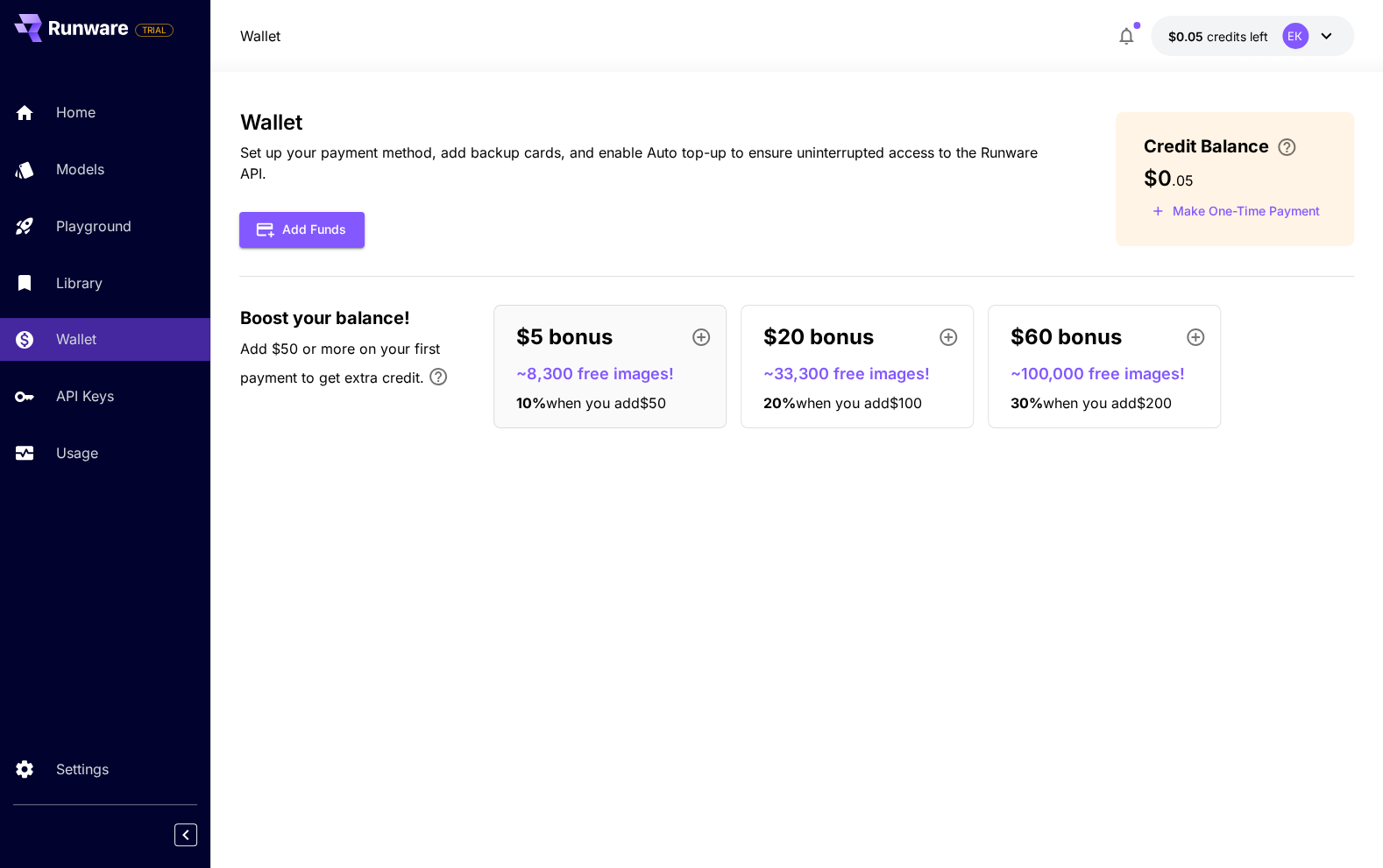
click at [370, 325] on span "Boost your balance!" at bounding box center [324, 318] width 170 height 26
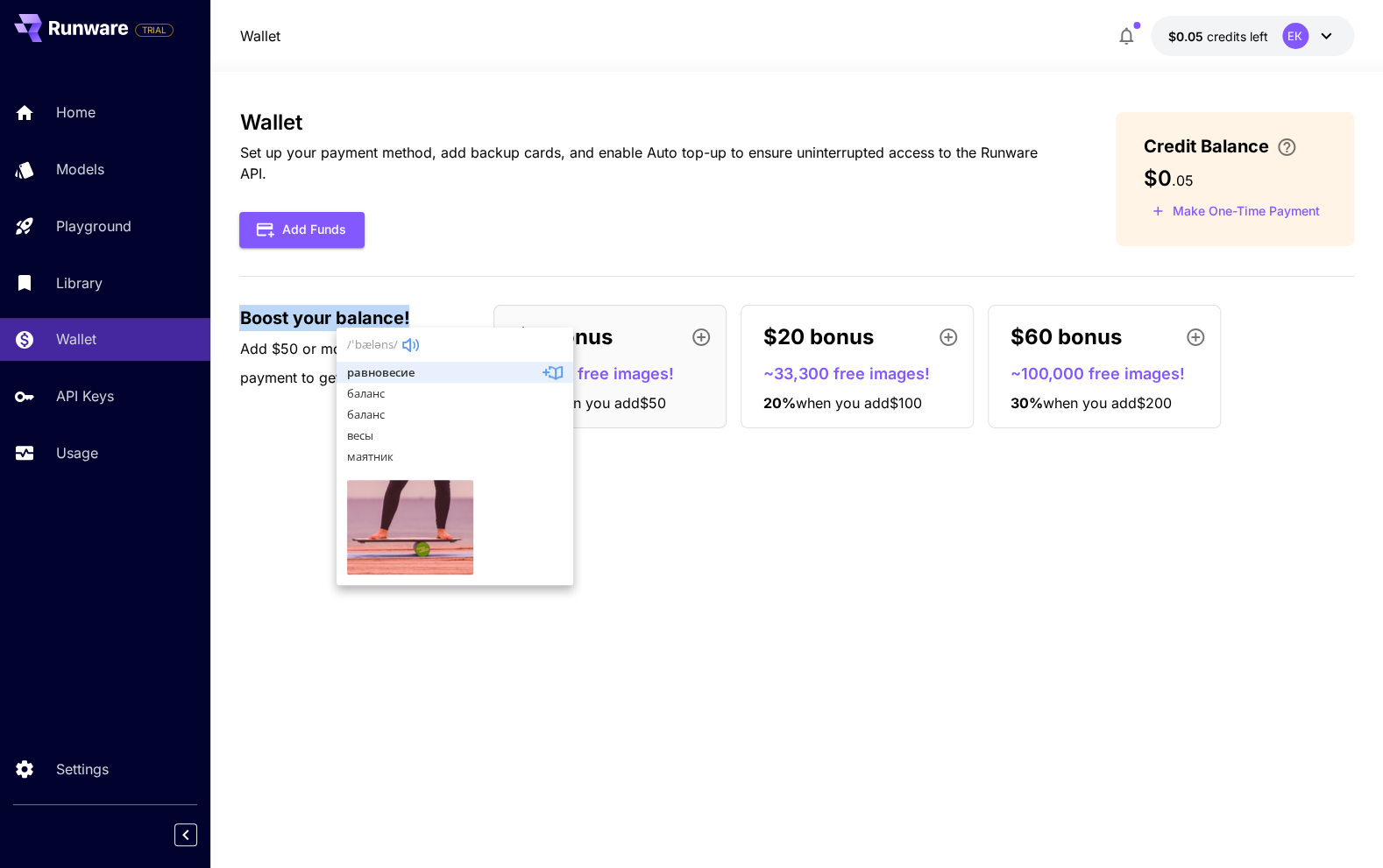
click at [370, 325] on span "Boost your balance!" at bounding box center [324, 318] width 170 height 26
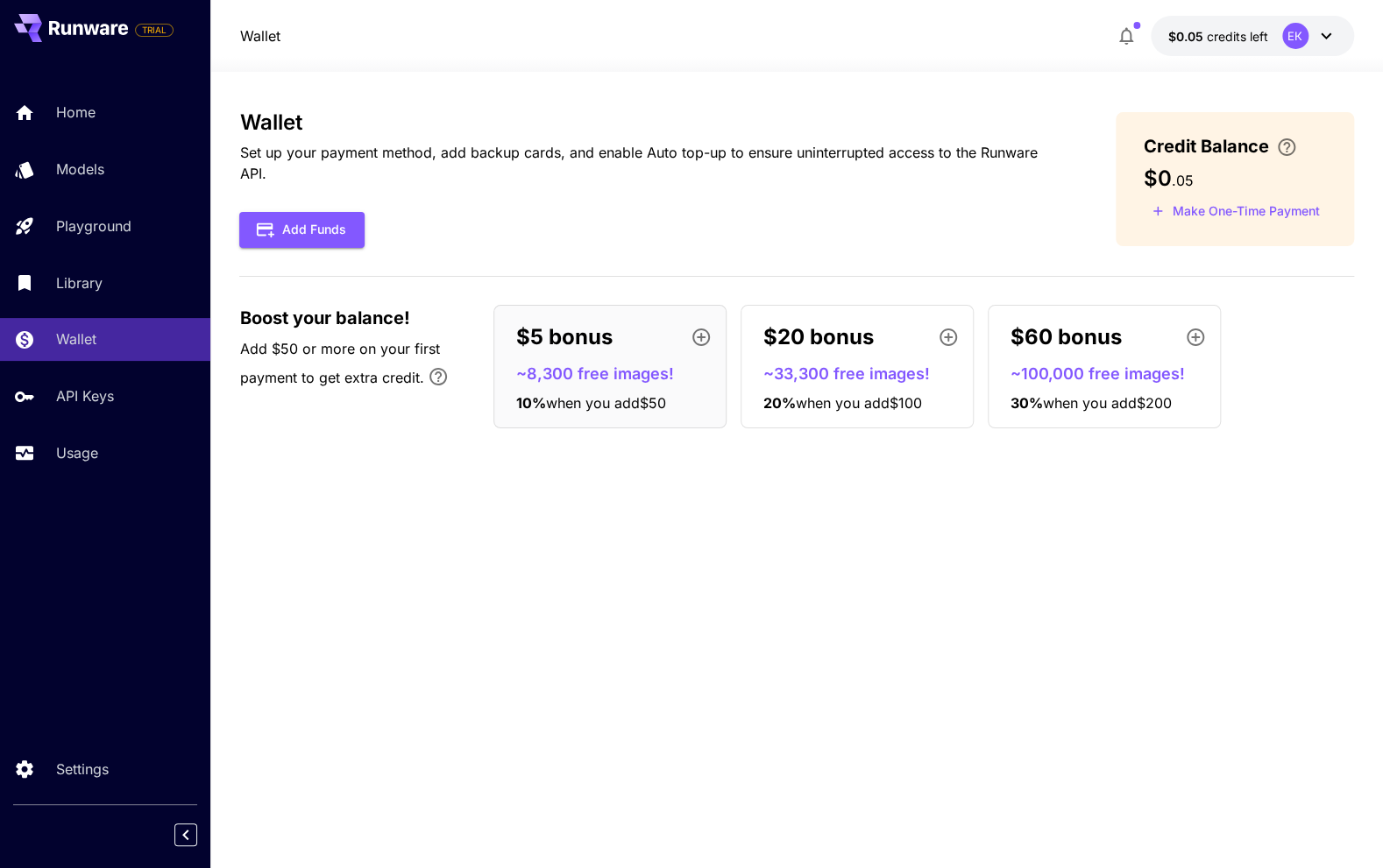
click at [364, 510] on div "Wallet Set up your payment method, add backup cards, and enable Auto top-up to …" at bounding box center [796, 470] width 1113 height 719
click at [284, 349] on span "Add $50 or more on your first payment to get extra credit." at bounding box center [339, 363] width 200 height 47
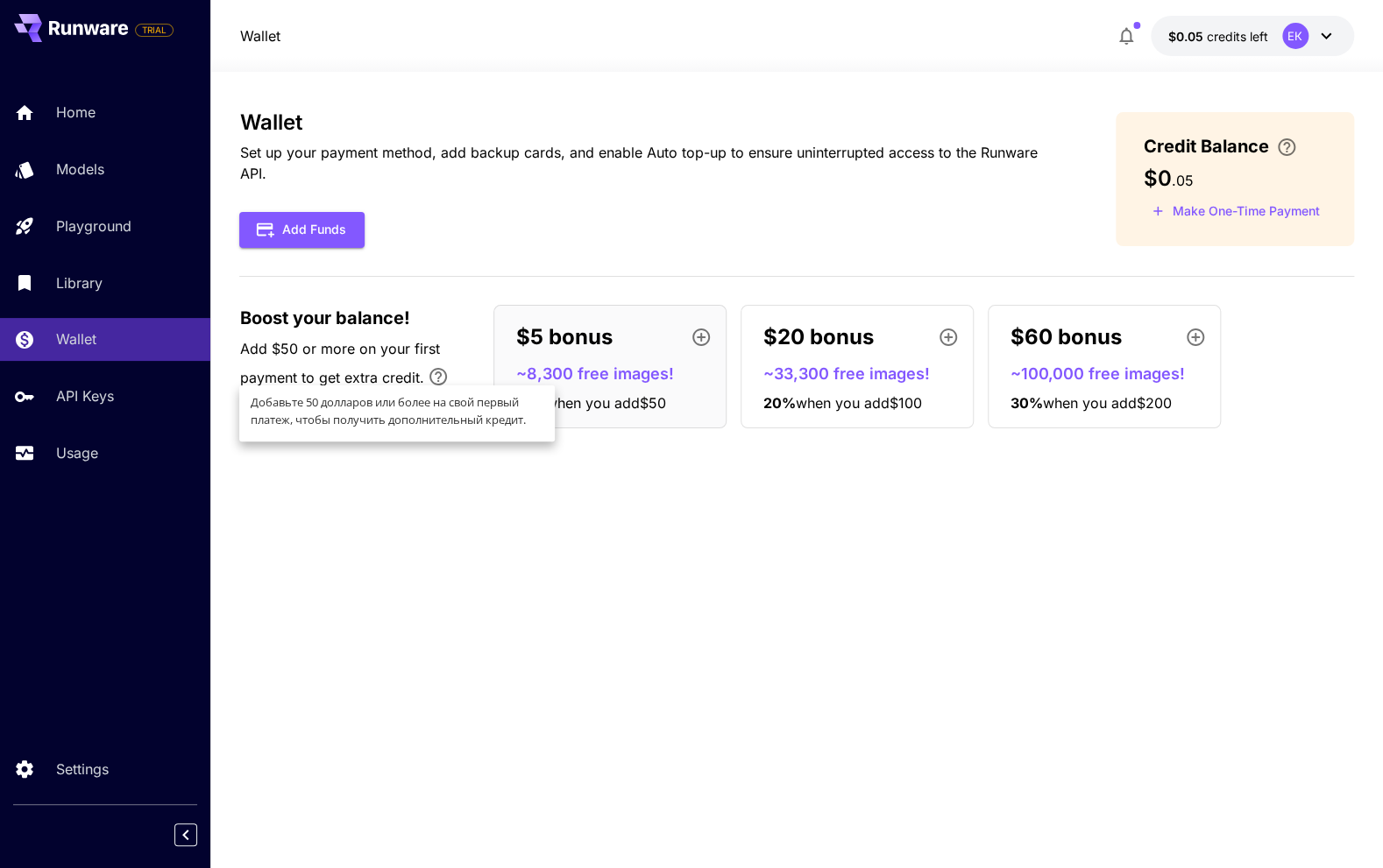
click at [638, 338] on div "$5 bonus" at bounding box center [617, 337] width 203 height 35
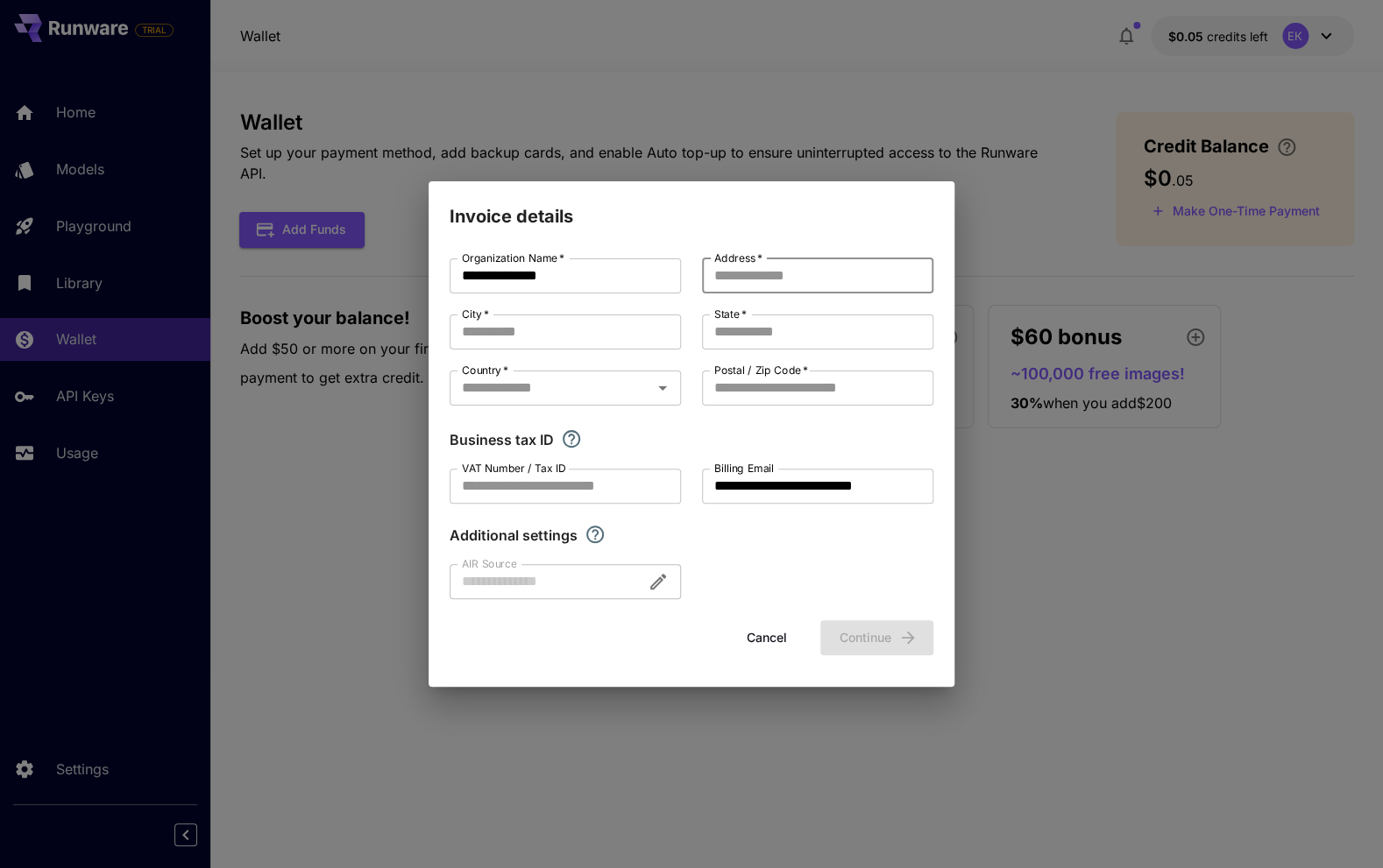
click at [754, 273] on input "Address   *" at bounding box center [817, 276] width 231 height 35
type input "*"
click at [754, 273] on input "****" at bounding box center [817, 276] width 231 height 35
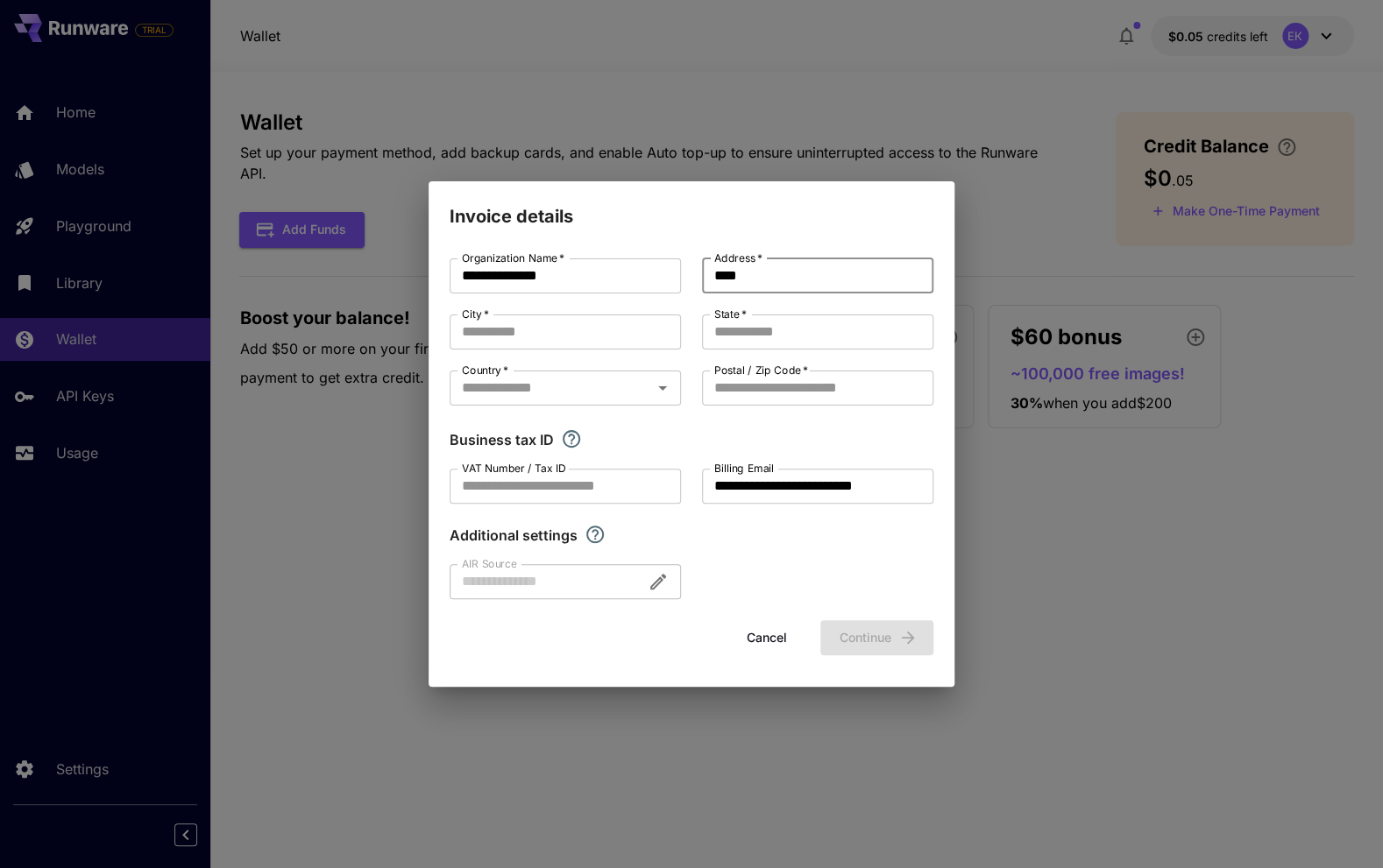
click at [780, 270] on input "****" at bounding box center [817, 276] width 231 height 35
paste input "**********"
type input "**********"
click at [611, 335] on input "City   *" at bounding box center [565, 332] width 231 height 35
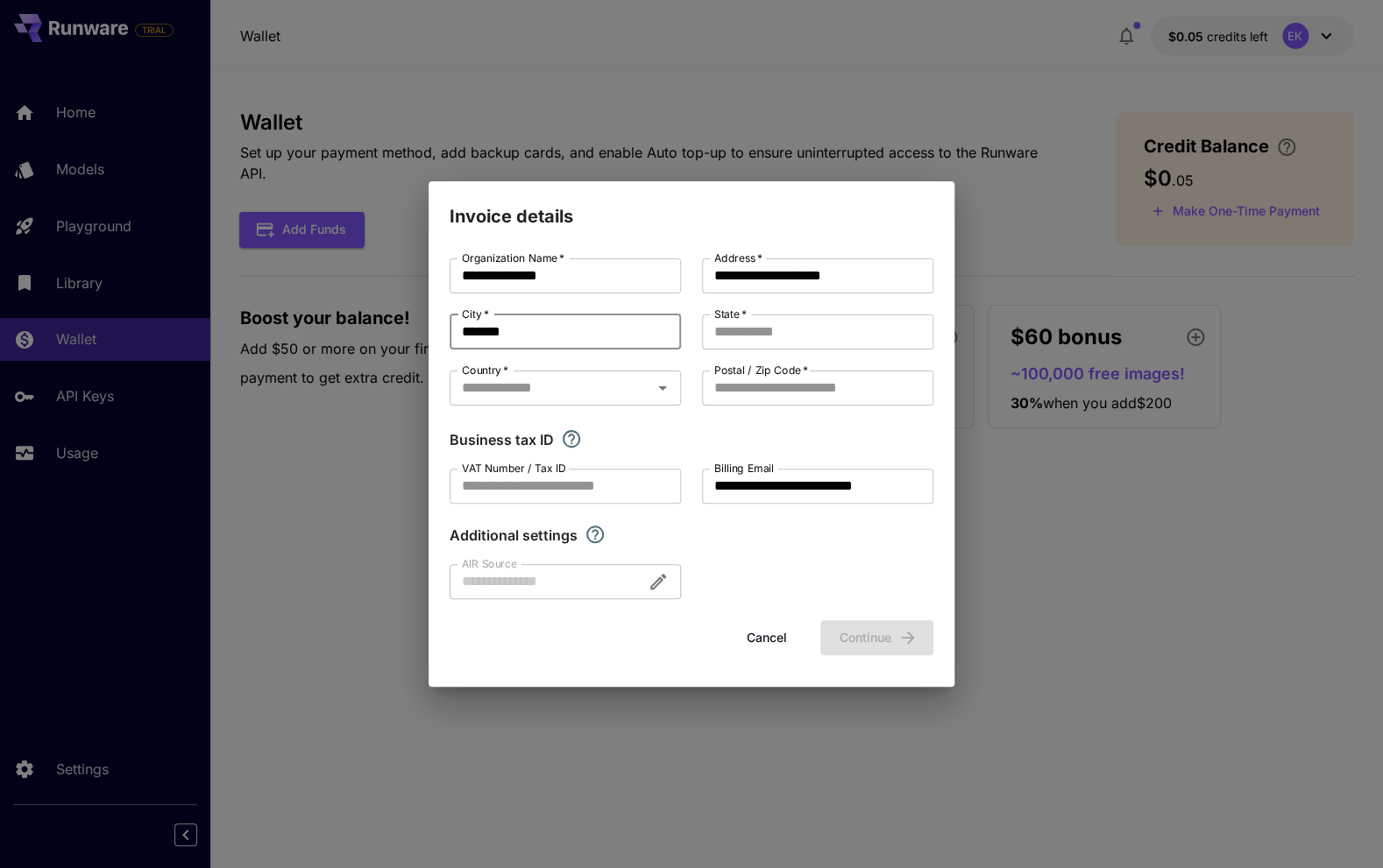
click at [555, 336] on input "*******" at bounding box center [565, 332] width 231 height 35
click at [554, 337] on input "*******" at bounding box center [565, 332] width 231 height 35
type input "*******"
click at [725, 335] on input "State   *" at bounding box center [817, 332] width 231 height 35
paste input "*******"
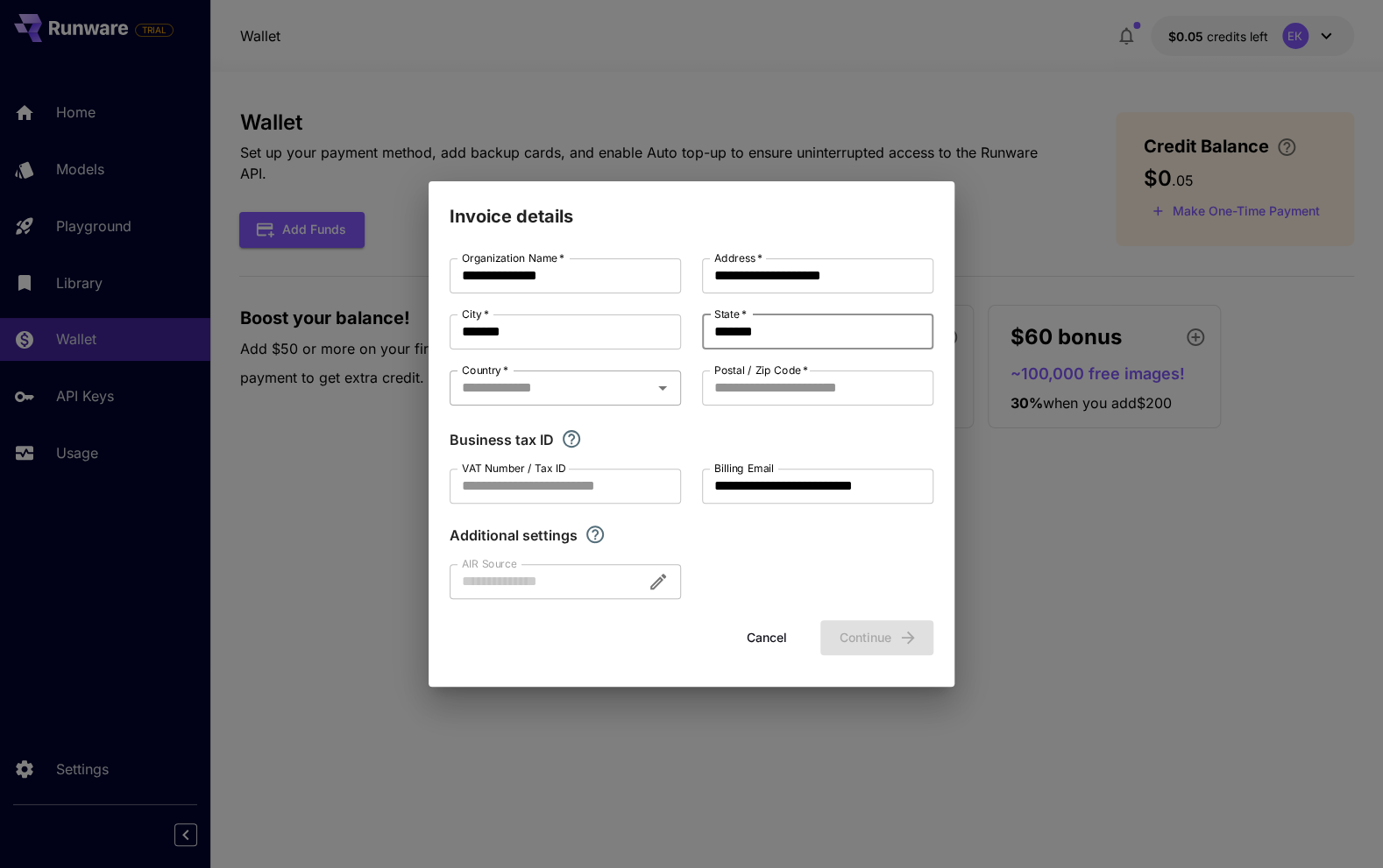
type input "*******"
click at [604, 386] on input "Country   *" at bounding box center [550, 387] width 192 height 25
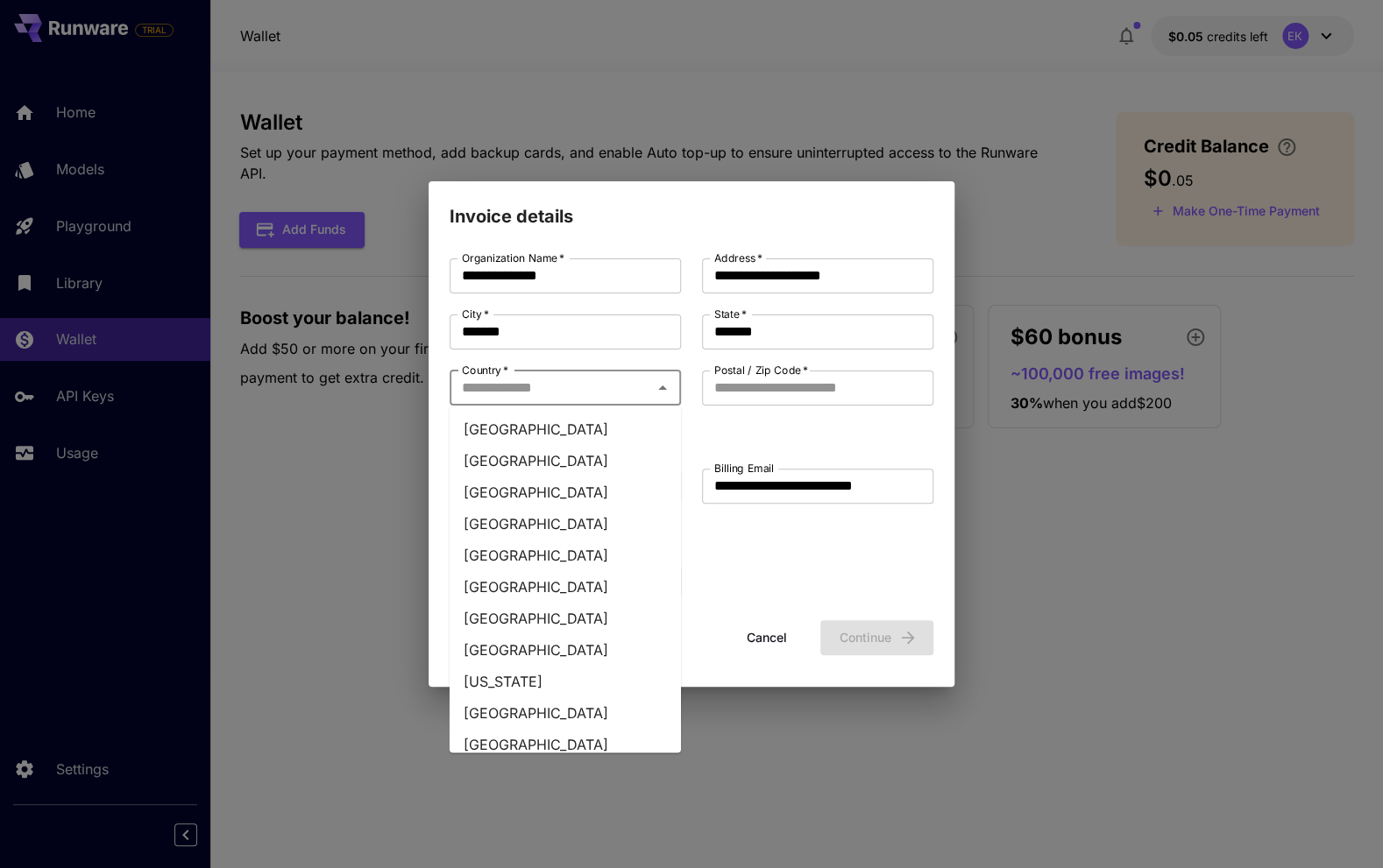
scroll to position [2452, 0]
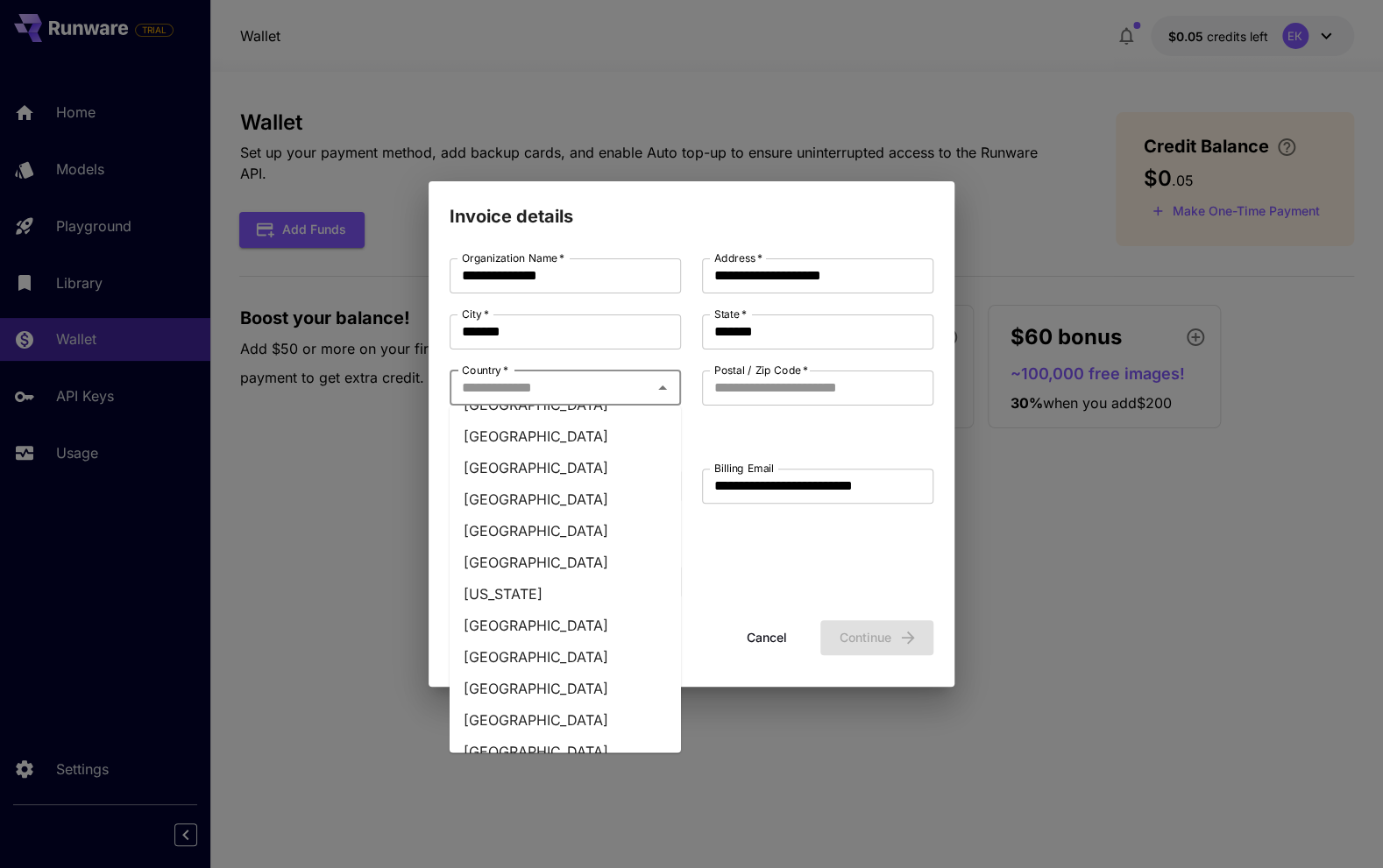
click at [547, 598] on li "Georgia" at bounding box center [565, 593] width 231 height 32
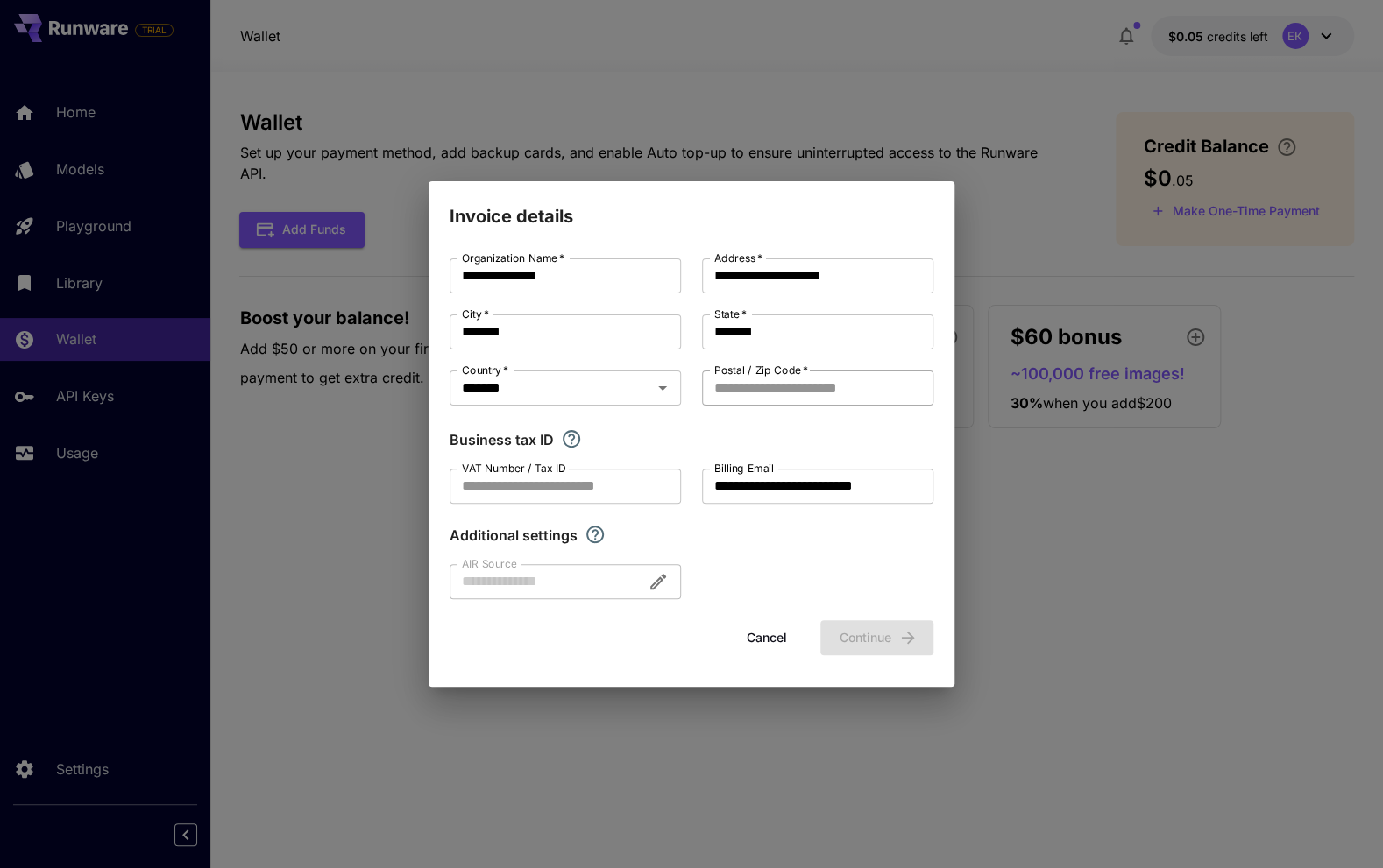
click at [788, 385] on input "Postal / Zip Code   *" at bounding box center [817, 387] width 231 height 35
type input "****"
click at [565, 283] on input "**********" at bounding box center [565, 276] width 231 height 35
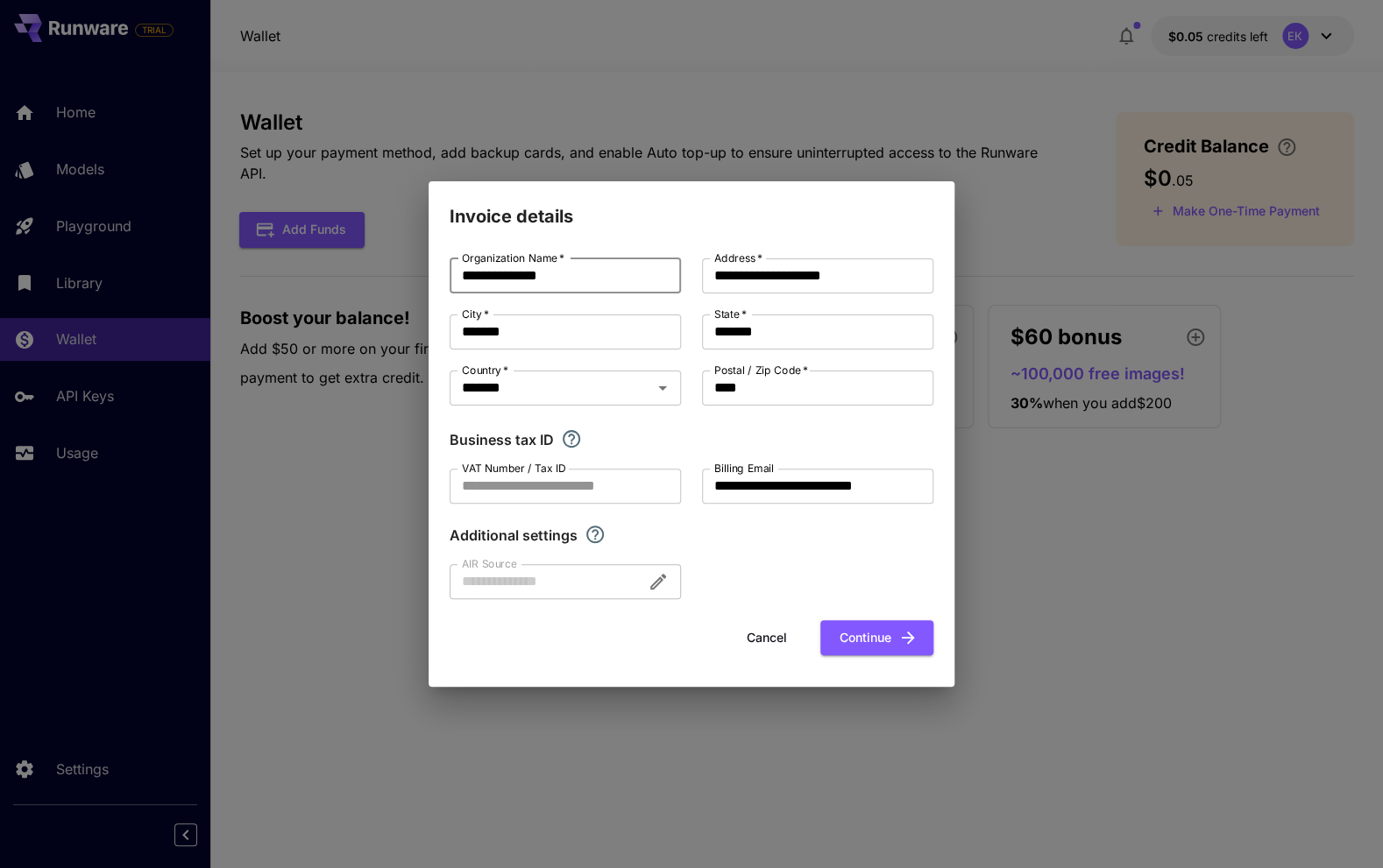
drag, startPoint x: 890, startPoint y: 637, endPoint x: 950, endPoint y: 631, distance: 60.3
click at [890, 636] on button "Continue" at bounding box center [877, 638] width 113 height 36
type input "**********"
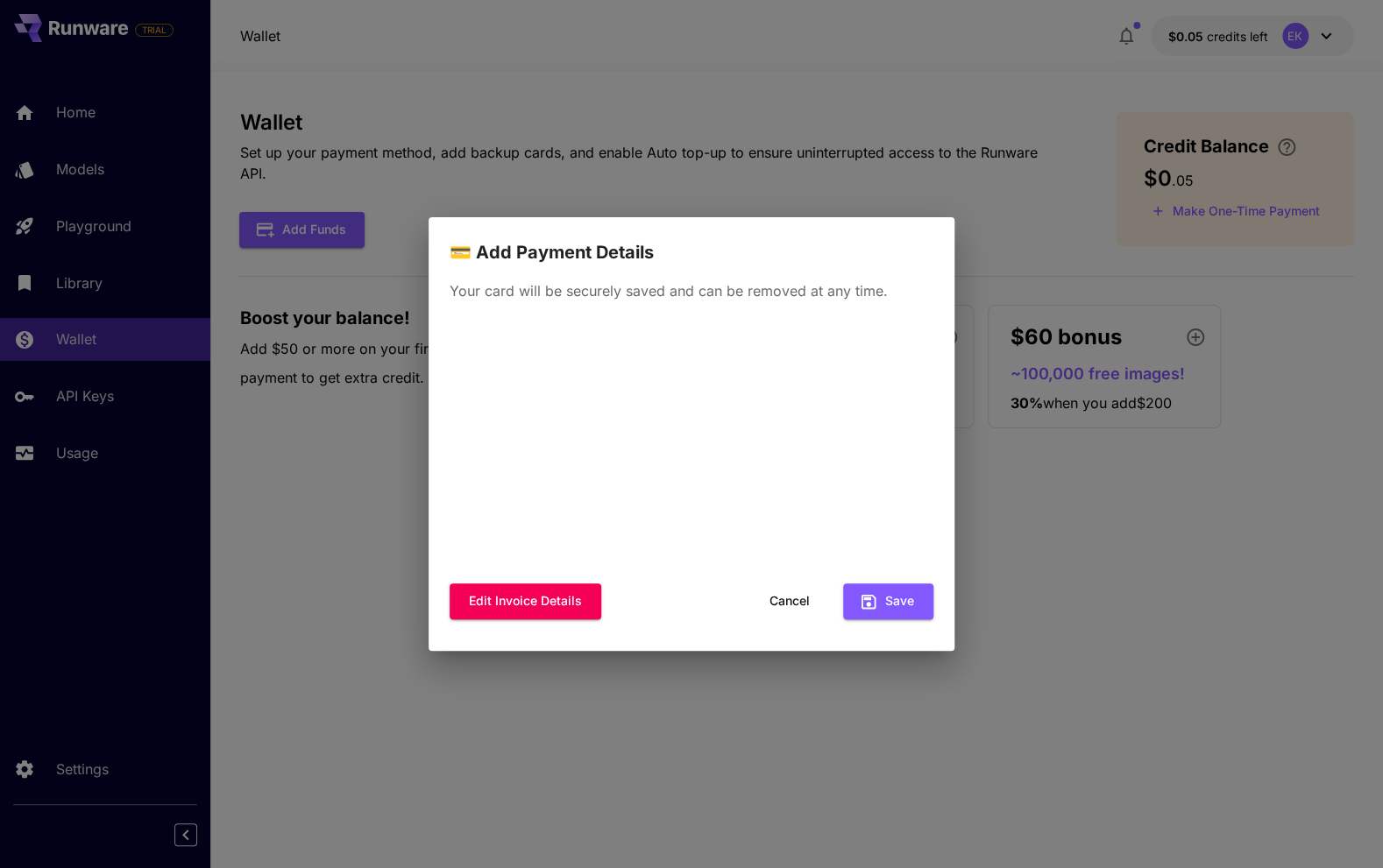
click at [584, 289] on p "Your card will be securely saved and can be removed at any time." at bounding box center [691, 291] width 484 height 21
click at [796, 312] on div "Your card will be securely saved and can be removed at any time. Edit invoice d…" at bounding box center [691, 458] width 526 height 385
click at [795, 602] on button "Cancel" at bounding box center [790, 600] width 79 height 36
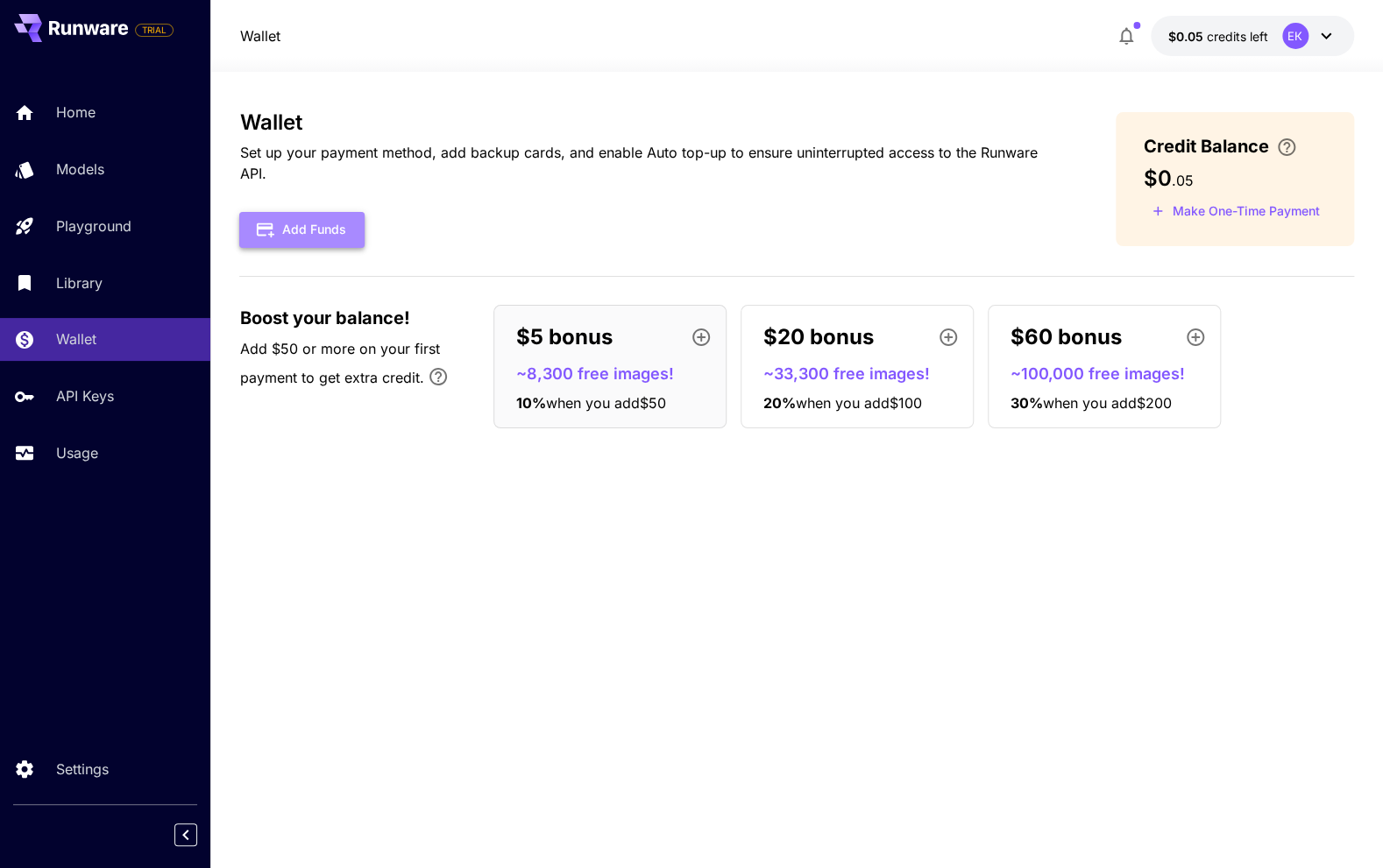
click at [333, 228] on button "Add Funds" at bounding box center [302, 229] width 125 height 36
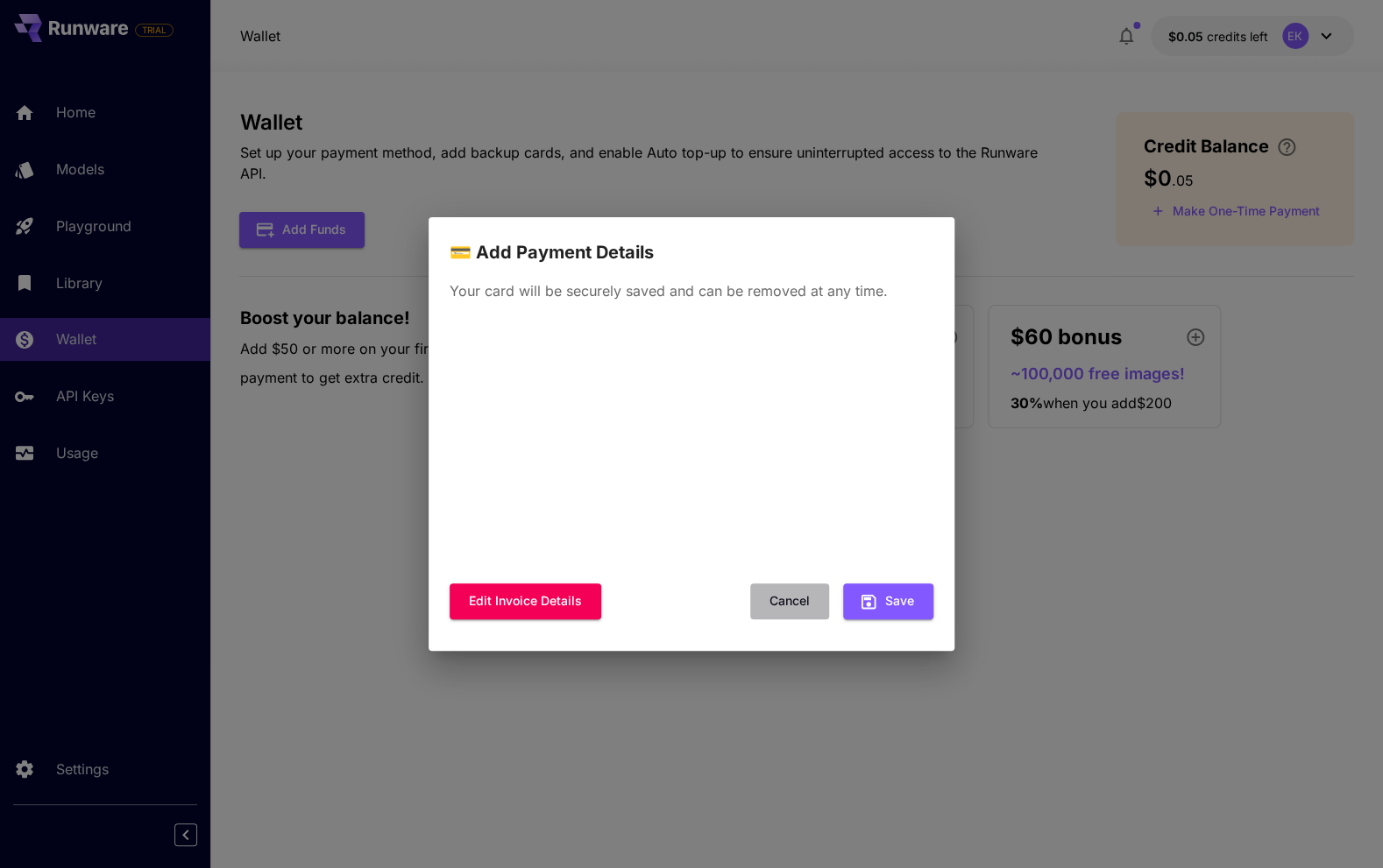
click at [782, 603] on button "Cancel" at bounding box center [790, 600] width 79 height 36
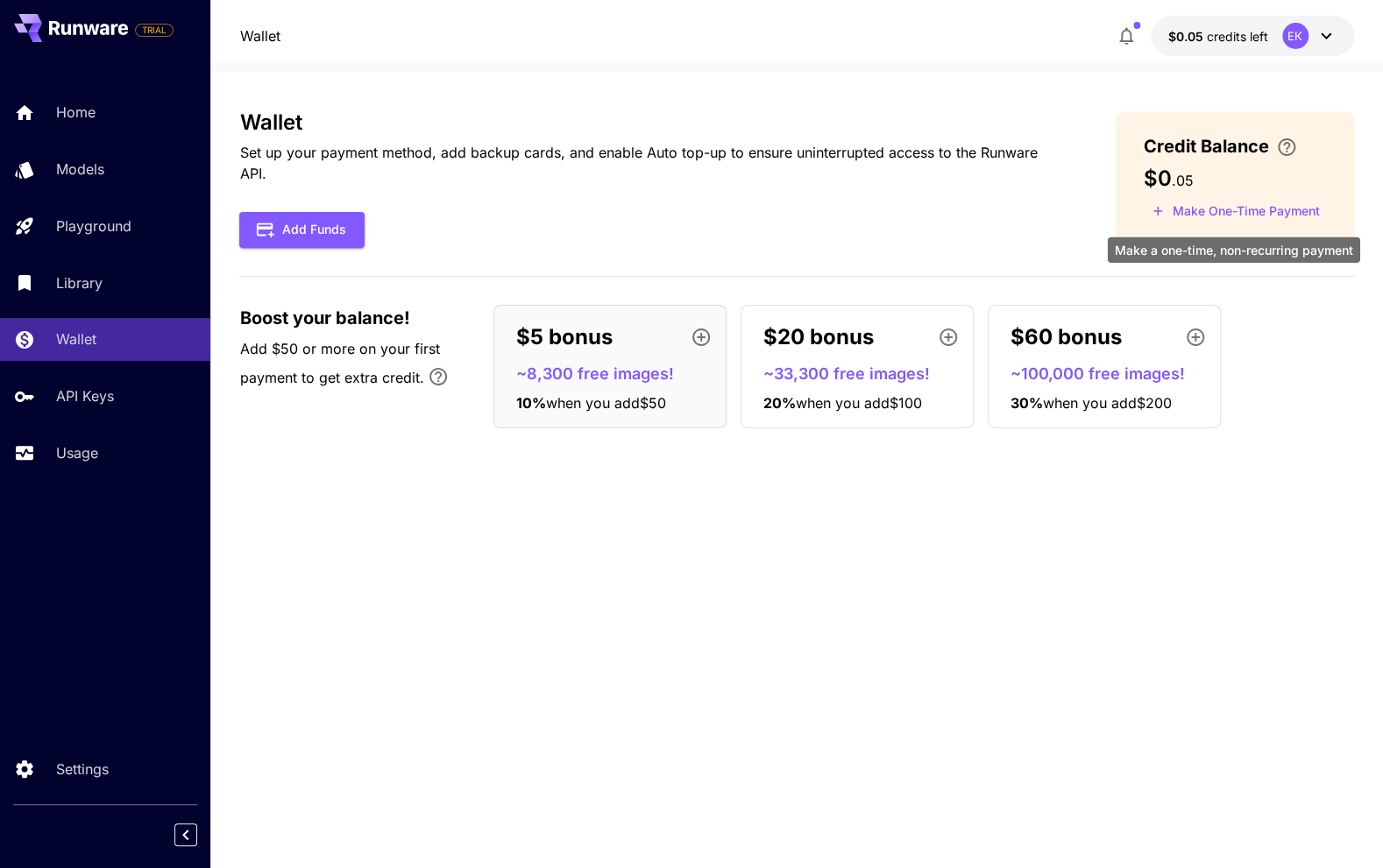
click at [1176, 209] on button "Make One-Time Payment" at bounding box center [1235, 212] width 184 height 27
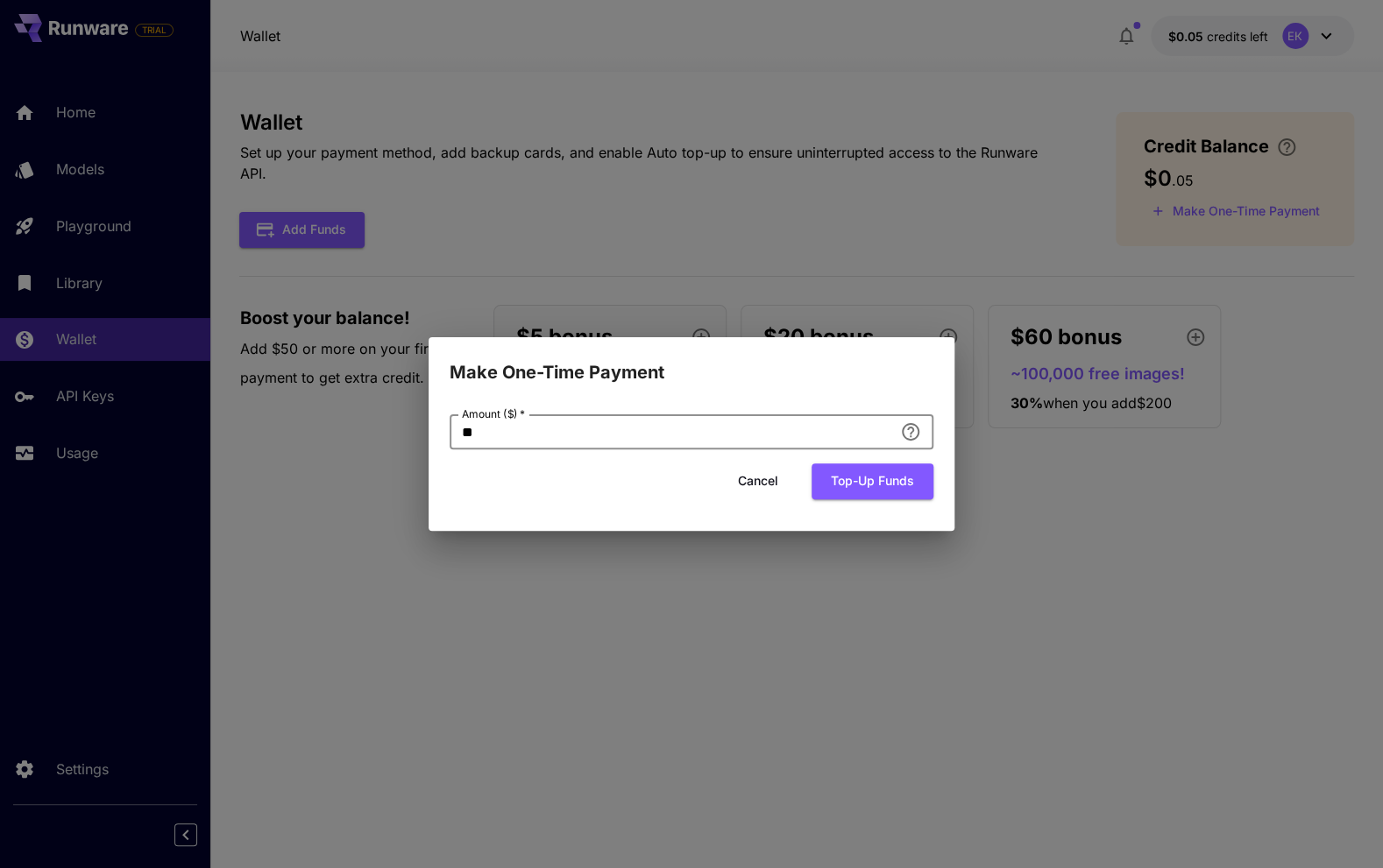
click at [522, 434] on input "**" at bounding box center [671, 431] width 443 height 35
type input "*"
click at [484, 484] on div "Cancel Top-up funds" at bounding box center [691, 481] width 484 height 36
click at [914, 433] on div "Add an amount to top up your credit balance." at bounding box center [910, 461] width 266 height 58
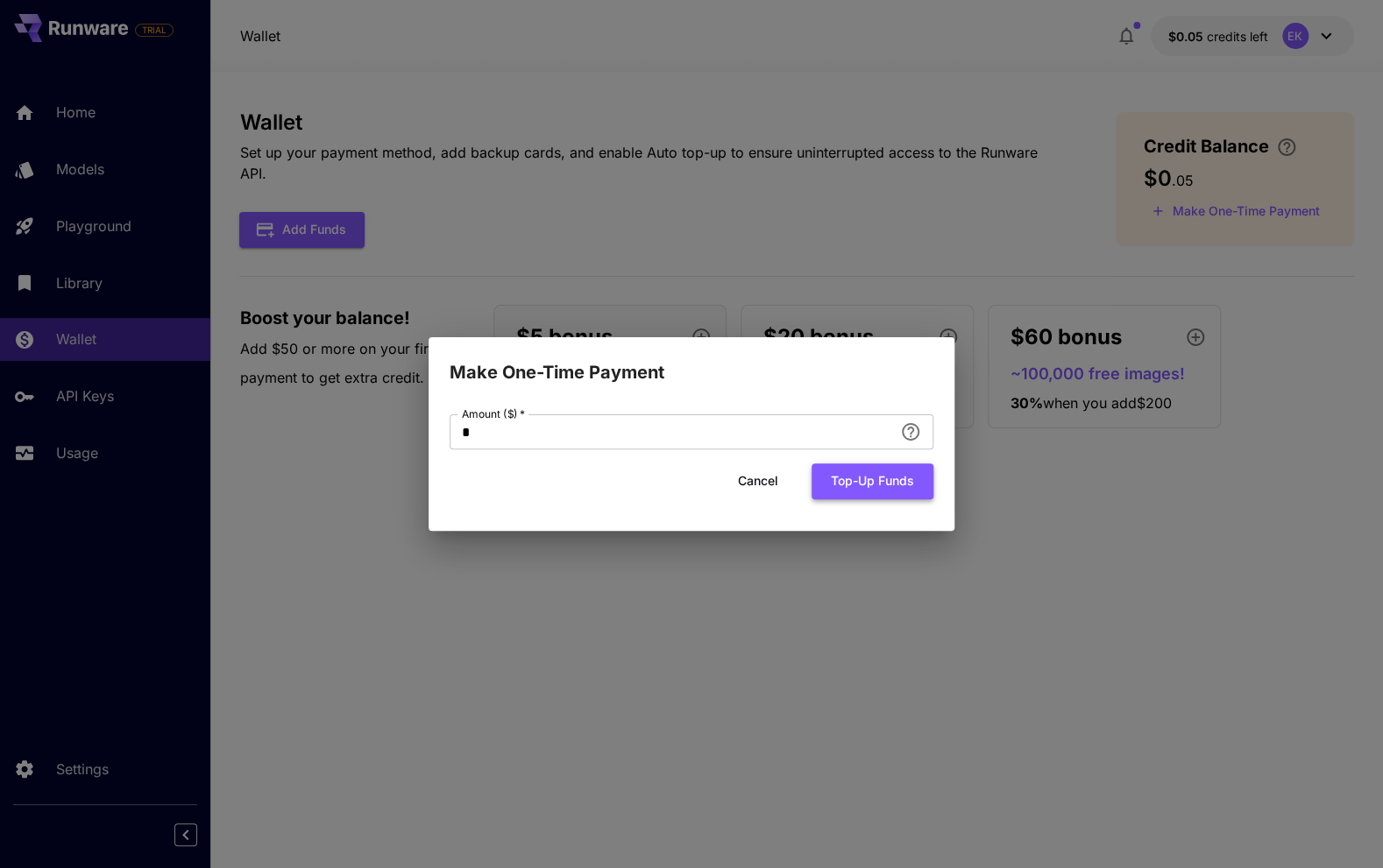
click at [858, 486] on button "Top-up funds" at bounding box center [872, 481] width 122 height 36
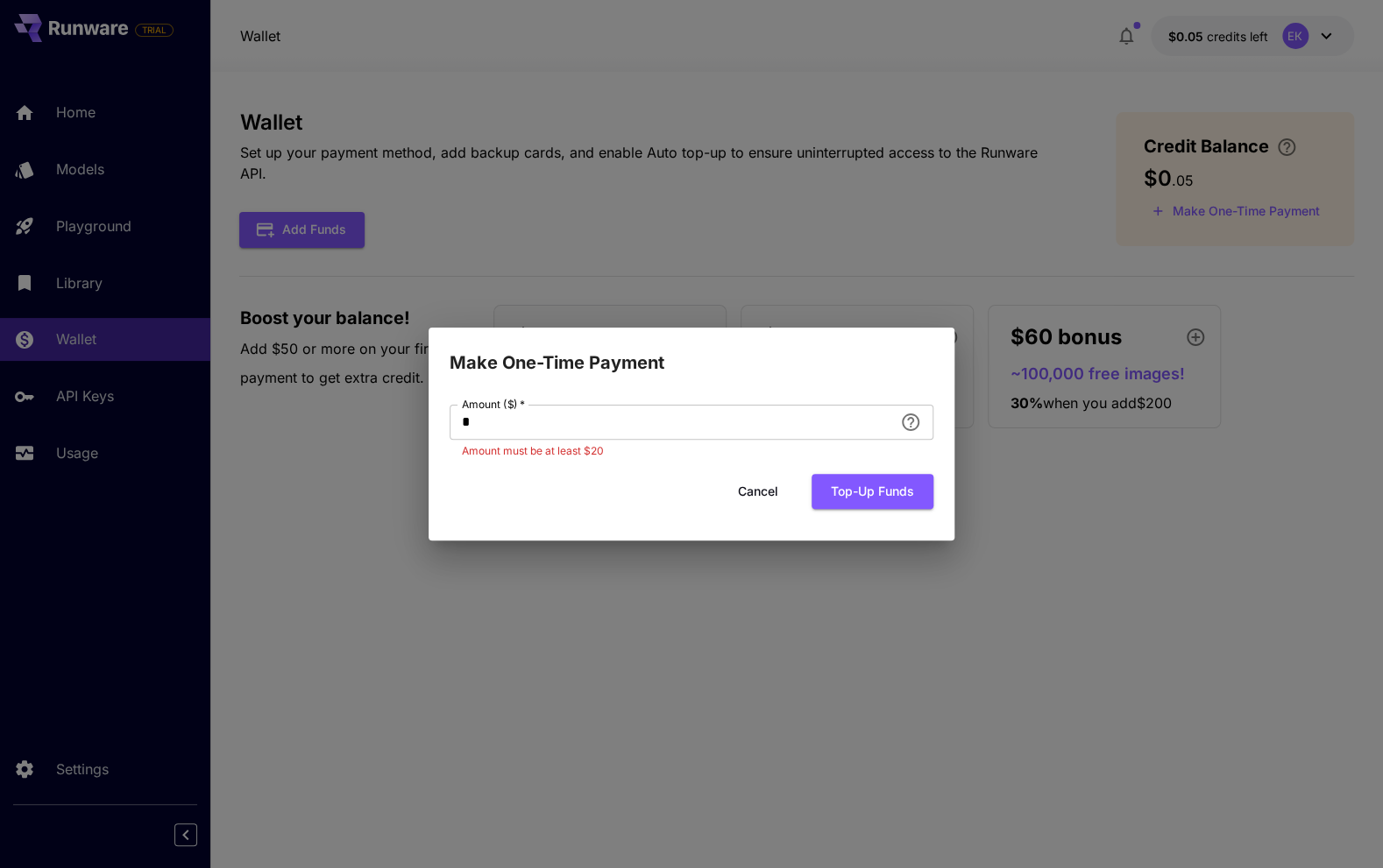
click at [768, 499] on button "Cancel" at bounding box center [758, 492] width 79 height 36
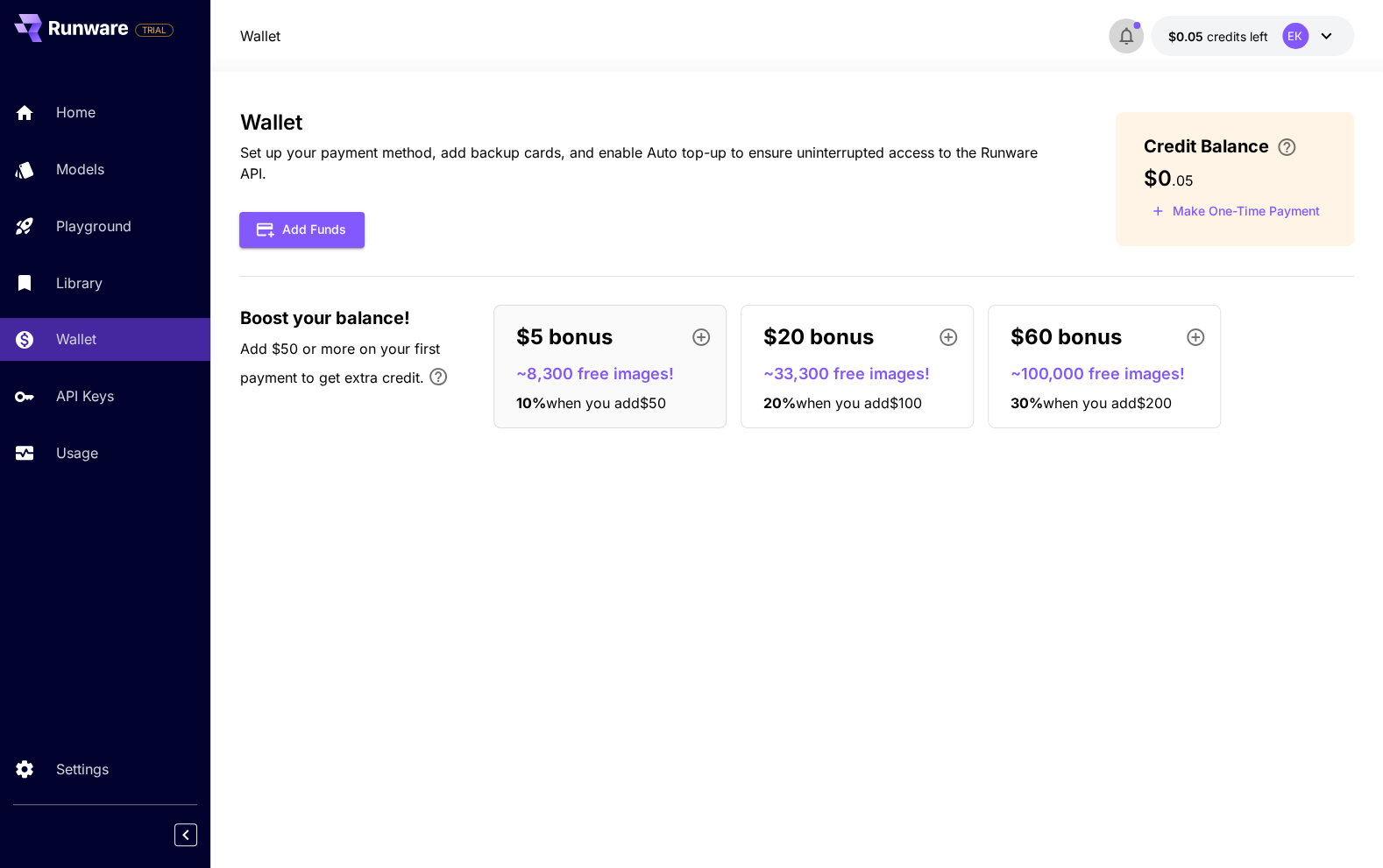
click at [1127, 32] on icon "button" at bounding box center [1125, 36] width 21 height 21
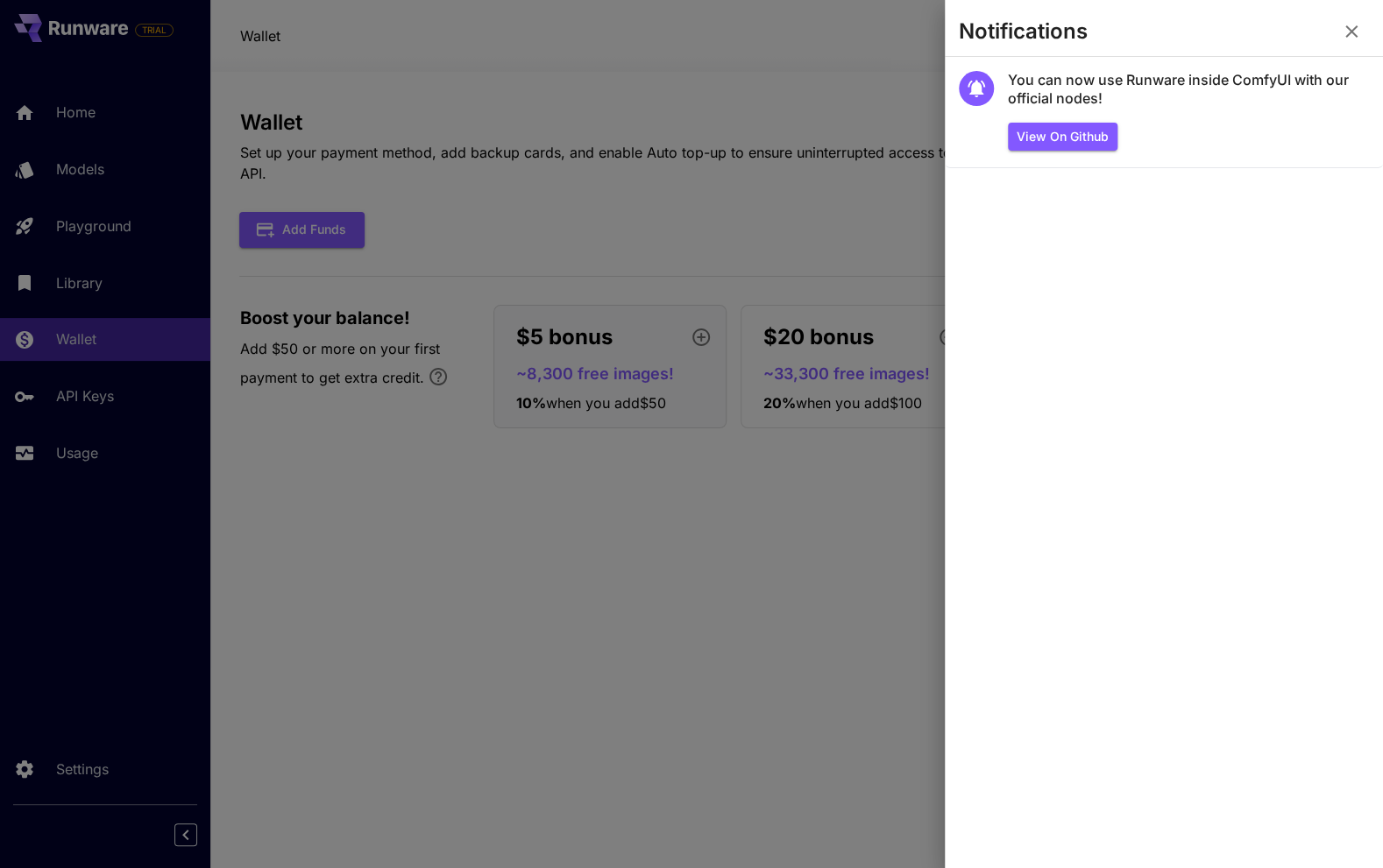
click at [1346, 28] on icon "button" at bounding box center [1351, 31] width 21 height 21
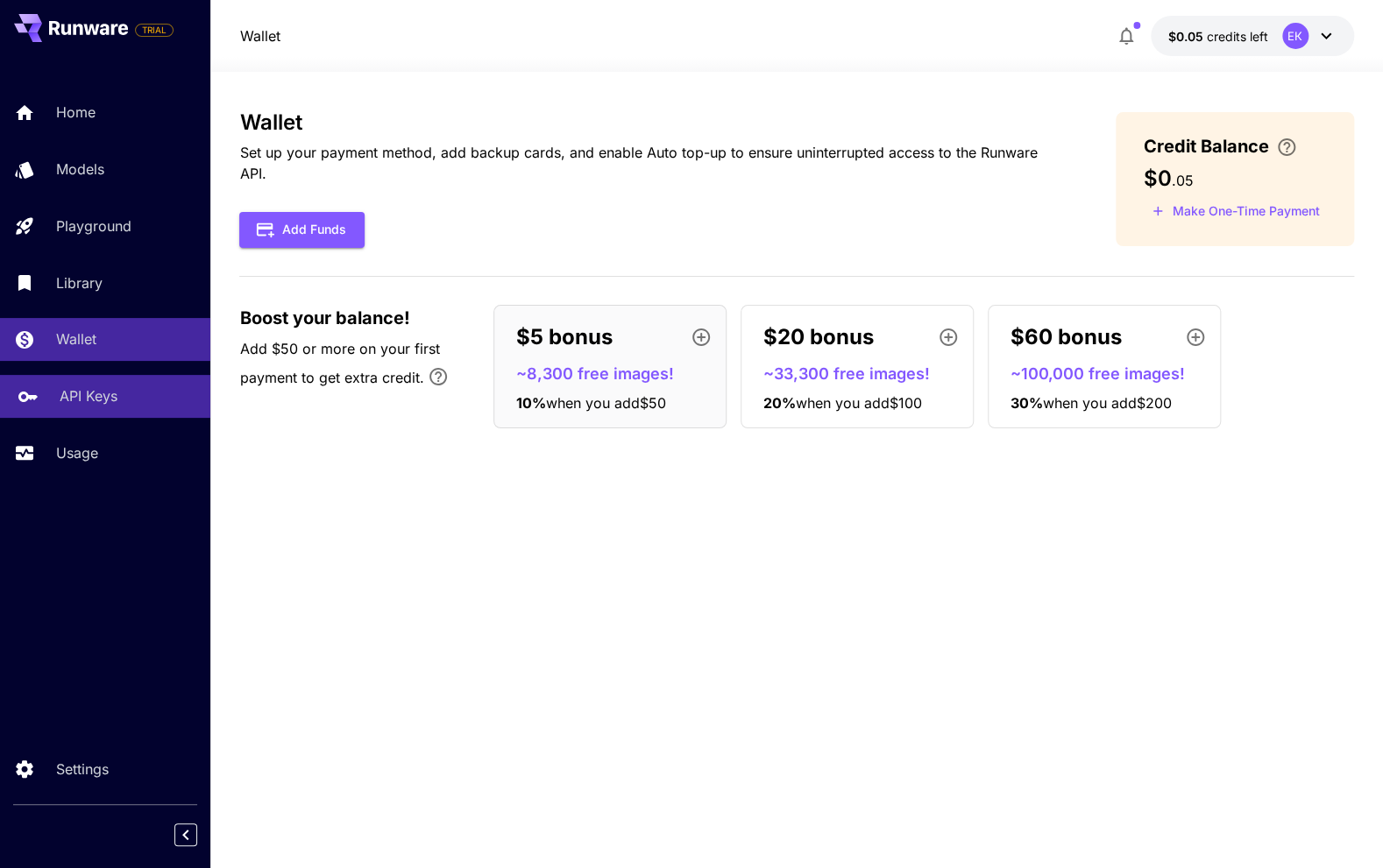
click at [121, 399] on div "API Keys" at bounding box center [128, 396] width 137 height 21
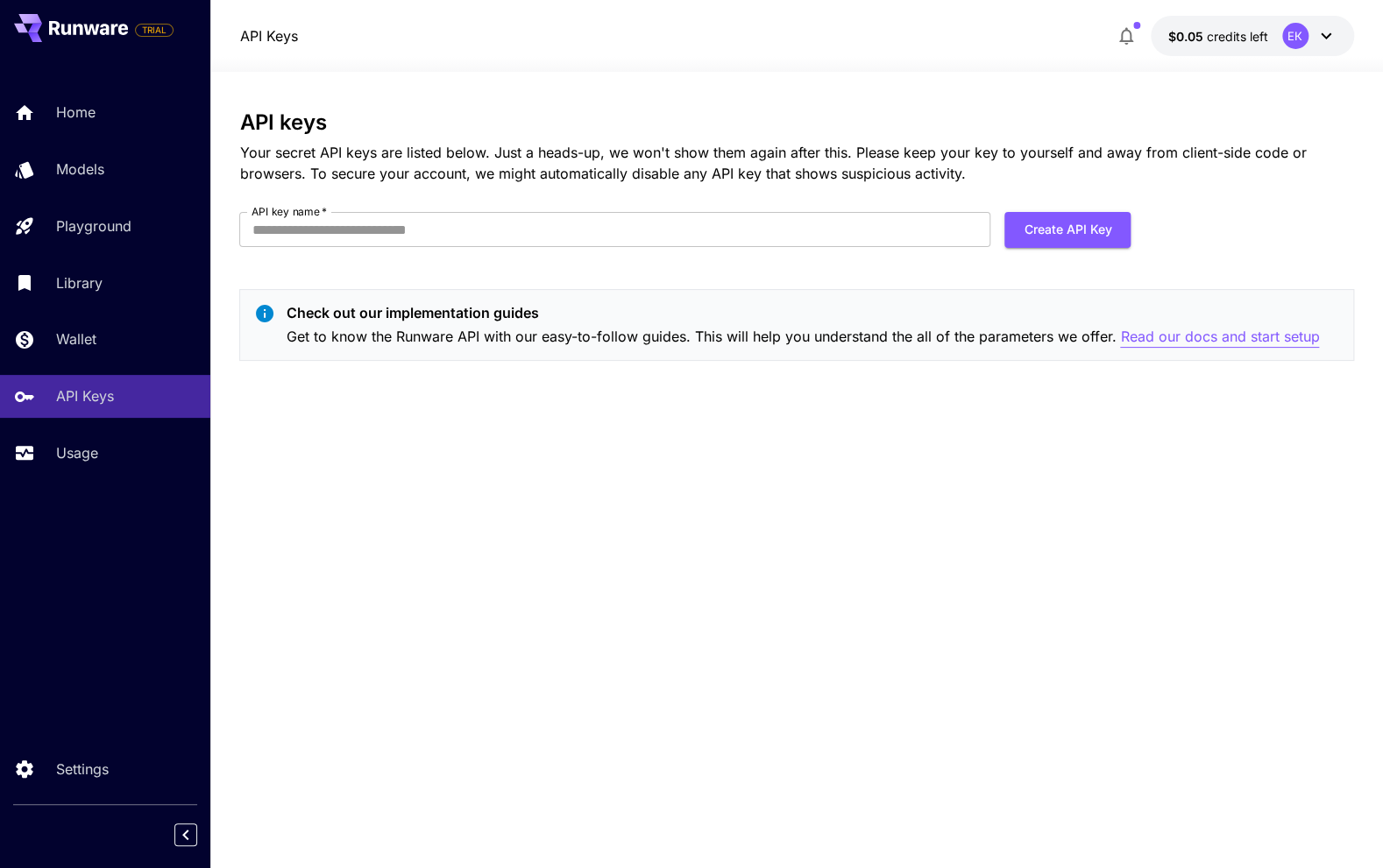
click at [1198, 332] on p "Read our docs and start setup" at bounding box center [1219, 337] width 199 height 22
click at [1054, 224] on button "Create API Key" at bounding box center [1067, 229] width 126 height 36
type input "***"
click at [1075, 227] on button "Create API Key" at bounding box center [1067, 229] width 126 height 36
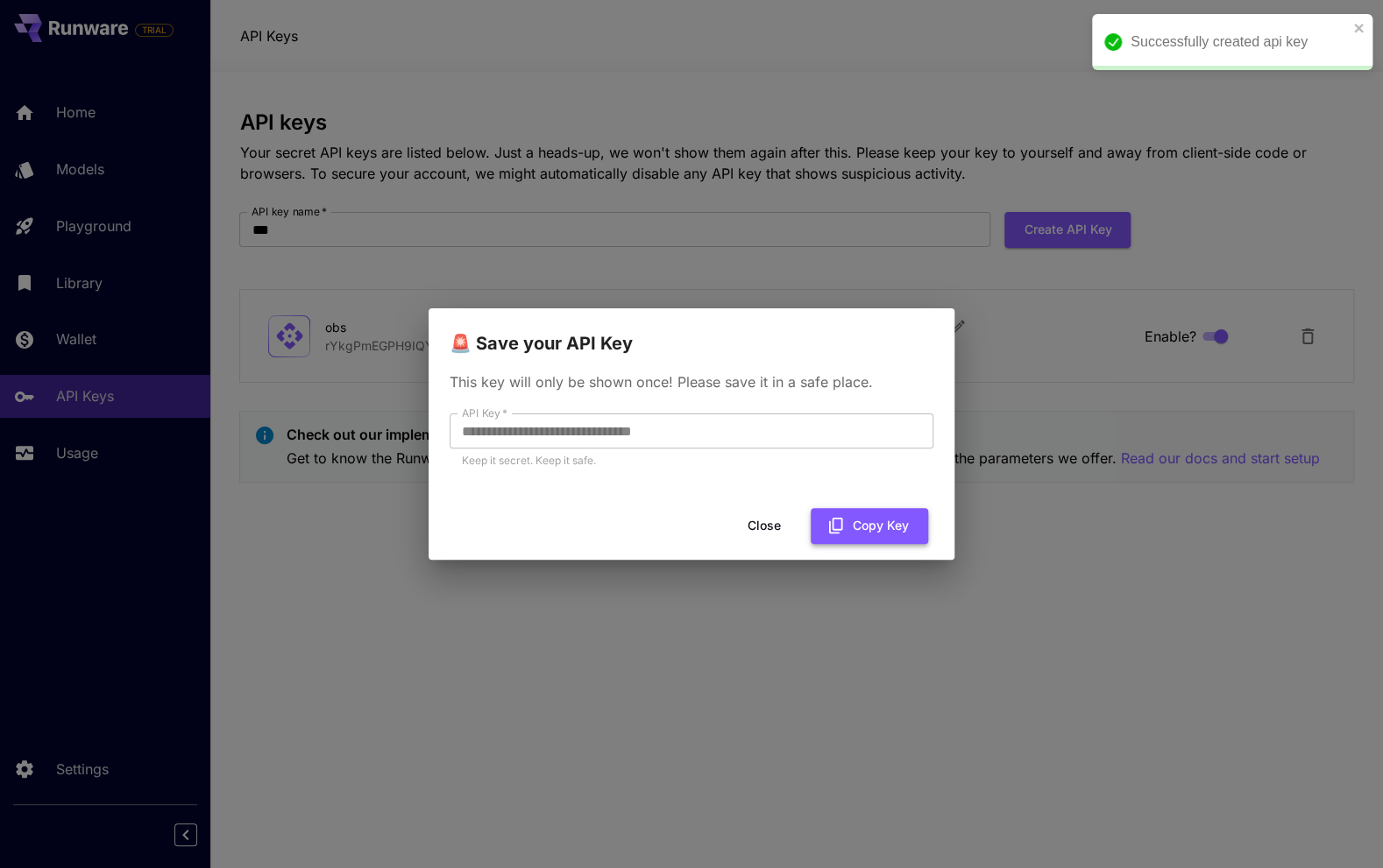
click at [870, 524] on button "Copy Key" at bounding box center [869, 525] width 117 height 36
click at [770, 525] on button "Close" at bounding box center [764, 525] width 79 height 36
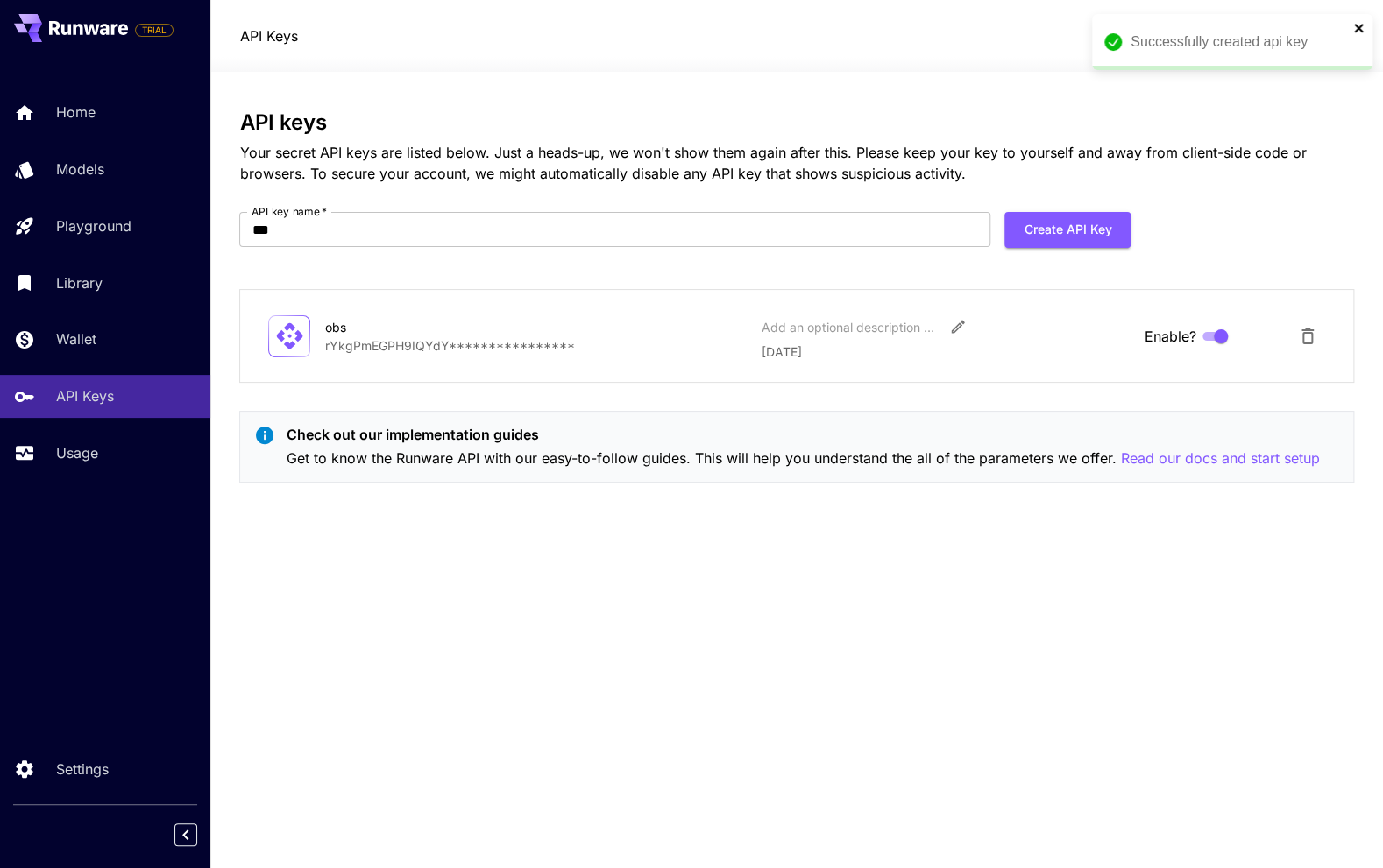
click at [1356, 26] on icon "close" at bounding box center [1358, 28] width 9 height 9
click at [975, 565] on div "**********" at bounding box center [796, 470] width 1113 height 719
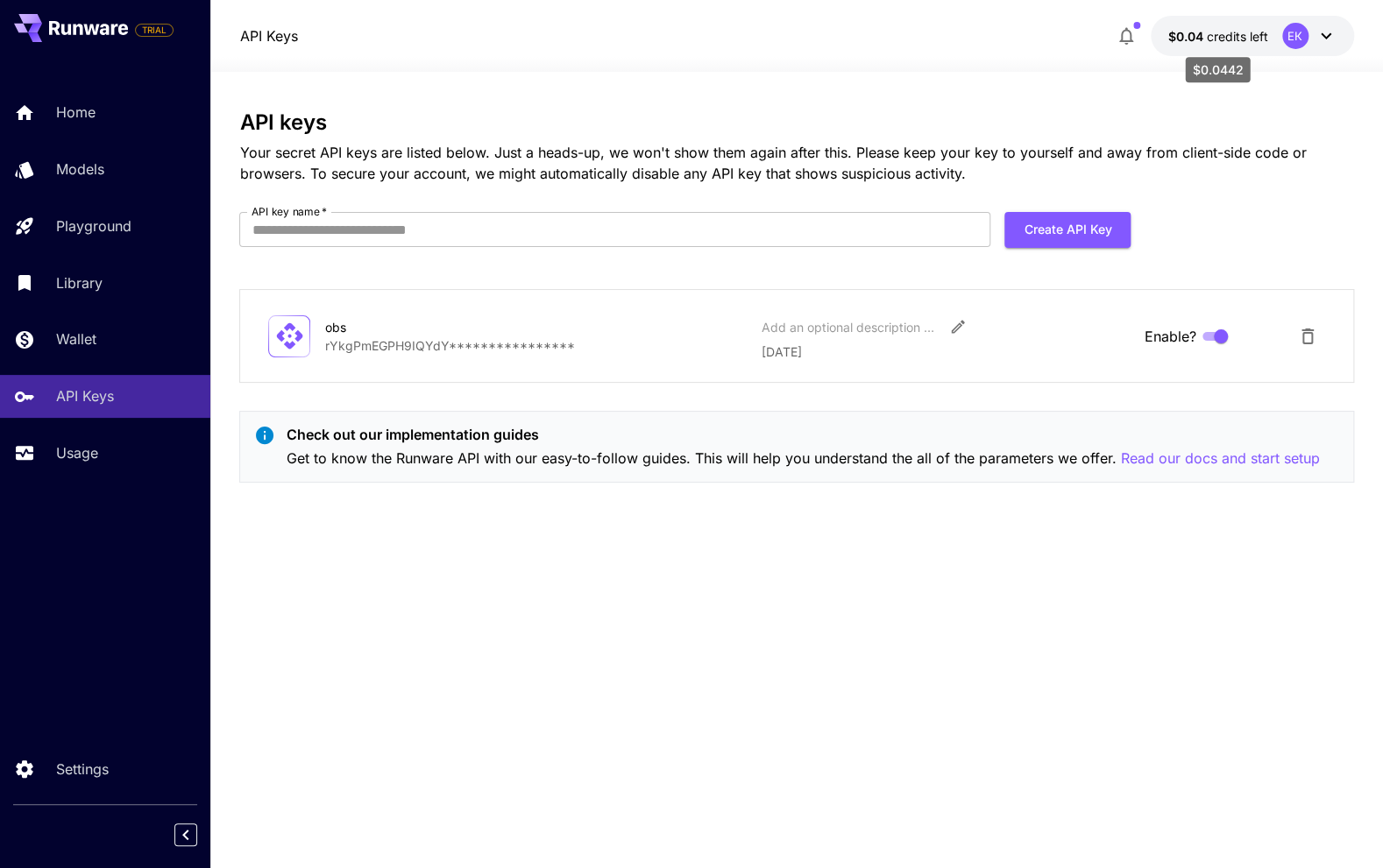
click at [1249, 37] on span "credits left" at bounding box center [1237, 37] width 61 height 15
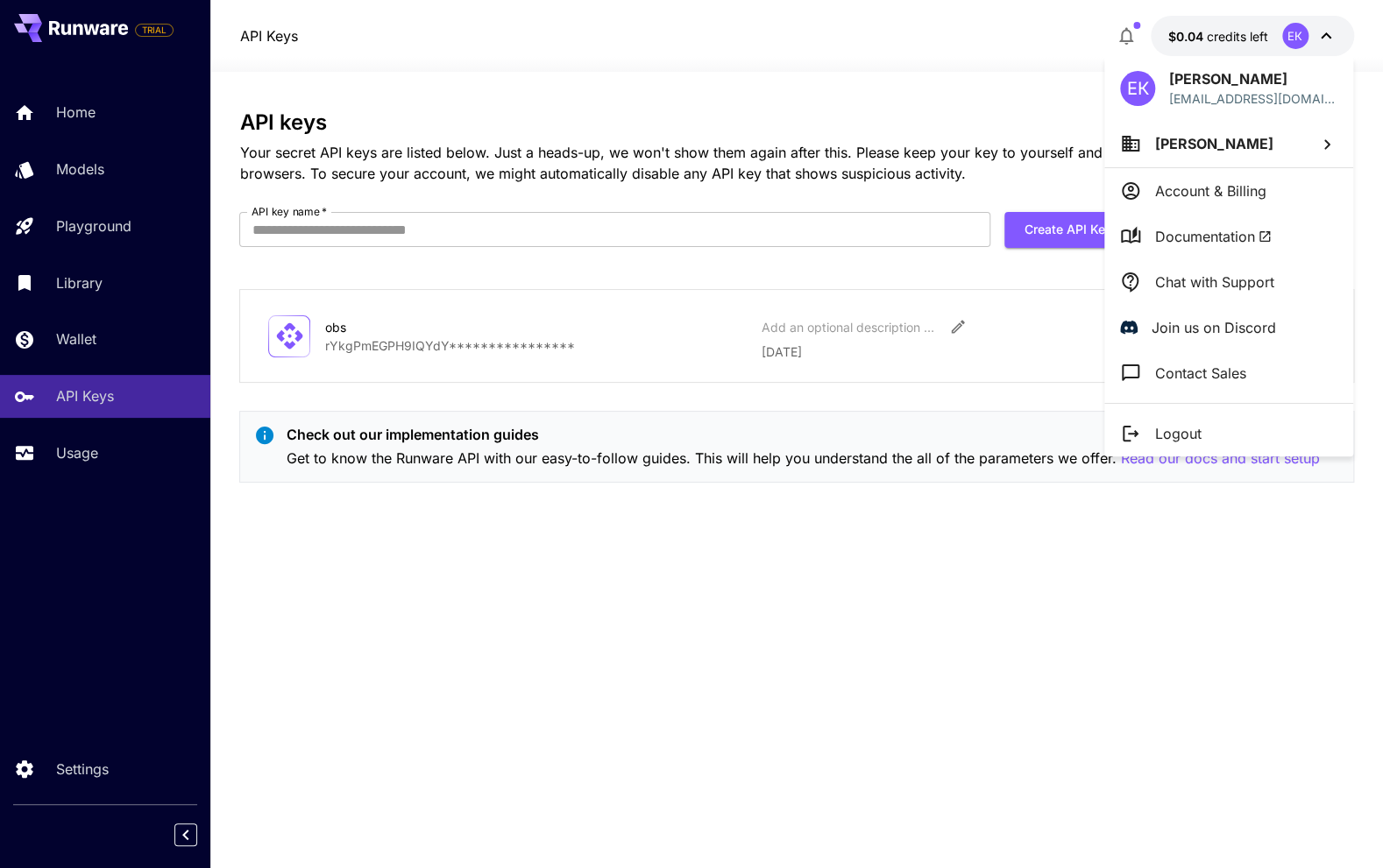
click at [993, 38] on div at bounding box center [691, 434] width 1383 height 868
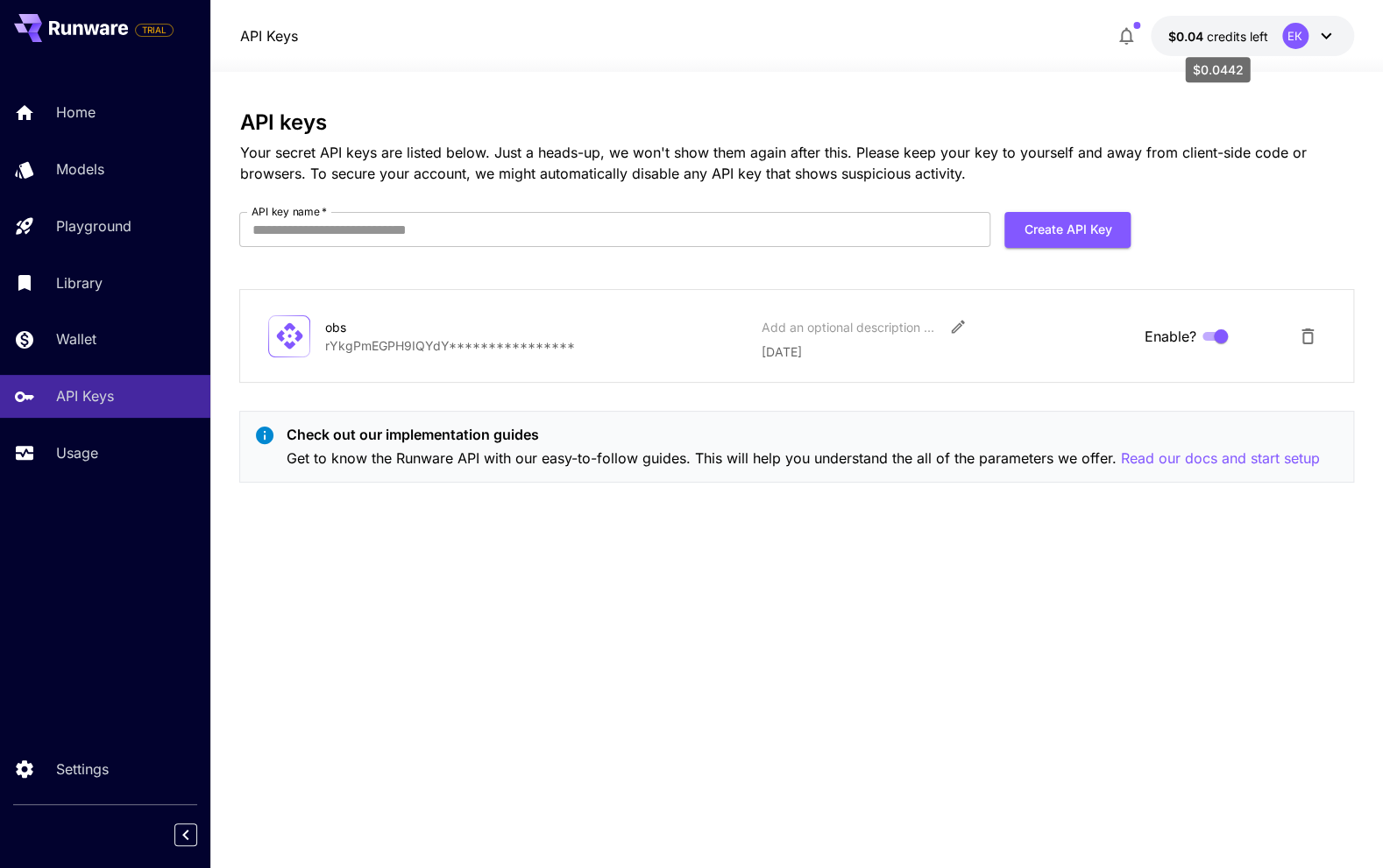
click at [1174, 37] on span "$0.04" at bounding box center [1187, 37] width 38 height 15
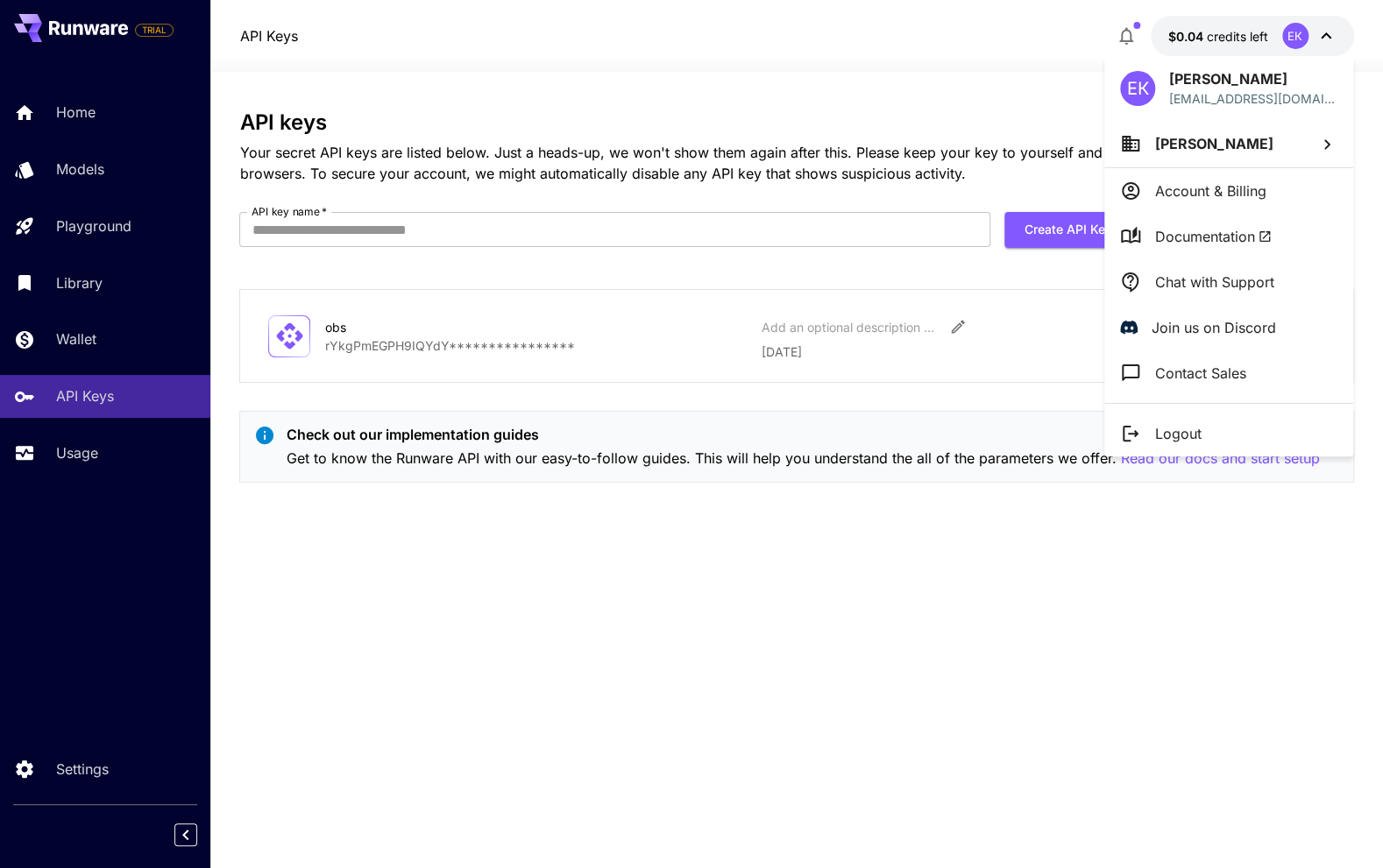
click at [85, 113] on div at bounding box center [691, 434] width 1383 height 868
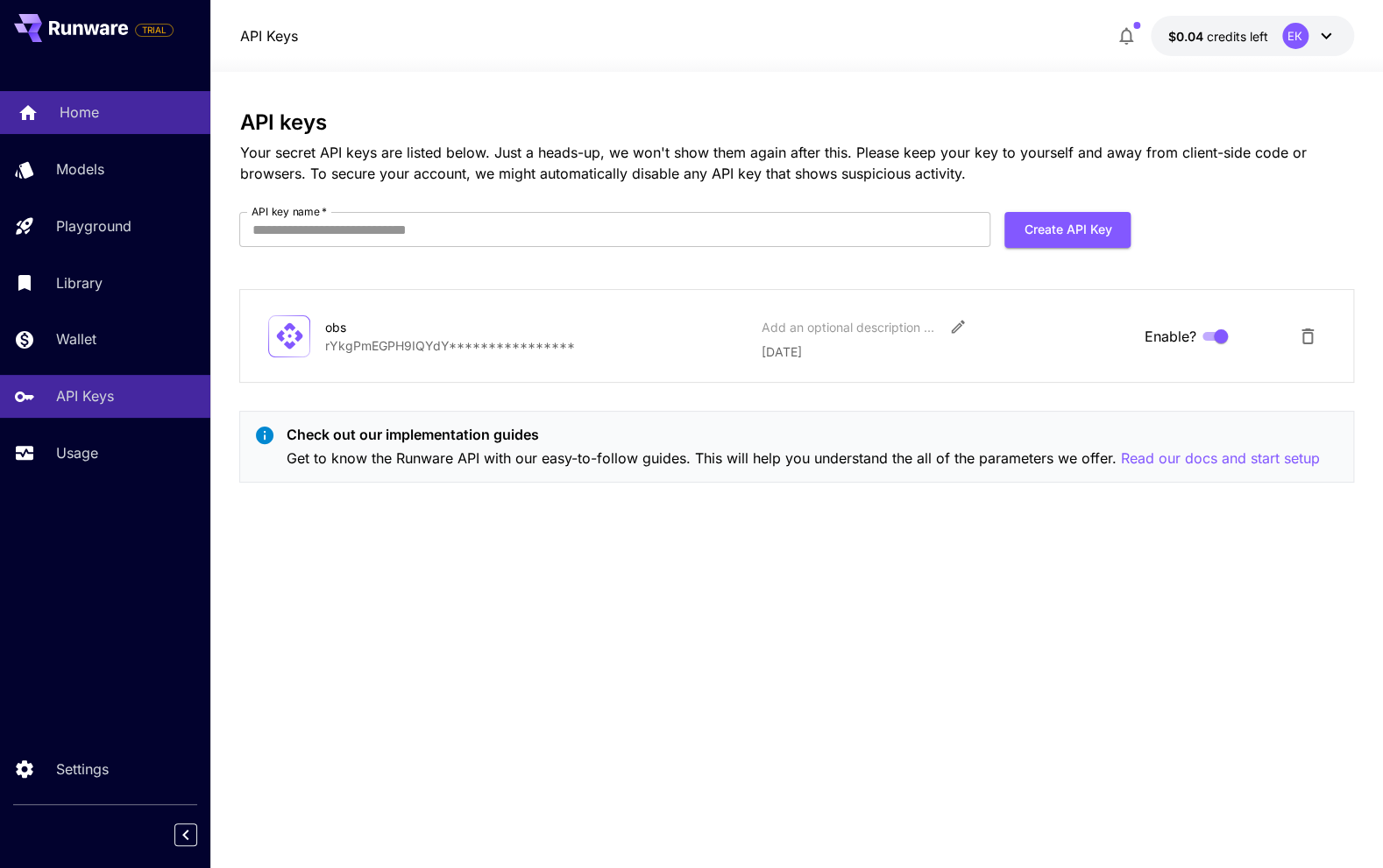
click at [79, 119] on p "Home" at bounding box center [79, 111] width 39 height 21
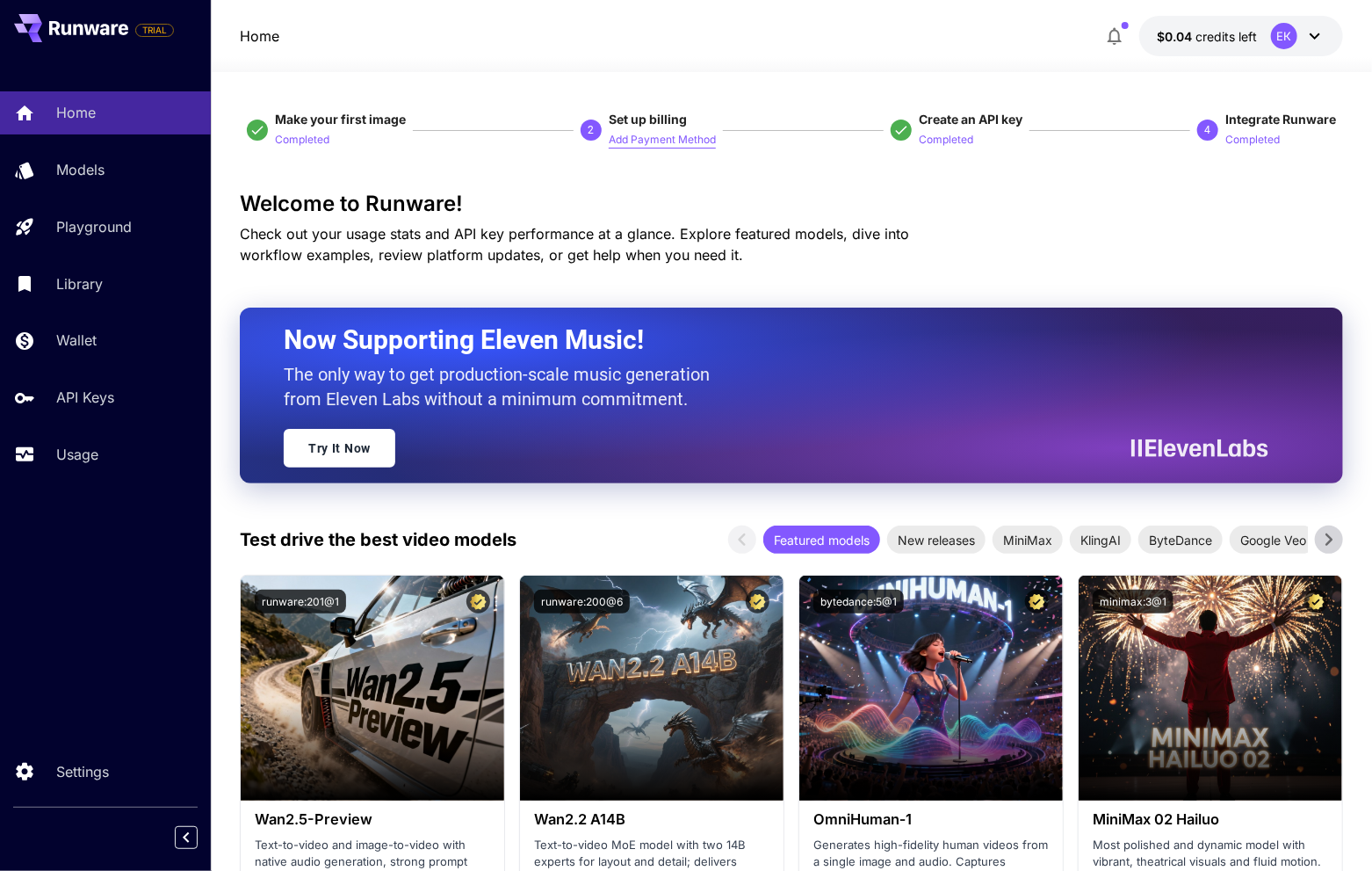
click at [650, 138] on p "Add Payment Method" at bounding box center [662, 140] width 107 height 17
click at [1261, 141] on p "Completed" at bounding box center [1252, 140] width 54 height 17
click at [1248, 142] on p "Completed" at bounding box center [1252, 140] width 54 height 17
click at [688, 141] on p "Add Payment Method" at bounding box center [662, 140] width 107 height 17
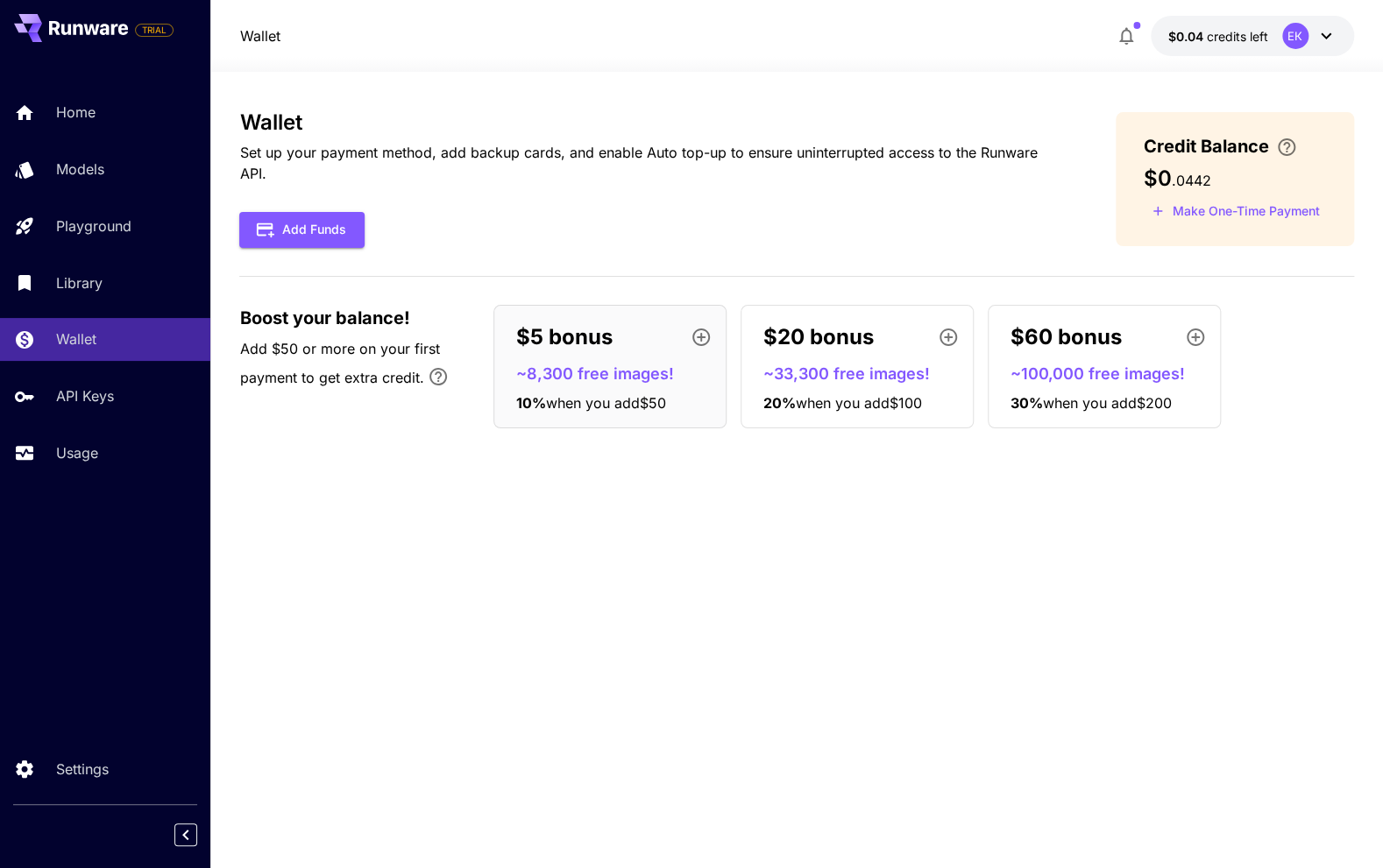
click at [645, 574] on div "Wallet Set up your payment method, add backup cards, and enable Auto top-up to …" at bounding box center [796, 470] width 1113 height 719
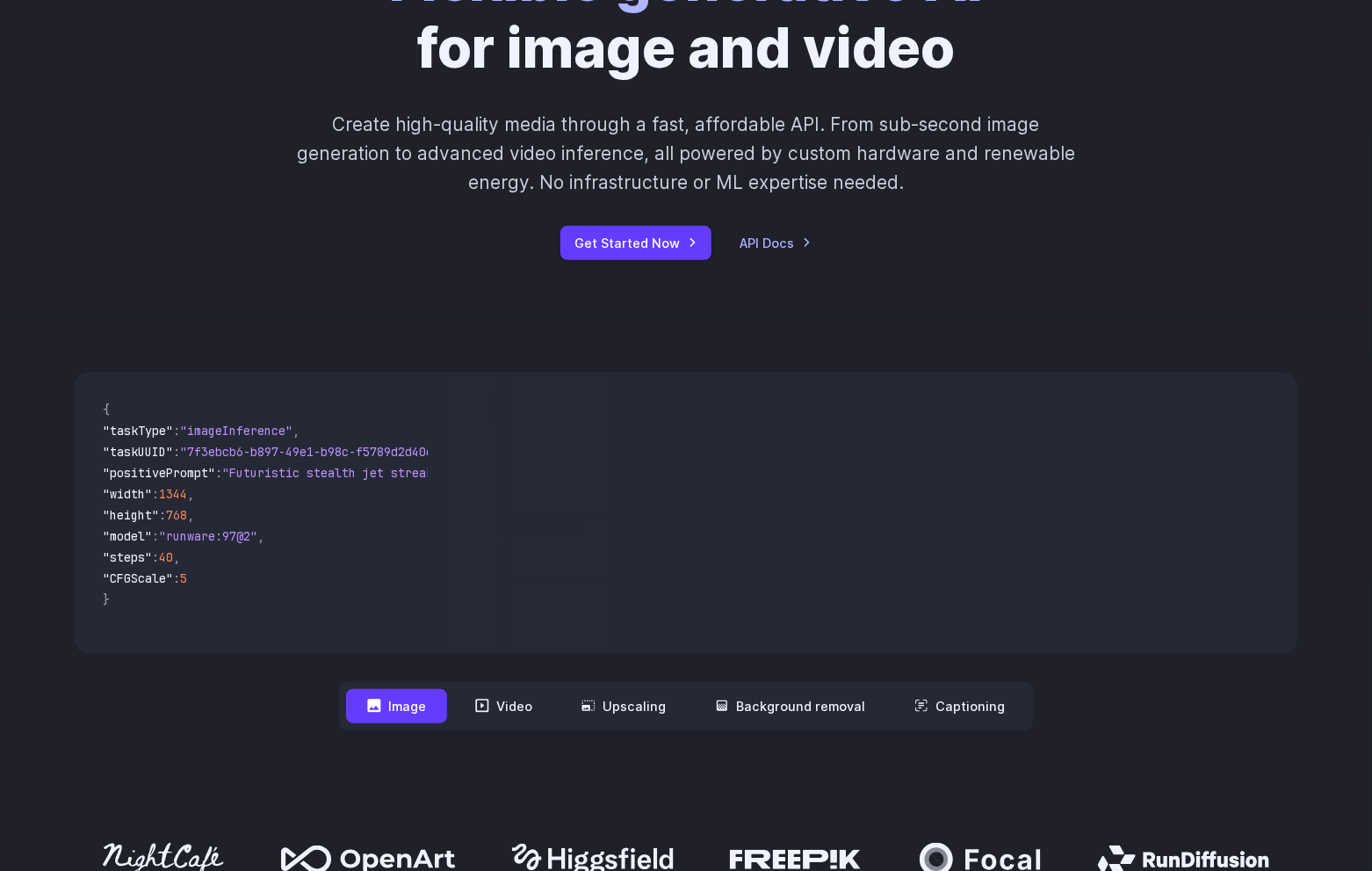
scroll to position [439, 0]
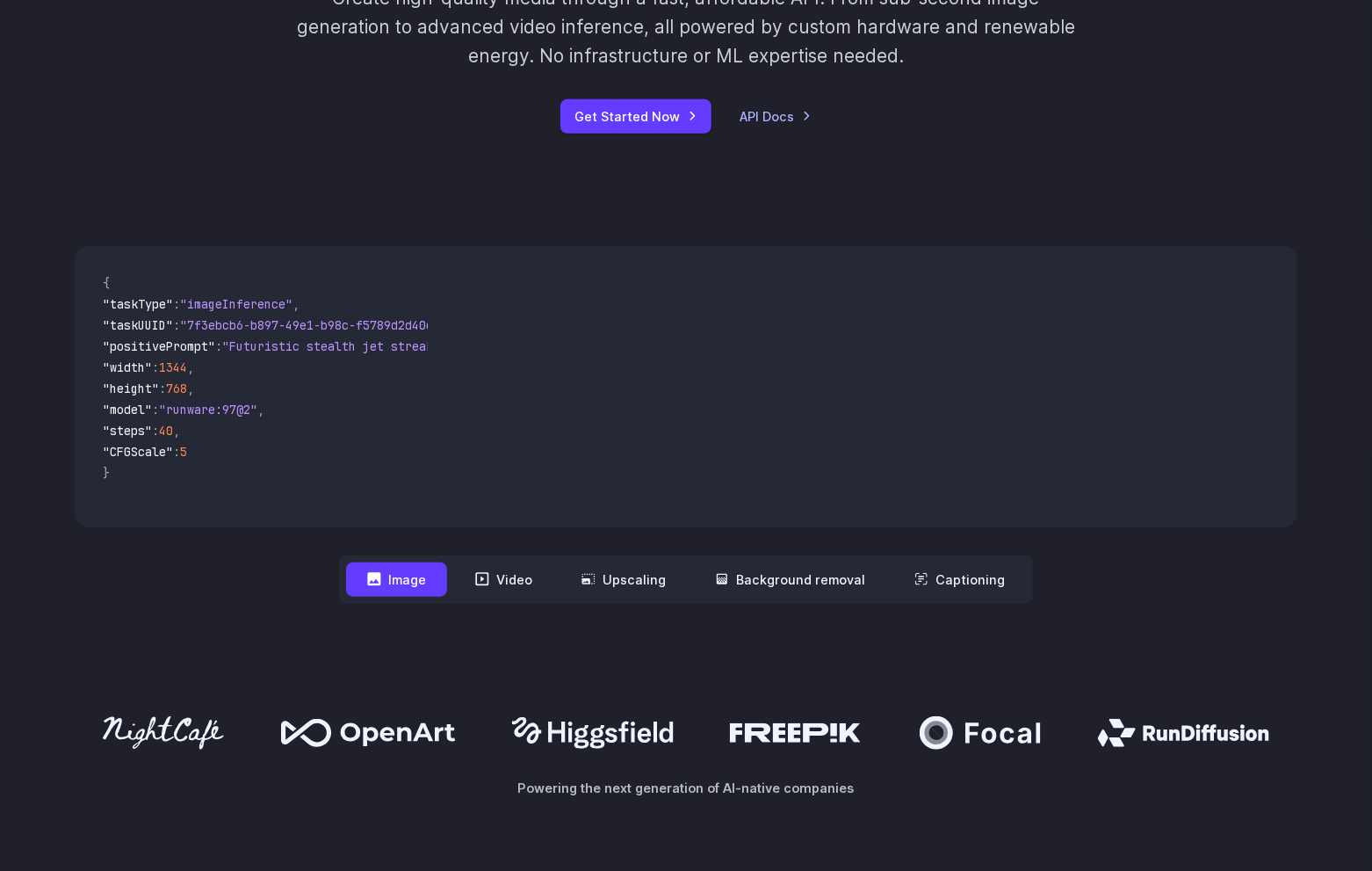
drag, startPoint x: 206, startPoint y: 522, endPoint x: 728, endPoint y: 521, distance: 522.0
click at [728, 521] on div "{ "taskType" : "imageInference" , "taskUUID" : "7f3ebcb6-b897-49e1-b98c-f5789d2…" at bounding box center [686, 386] width 1223 height 281
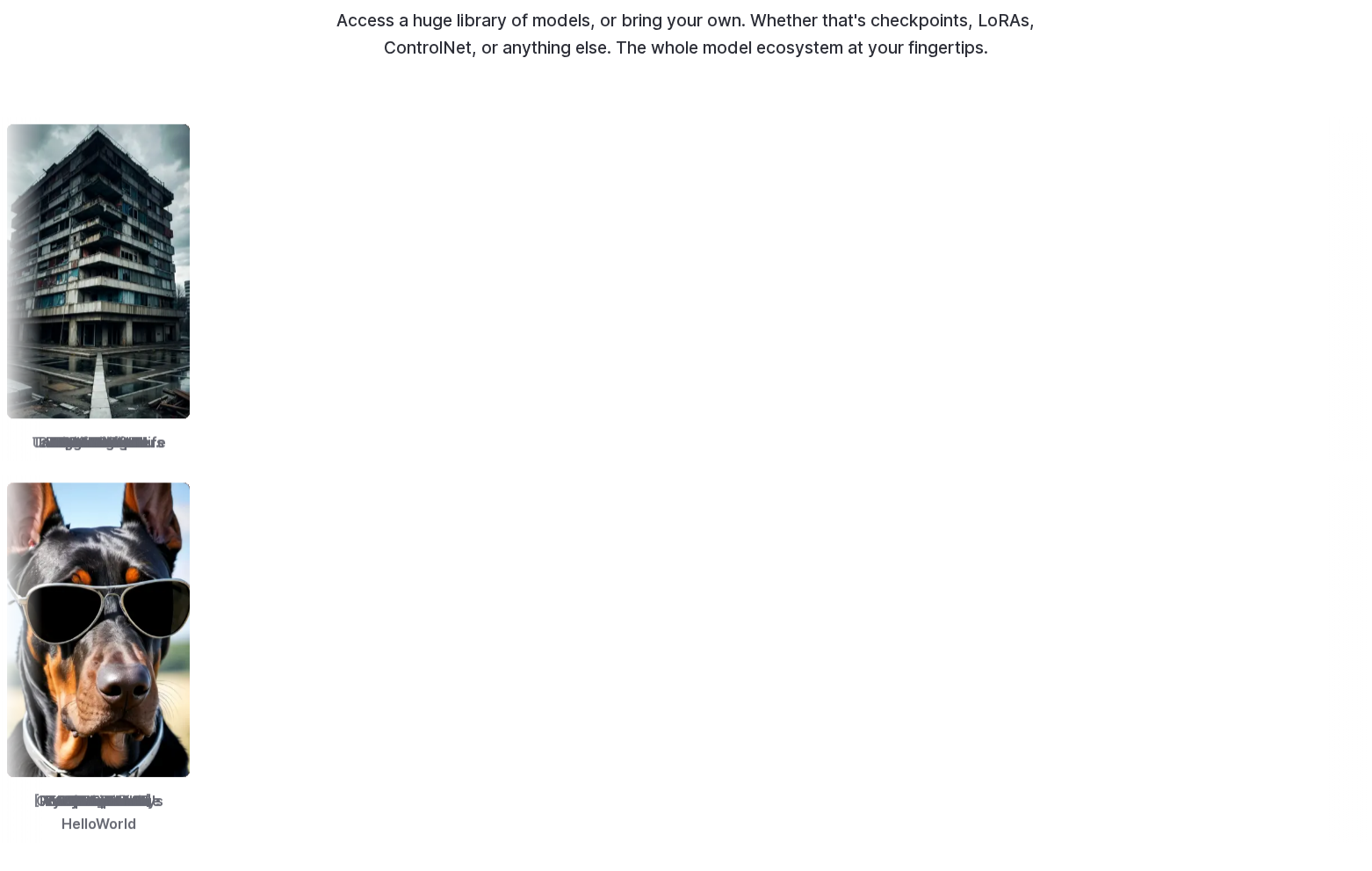
scroll to position [2197, 0]
